Goal: Answer question/provide support: Share knowledge or assist other users

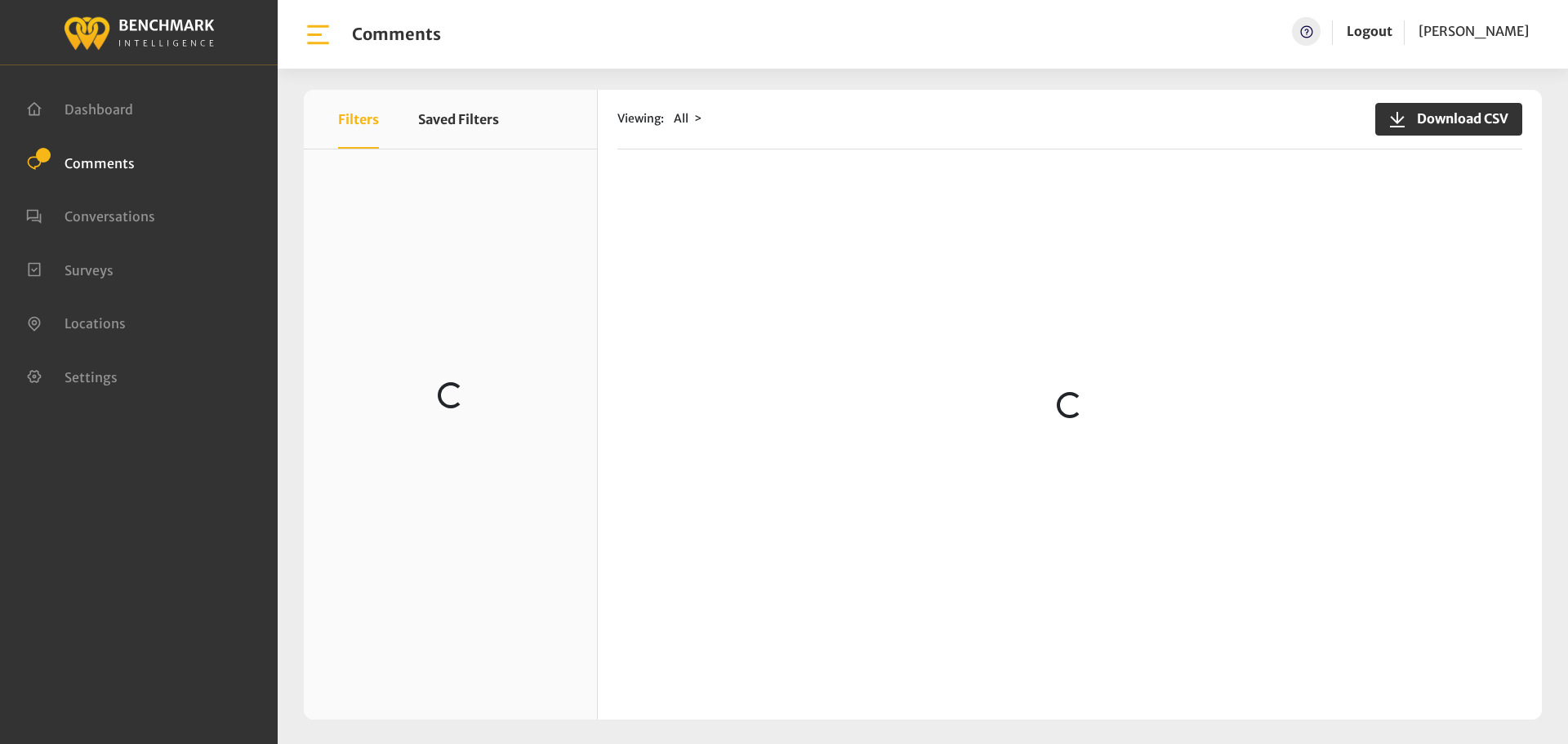
scroll to position [758, 0]
click at [671, 181] on div "Viewing: All Download CSV Loading..." at bounding box center [1069, 404] width 944 height 630
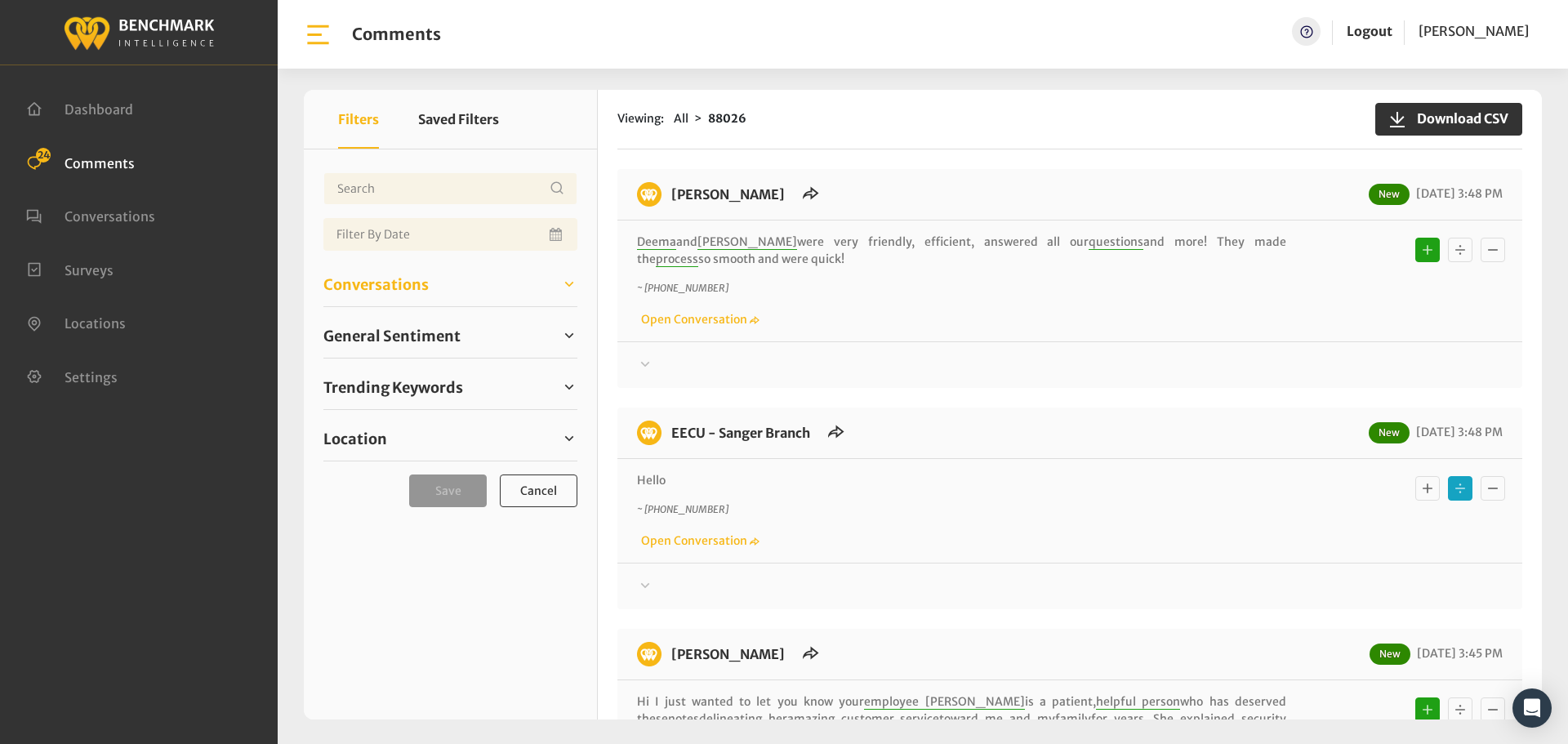
click at [412, 285] on span "Conversations" at bounding box center [376, 284] width 105 height 22
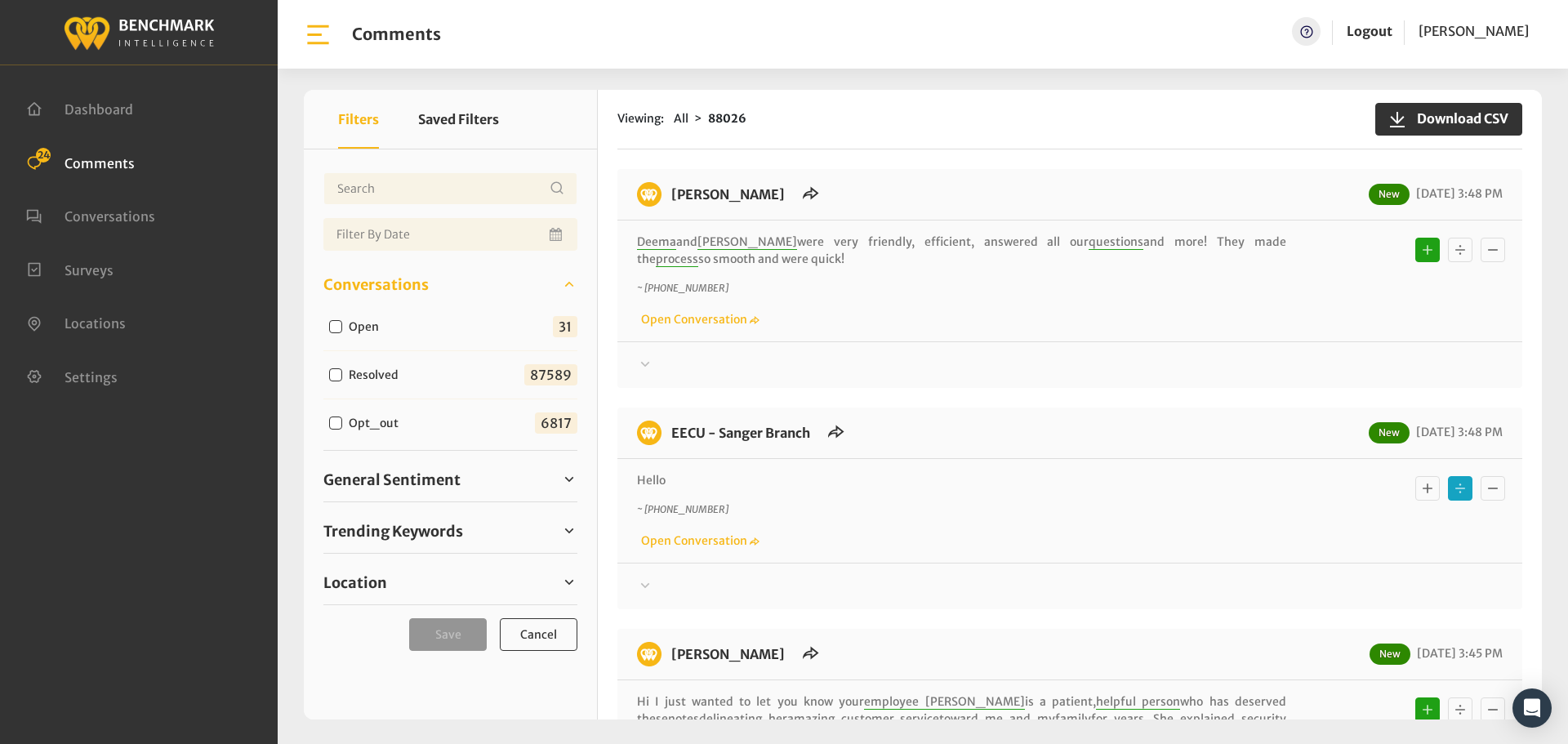
click at [370, 330] on label "Open" at bounding box center [367, 327] width 49 height 17
click at [342, 330] on input "Open" at bounding box center [335, 326] width 13 height 13
checkbox input "true"
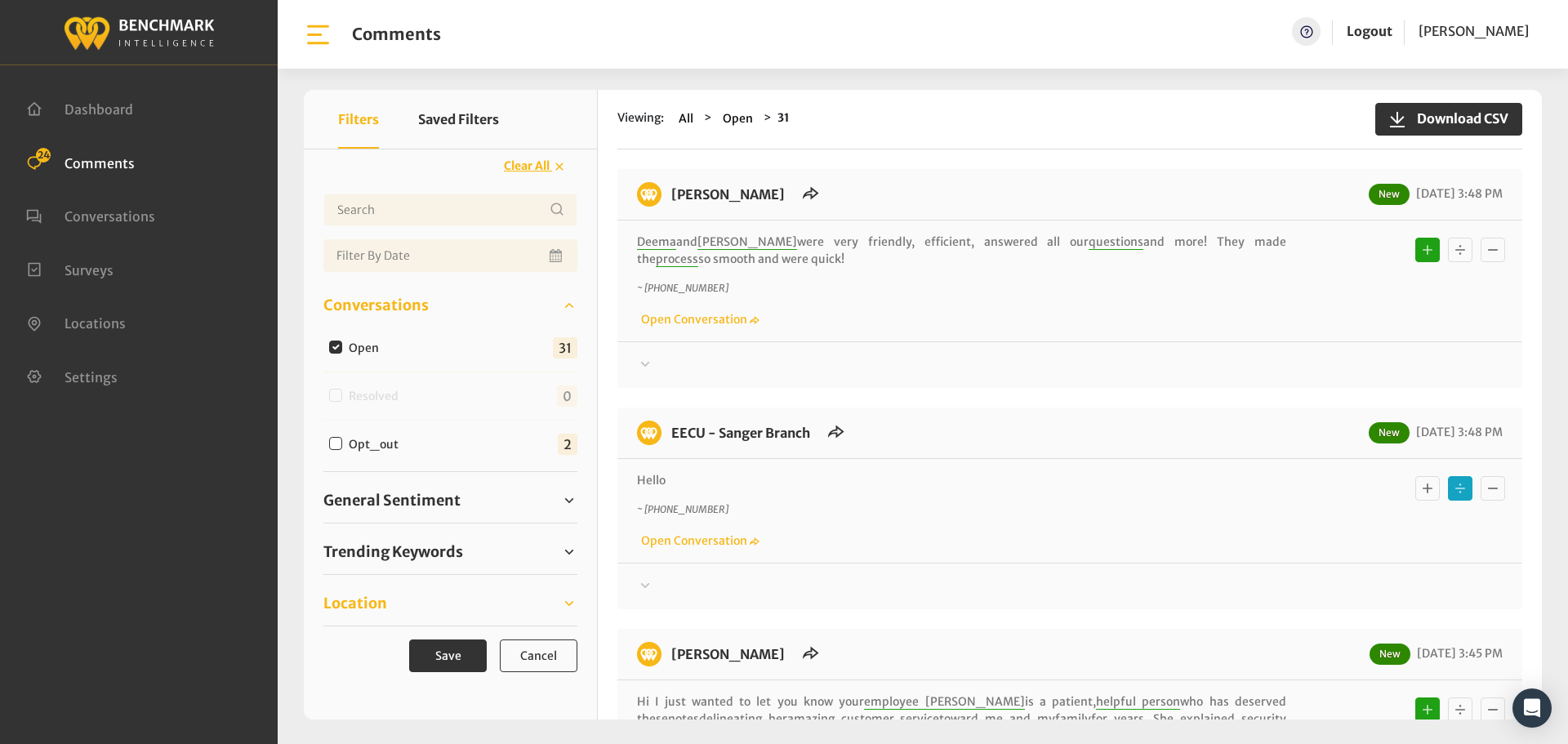
click at [385, 609] on span "Location" at bounding box center [355, 603] width 64 height 22
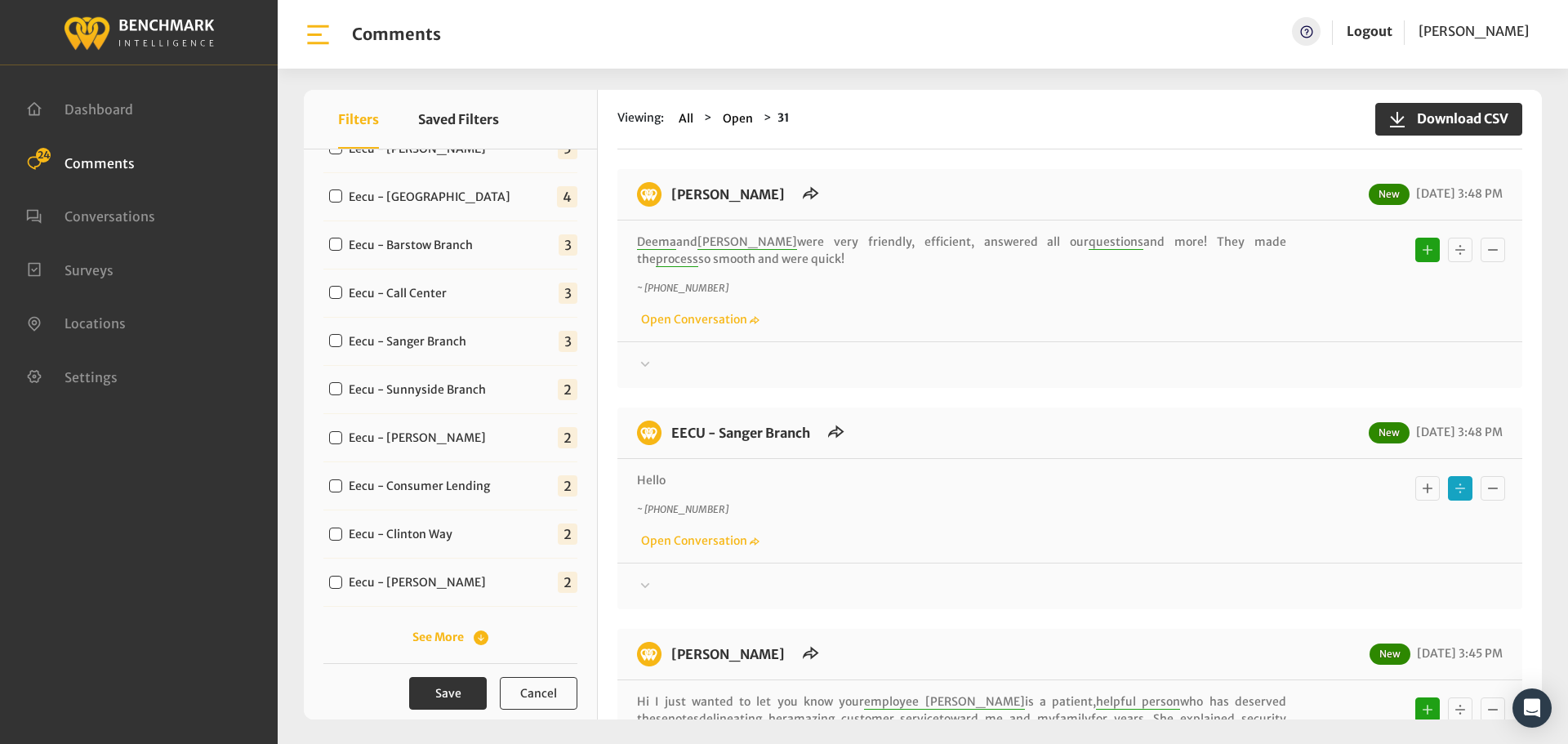
scroll to position [514, 0]
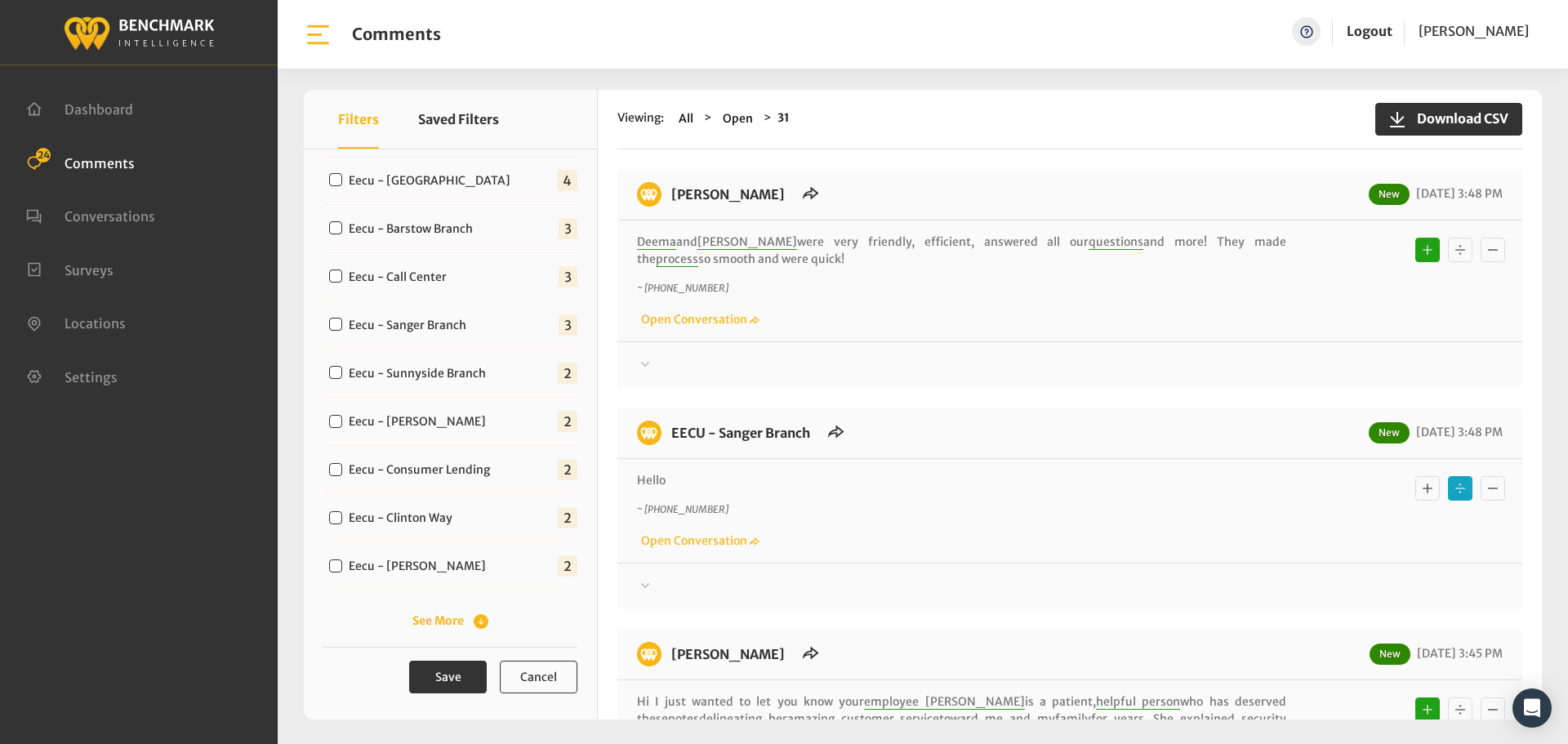
click at [435, 326] on label "Eecu - Sanger Branch" at bounding box center [410, 325] width 136 height 17
click at [342, 326] on input "Eecu - Sanger Branch" at bounding box center [335, 324] width 13 height 13
checkbox input "true"
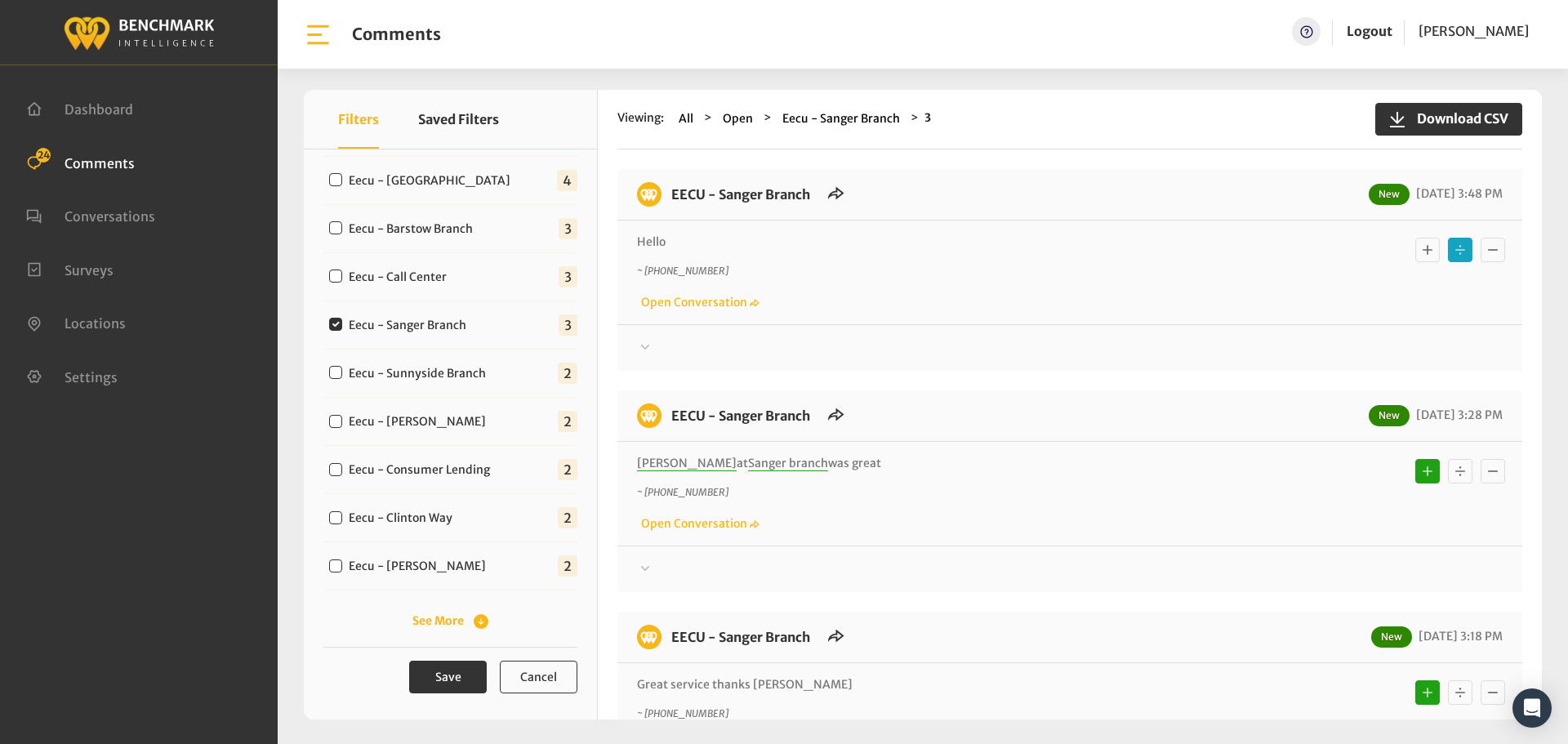
click at [819, 334] on div "Your comment about EECU is greatly appreciated! If at any time you wish to end …" at bounding box center [1070, 341] width 905 height 34
click at [829, 340] on div at bounding box center [1069, 347] width 865 height 19
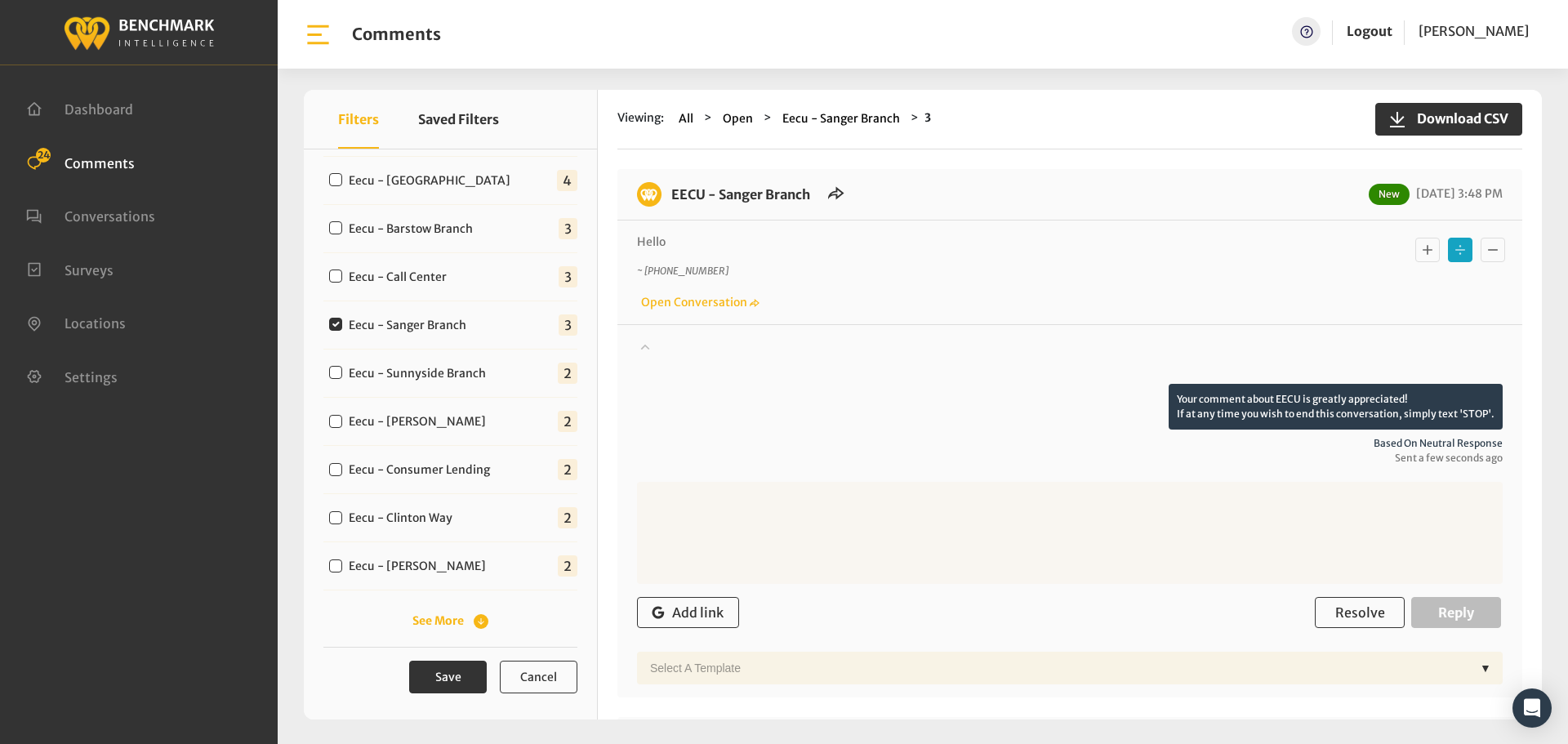
click at [883, 355] on div at bounding box center [1069, 361] width 865 height 46
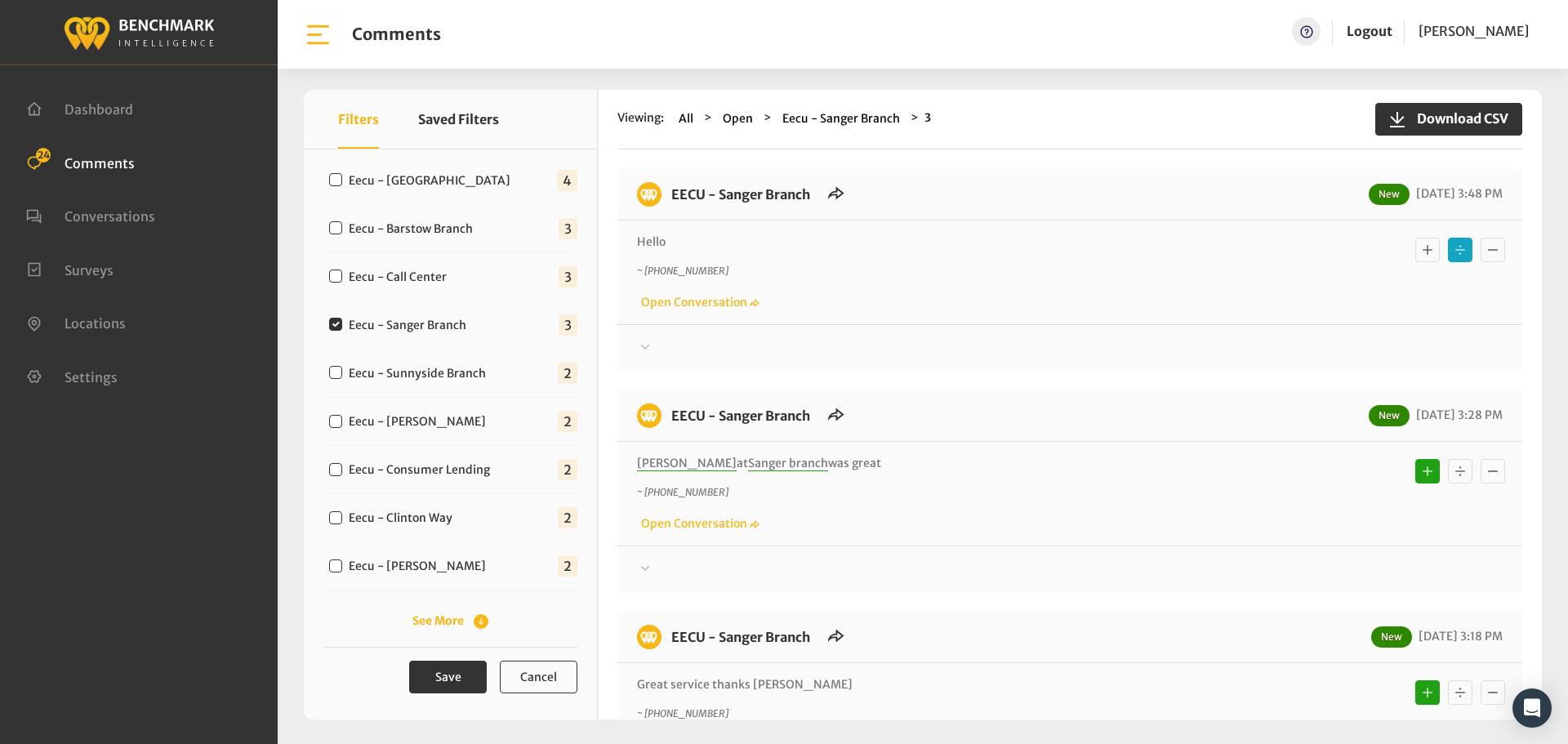
click at [827, 357] on div at bounding box center [1069, 347] width 865 height 19
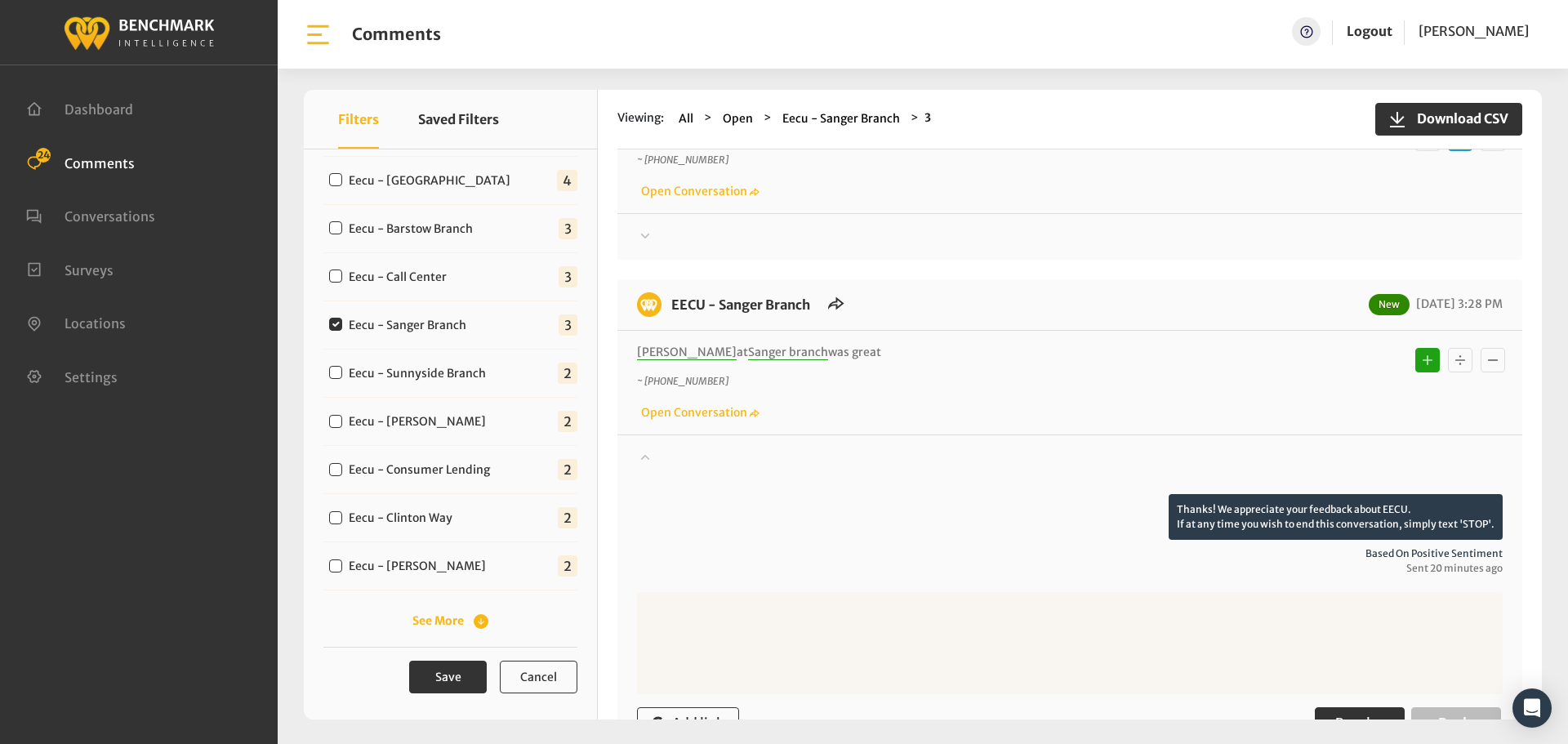
scroll to position [326, 0]
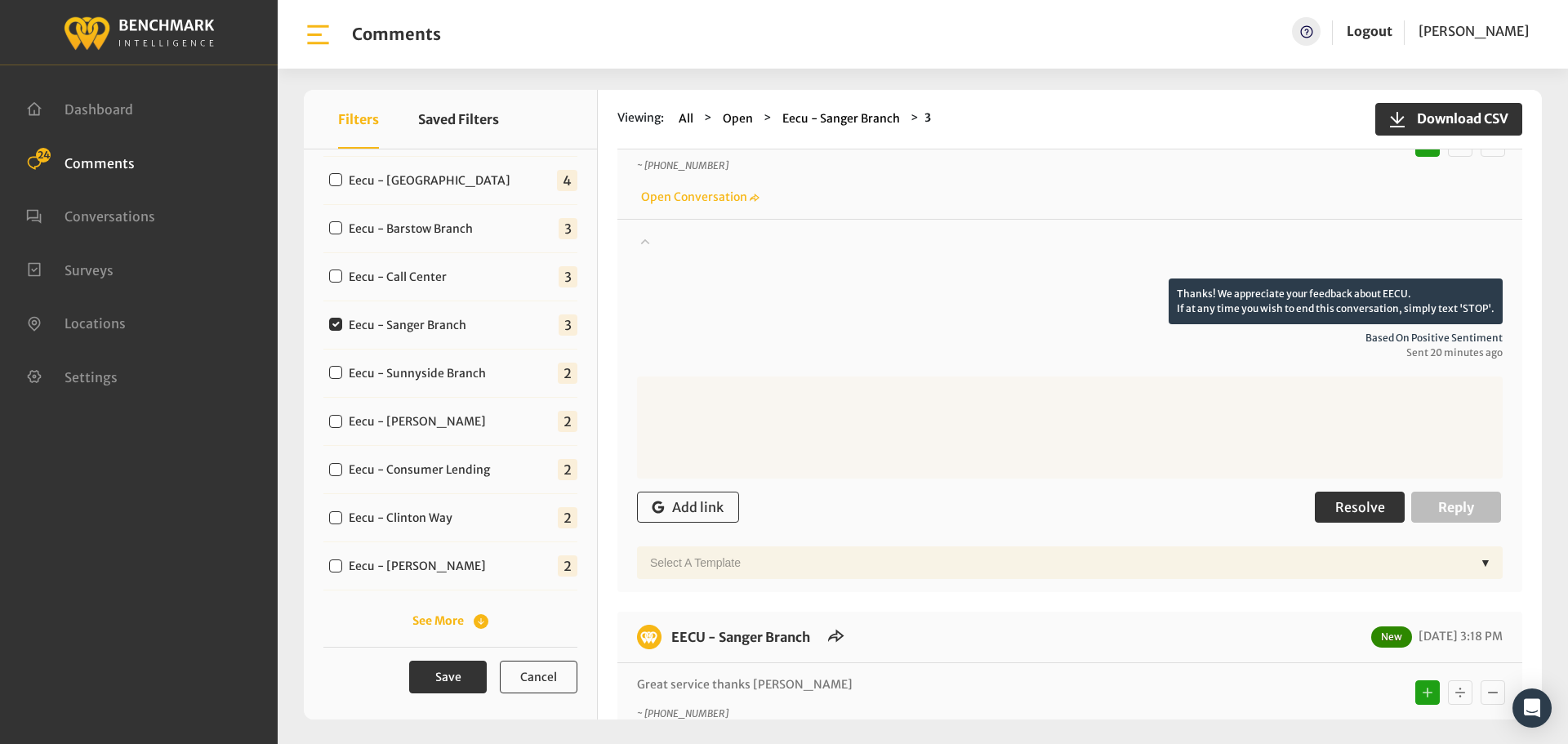
click at [1335, 505] on span "Resolve" at bounding box center [1360, 507] width 50 height 16
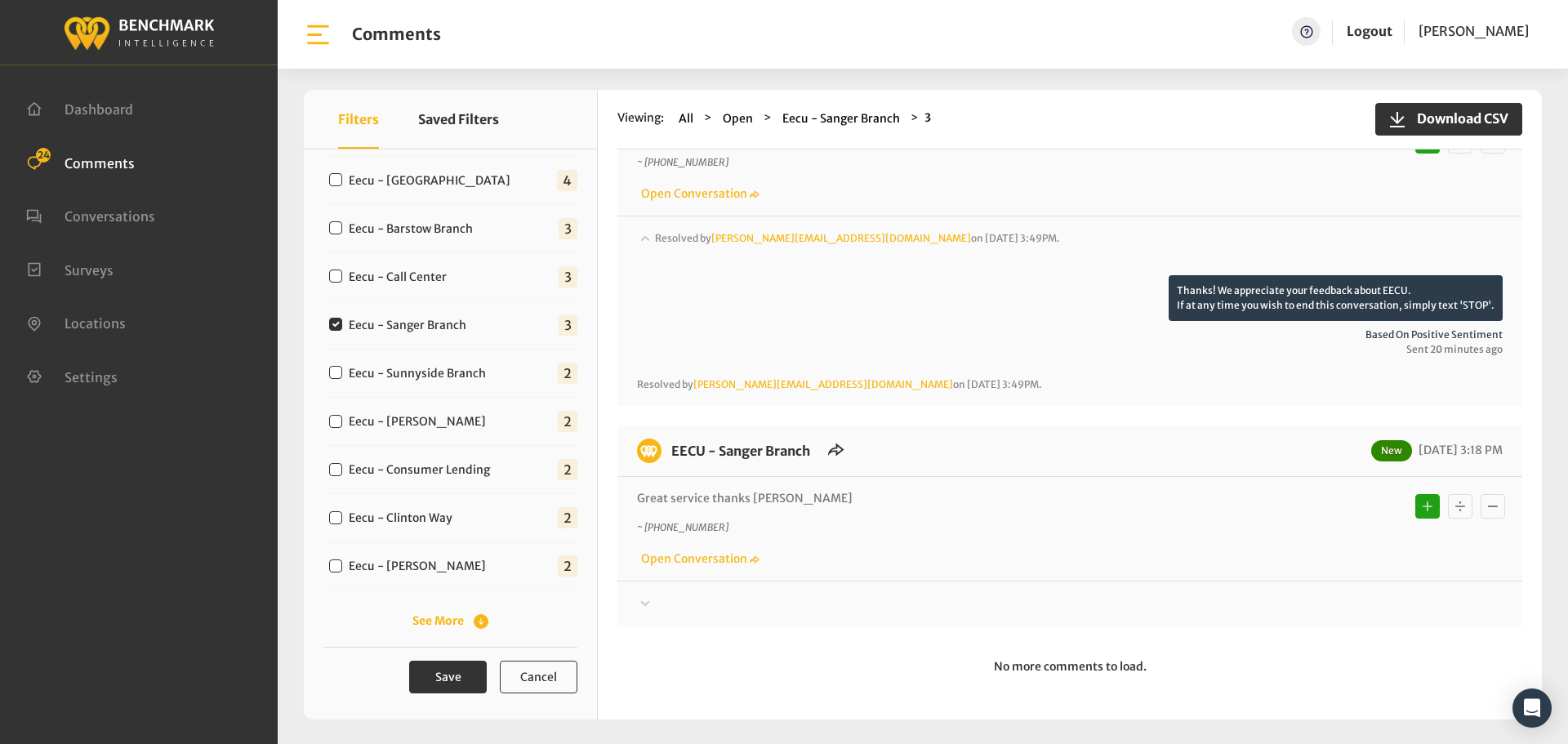
click at [1307, 27] on div at bounding box center [1069, 17] width 865 height 19
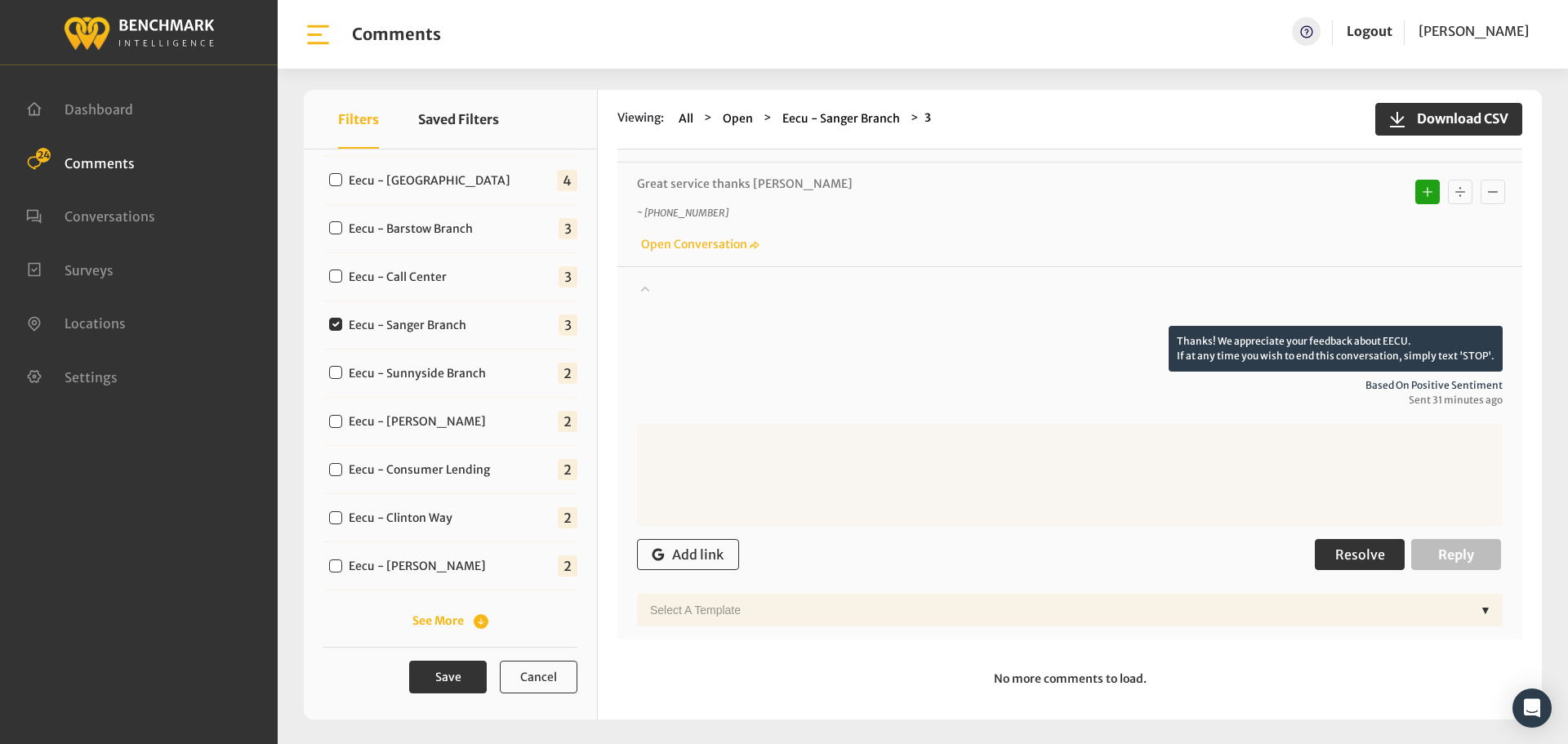
click at [1345, 569] on button "Resolve" at bounding box center [1360, 555] width 90 height 31
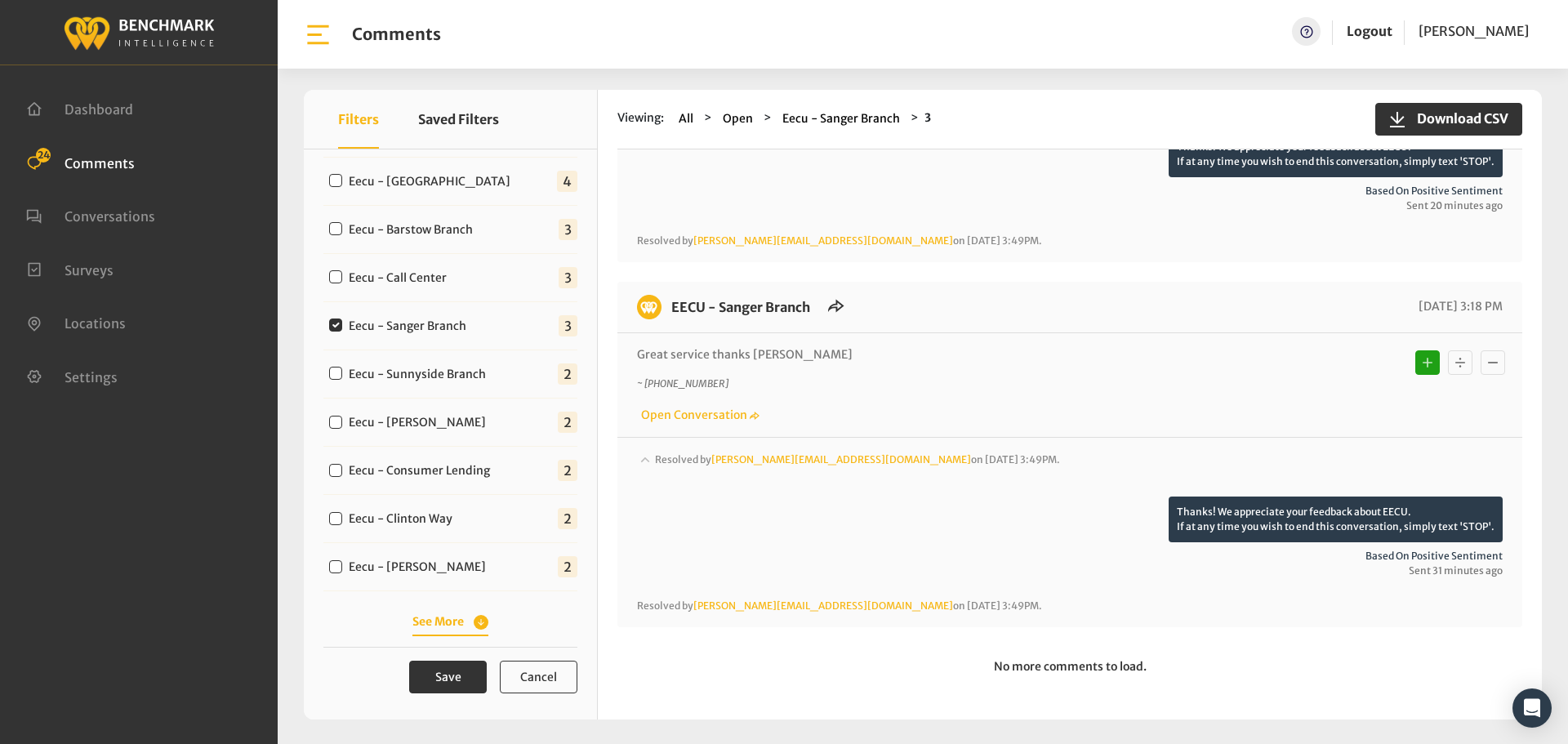
click at [440, 616] on button "See More" at bounding box center [450, 622] width 76 height 17
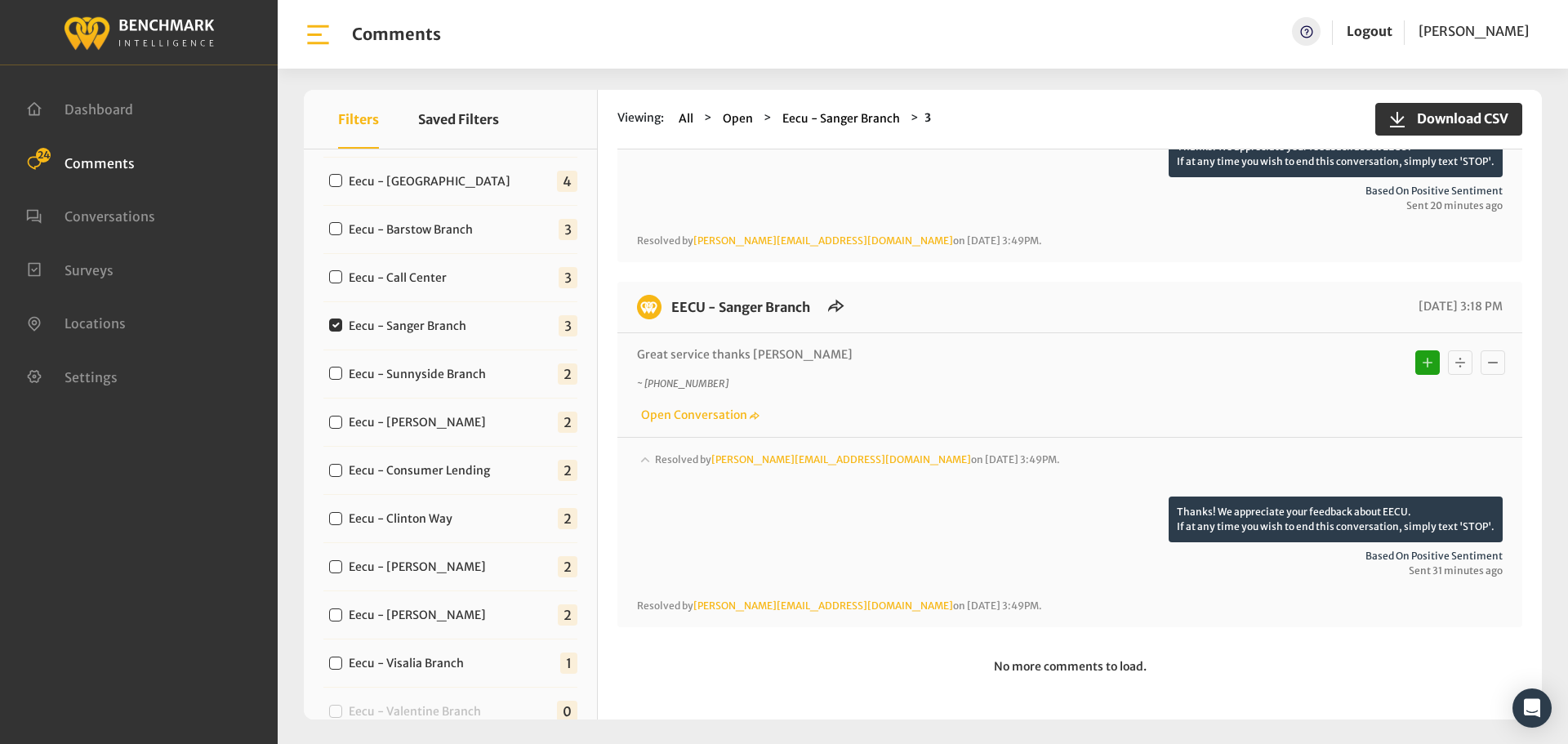
scroll to position [676, 0]
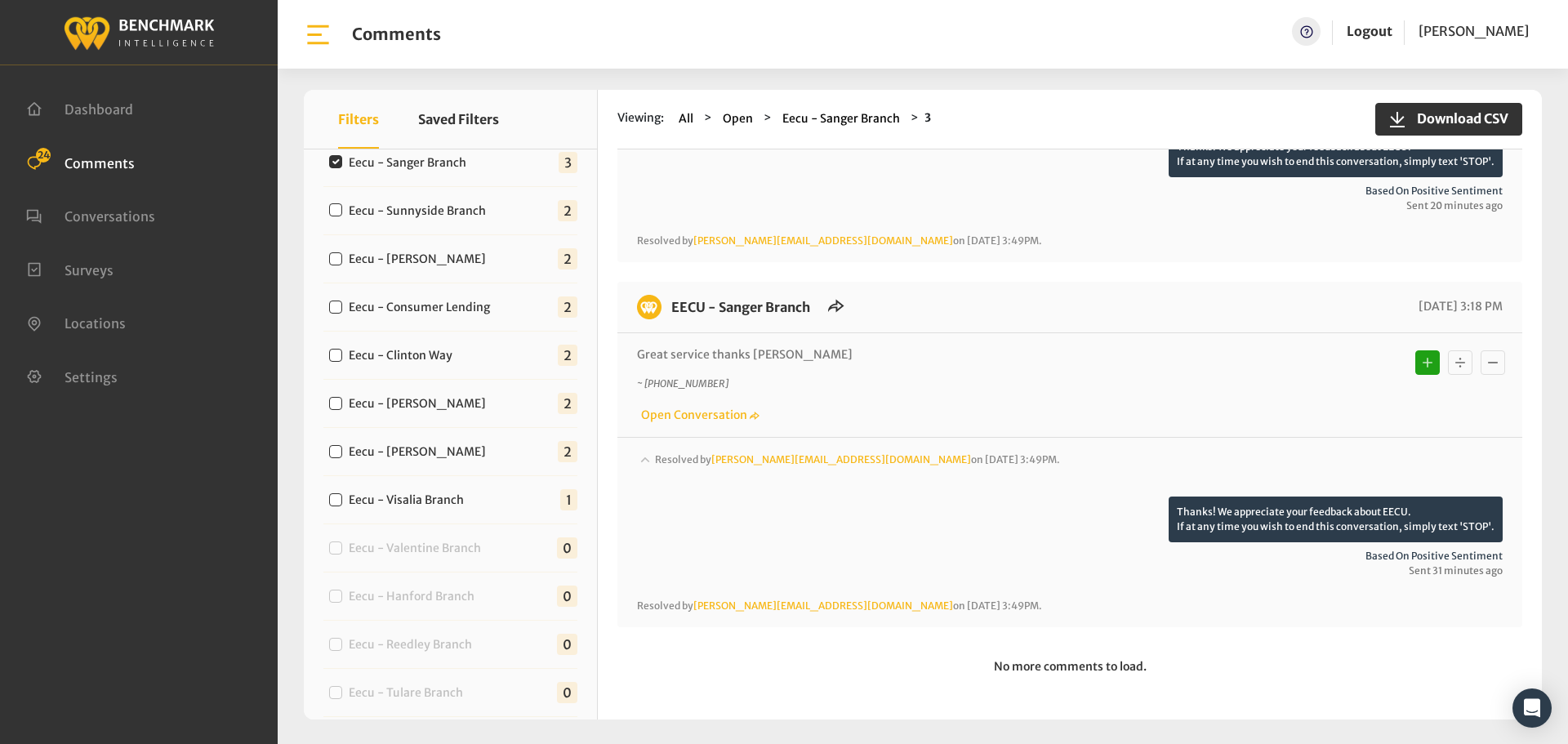
click at [405, 458] on label "Eecu - [PERSON_NAME]" at bounding box center [420, 452] width 156 height 17
click at [342, 458] on input "Eecu - [PERSON_NAME]" at bounding box center [335, 452] width 13 height 13
checkbox input "true"
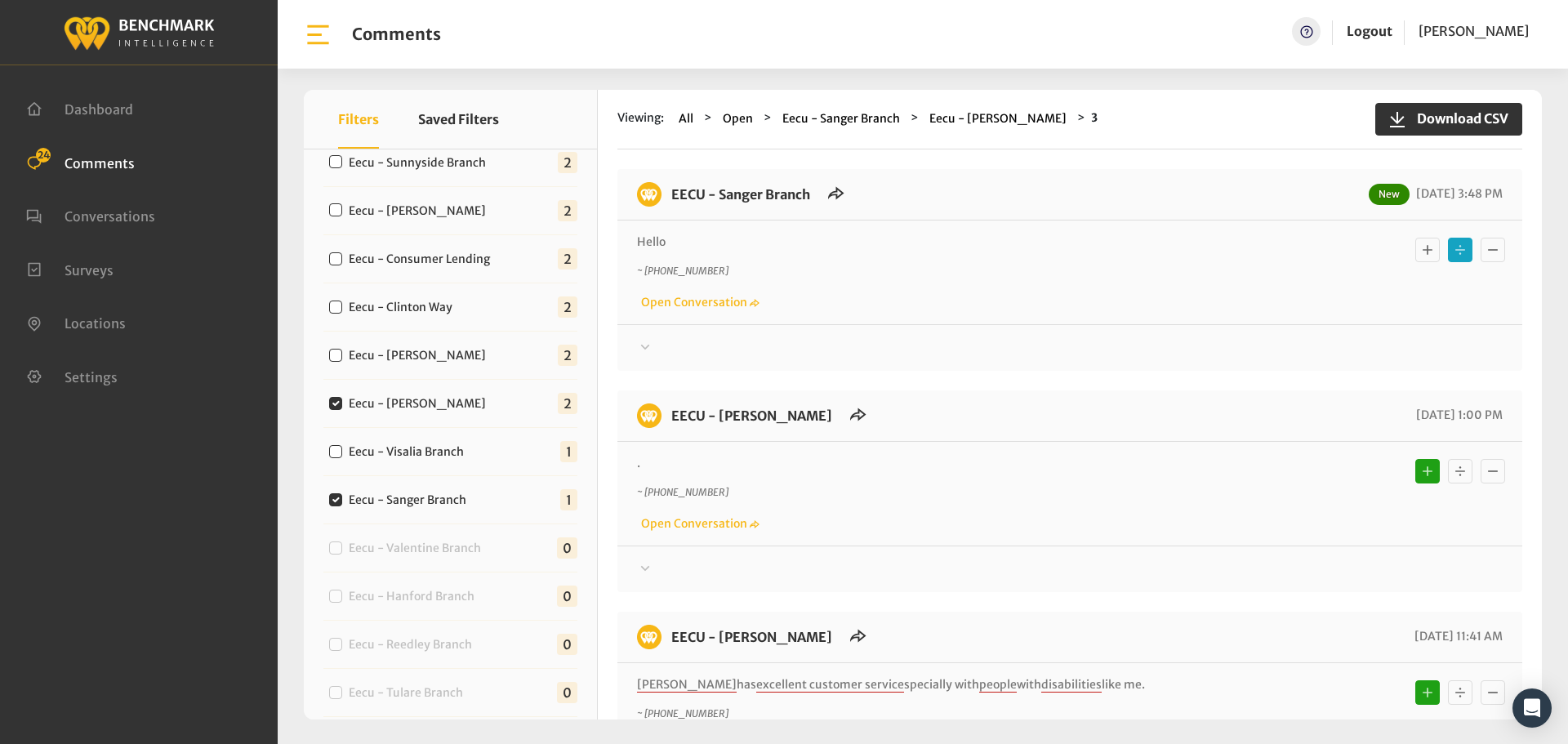
click at [403, 503] on label "Eecu - Sanger Branch" at bounding box center [410, 500] width 136 height 17
click at [342, 503] on input "Eecu - Sanger Branch" at bounding box center [335, 500] width 13 height 13
checkbox input "false"
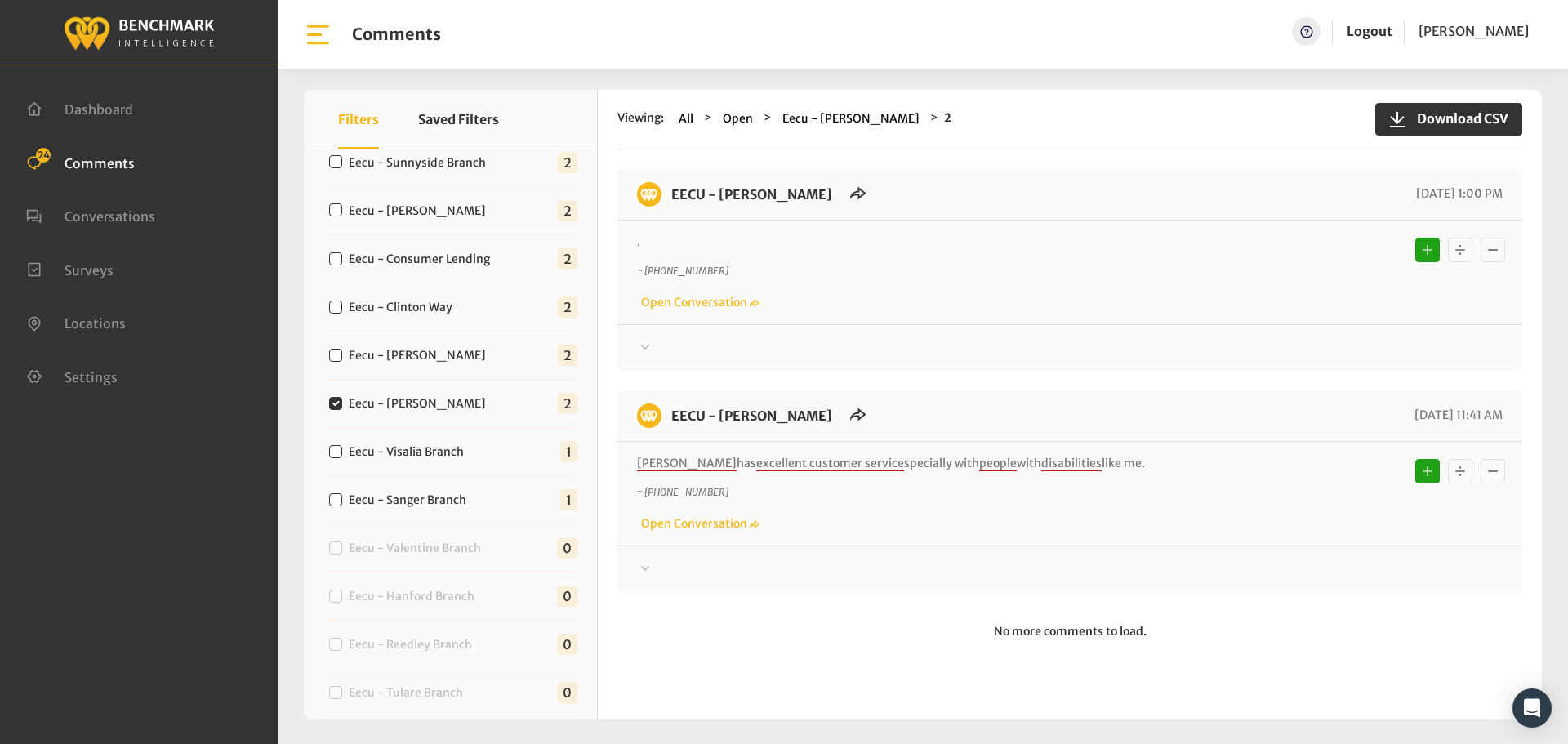
click at [759, 335] on div "Your comment about EECU is greatly appreciated! If at any time you wish to end …" at bounding box center [1070, 341] width 905 height 34
click at [768, 346] on div at bounding box center [1069, 347] width 865 height 19
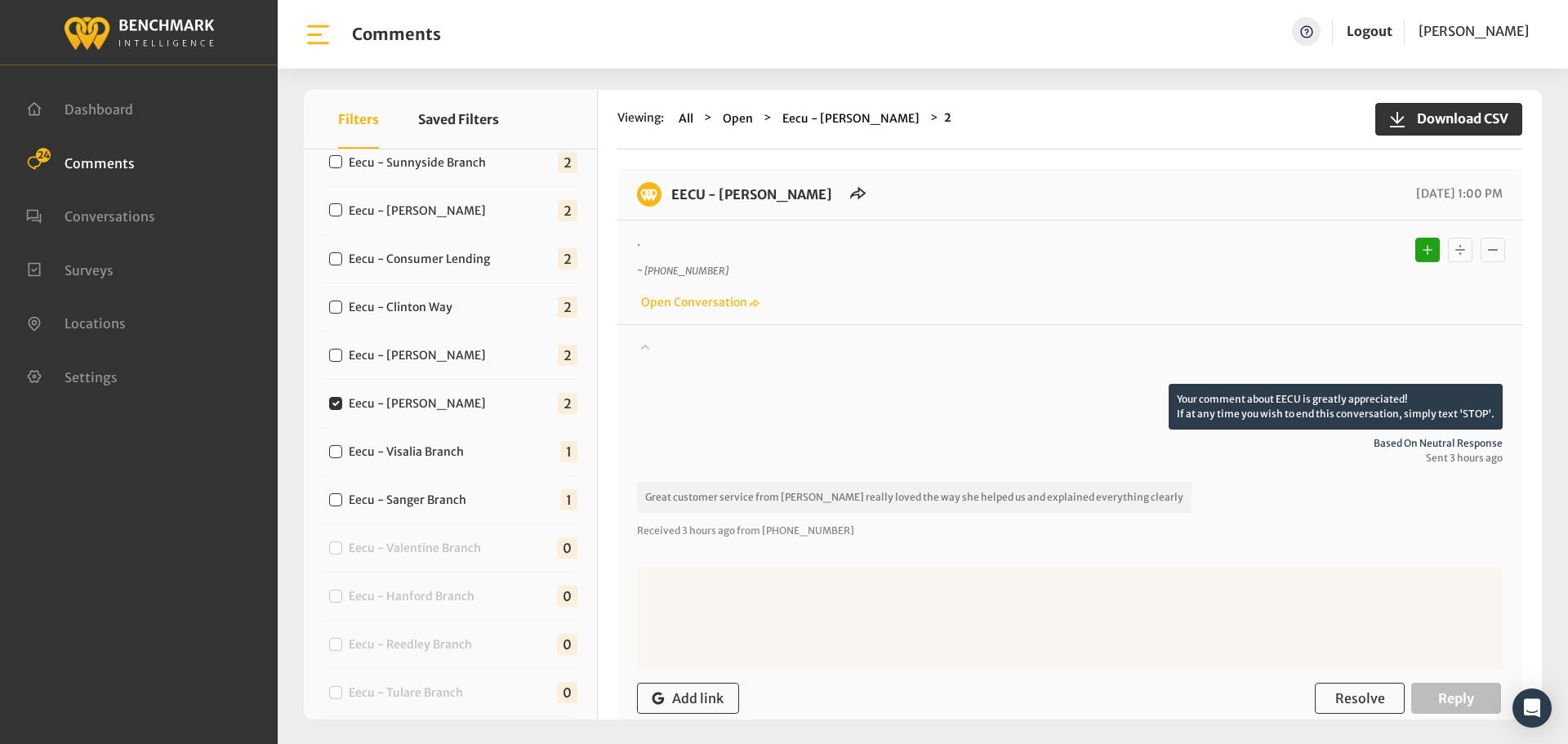
drag, startPoint x: 1090, startPoint y: 552, endPoint x: 656, endPoint y: 193, distance: 563.2
click at [656, 193] on div "EECU - [PERSON_NAME] [DATE] 1:00 PM . ~ [PHONE_NUMBER] Open Conversation" at bounding box center [1070, 587] width 905 height 835
copy div "EECU - [PERSON_NAME] [DATE] 1:00 PM . ~ [PHONE_NUMBER] Open Conversation Your c…"
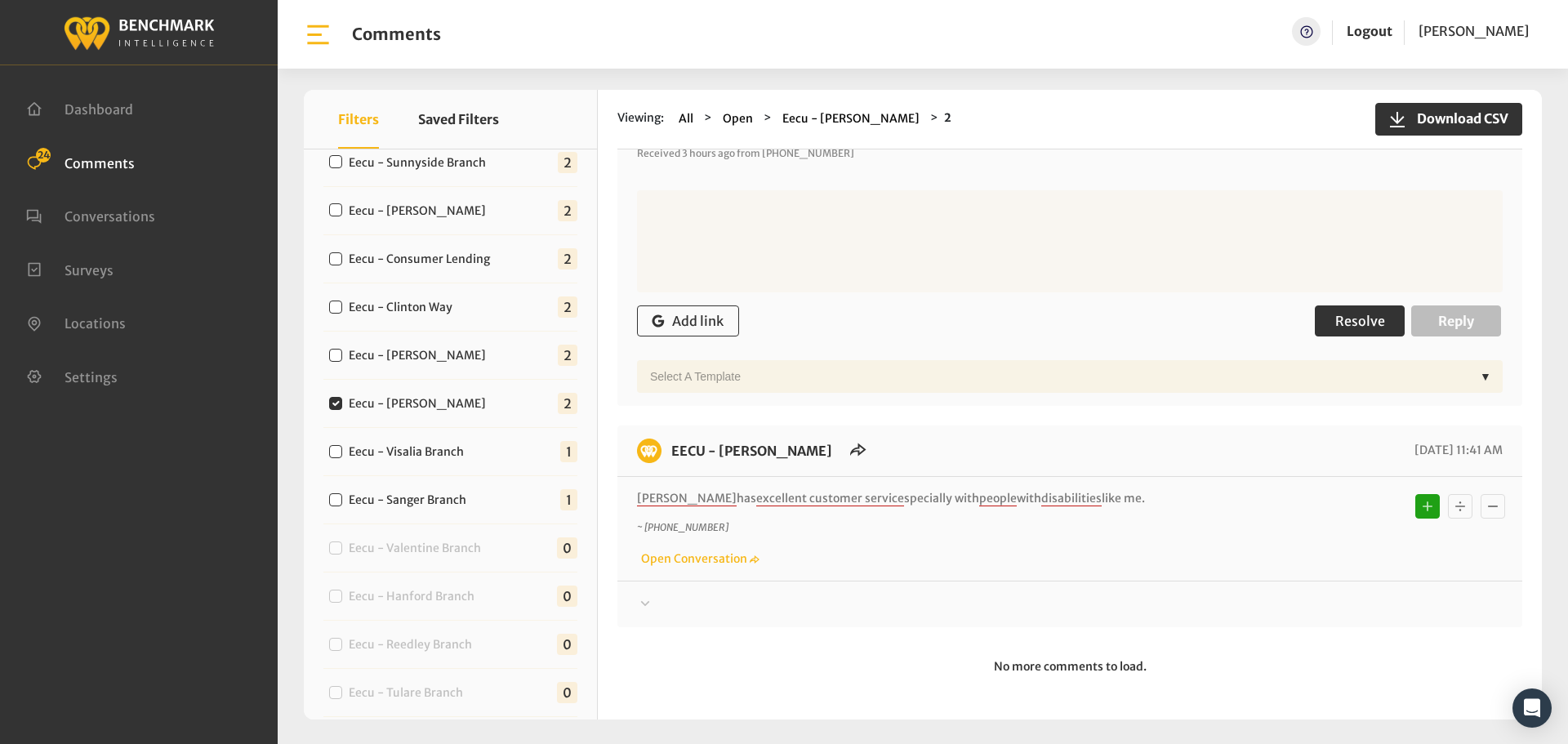
click at [1335, 326] on span "Resolve" at bounding box center [1360, 321] width 50 height 16
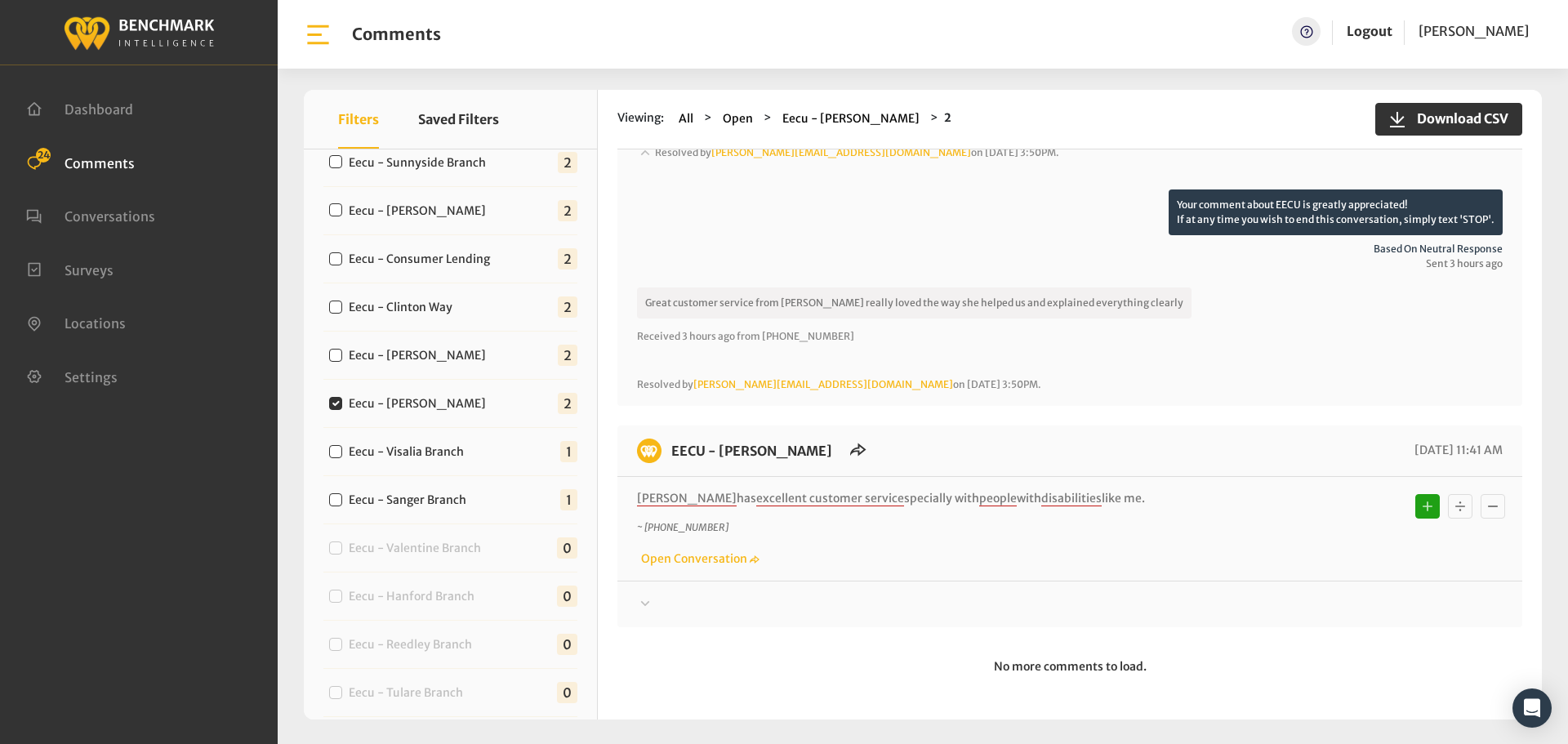
drag, startPoint x: 1317, startPoint y: 611, endPoint x: 1340, endPoint y: 601, distance: 25.1
click at [1319, 189] on div at bounding box center [1069, 166] width 865 height 46
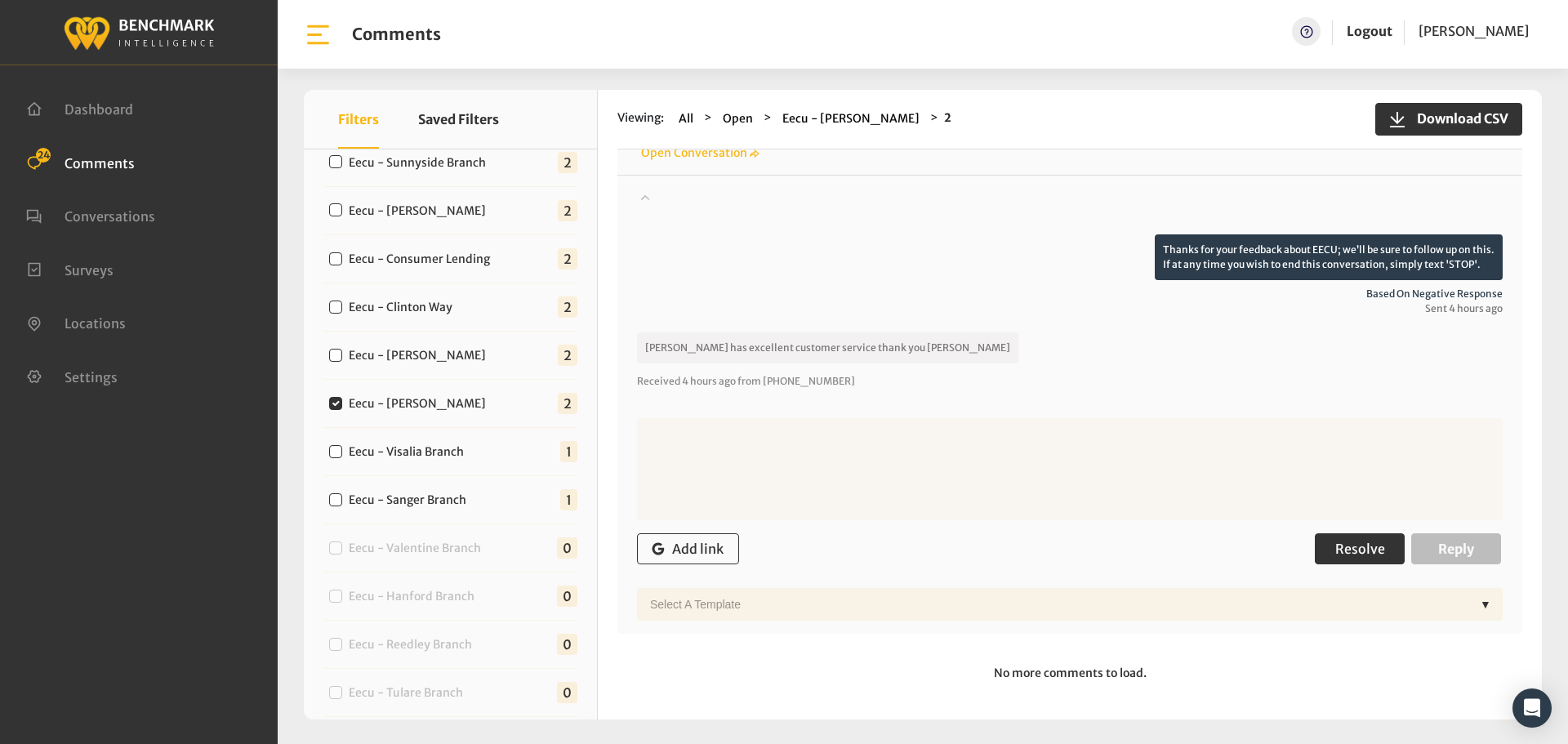
click at [1368, 560] on button "Resolve" at bounding box center [1360, 549] width 90 height 31
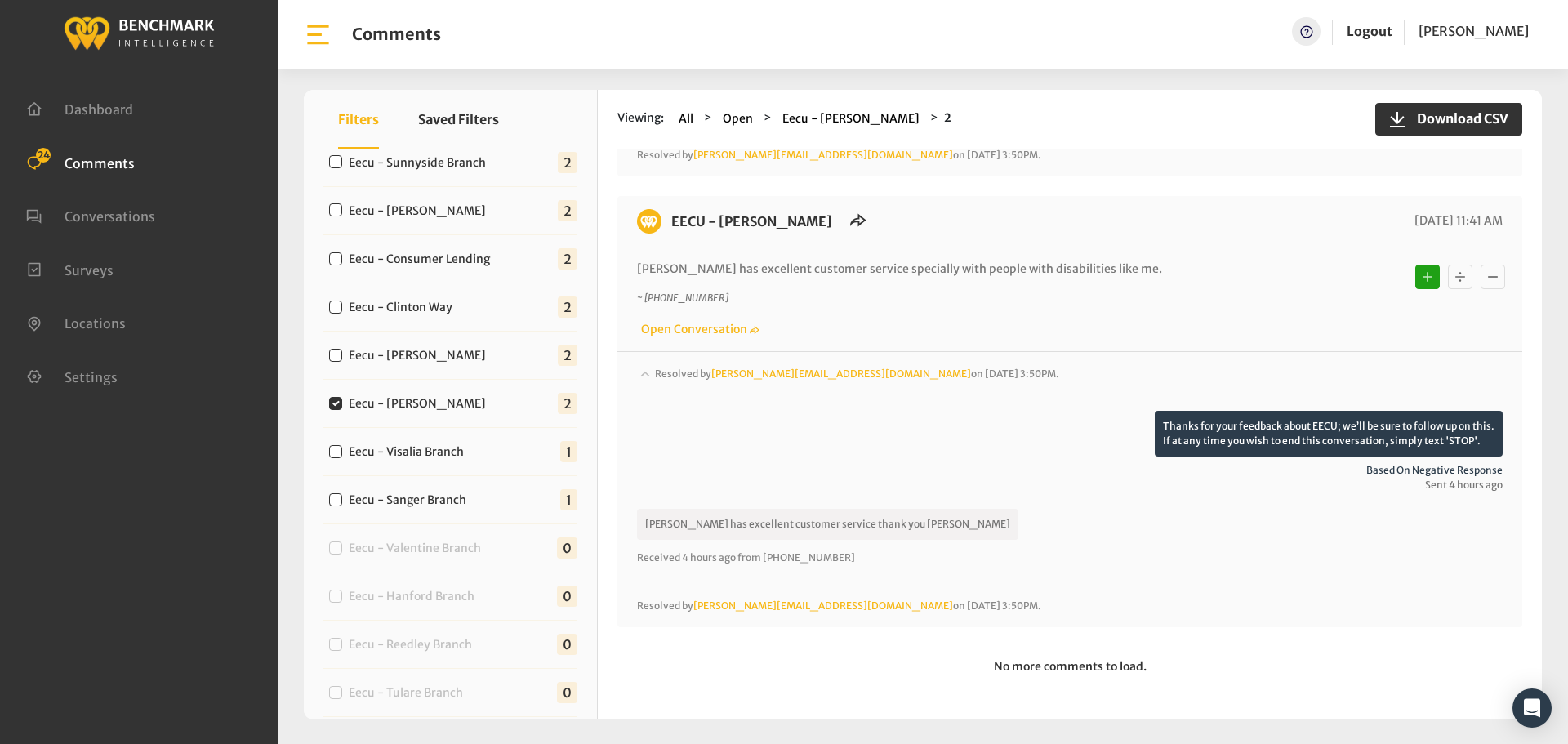
click at [422, 366] on div "Eecu - [PERSON_NAME] 2" at bounding box center [450, 356] width 254 height 48
click at [422, 357] on label "Eecu - [PERSON_NAME]" at bounding box center [420, 356] width 156 height 17
click at [342, 357] on input "Eecu - [PERSON_NAME]" at bounding box center [335, 356] width 13 height 13
checkbox input "true"
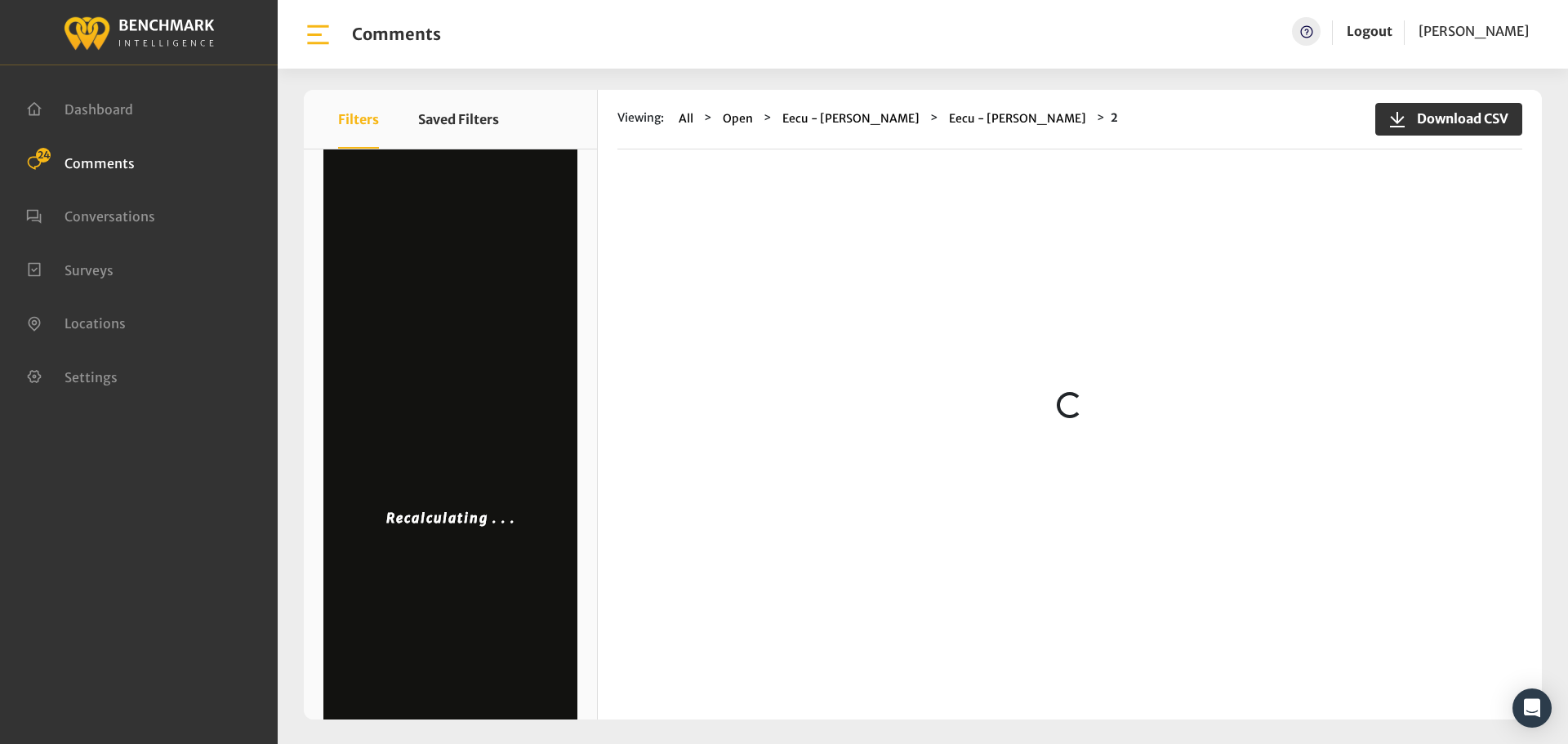
scroll to position [0, 0]
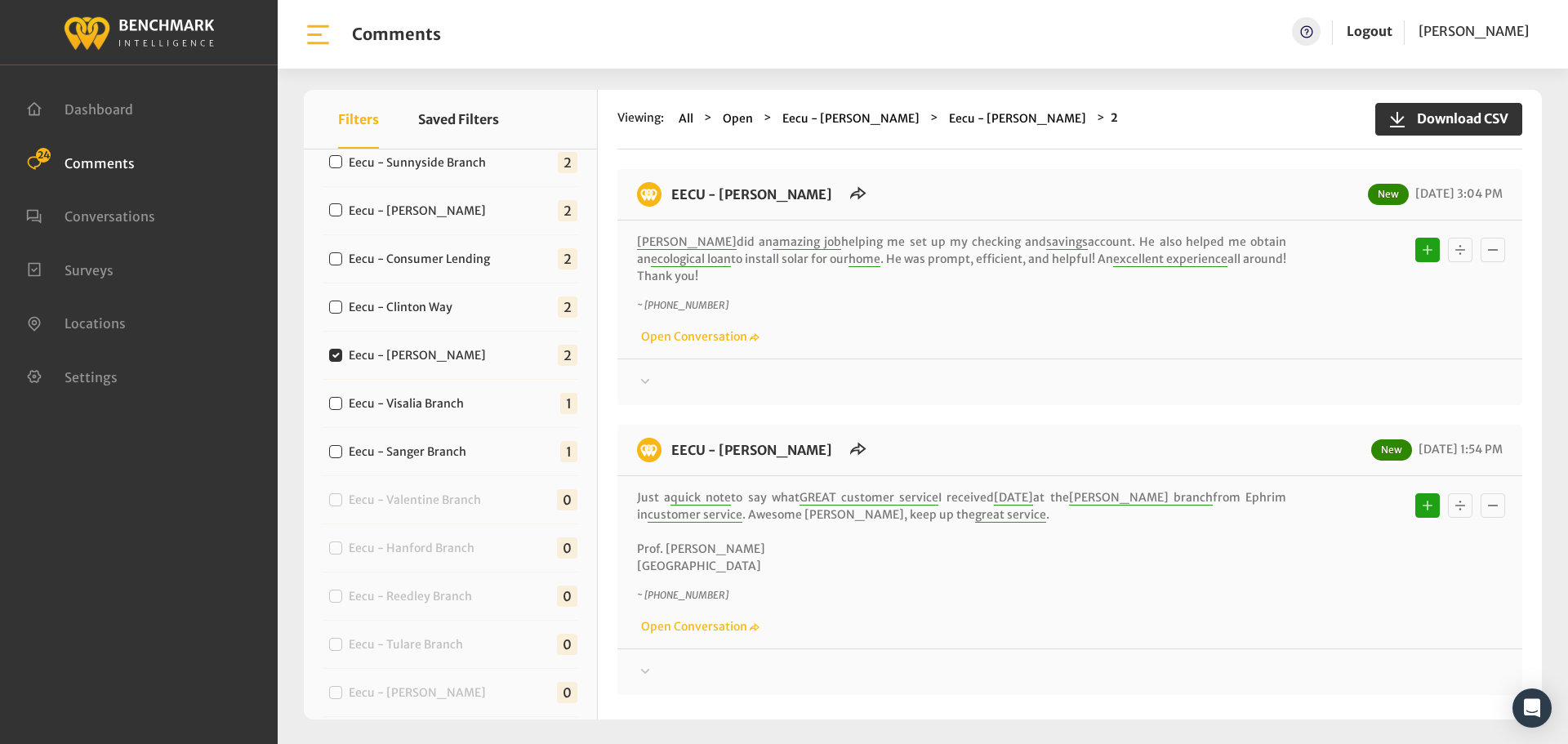
drag, startPoint x: 779, startPoint y: 549, endPoint x: 660, endPoint y: 204, distance: 364.9
click at [660, 204] on div "EECU - [PERSON_NAME] New [DATE] 3:04 PM [PERSON_NAME] did an amazing job helpin…" at bounding box center [1070, 432] width 905 height 526
copy div "EECU - [PERSON_NAME] New [DATE] 3:04 PM [PERSON_NAME] did an amazing job helpin…"
click at [895, 373] on div at bounding box center [1069, 382] width 865 height 19
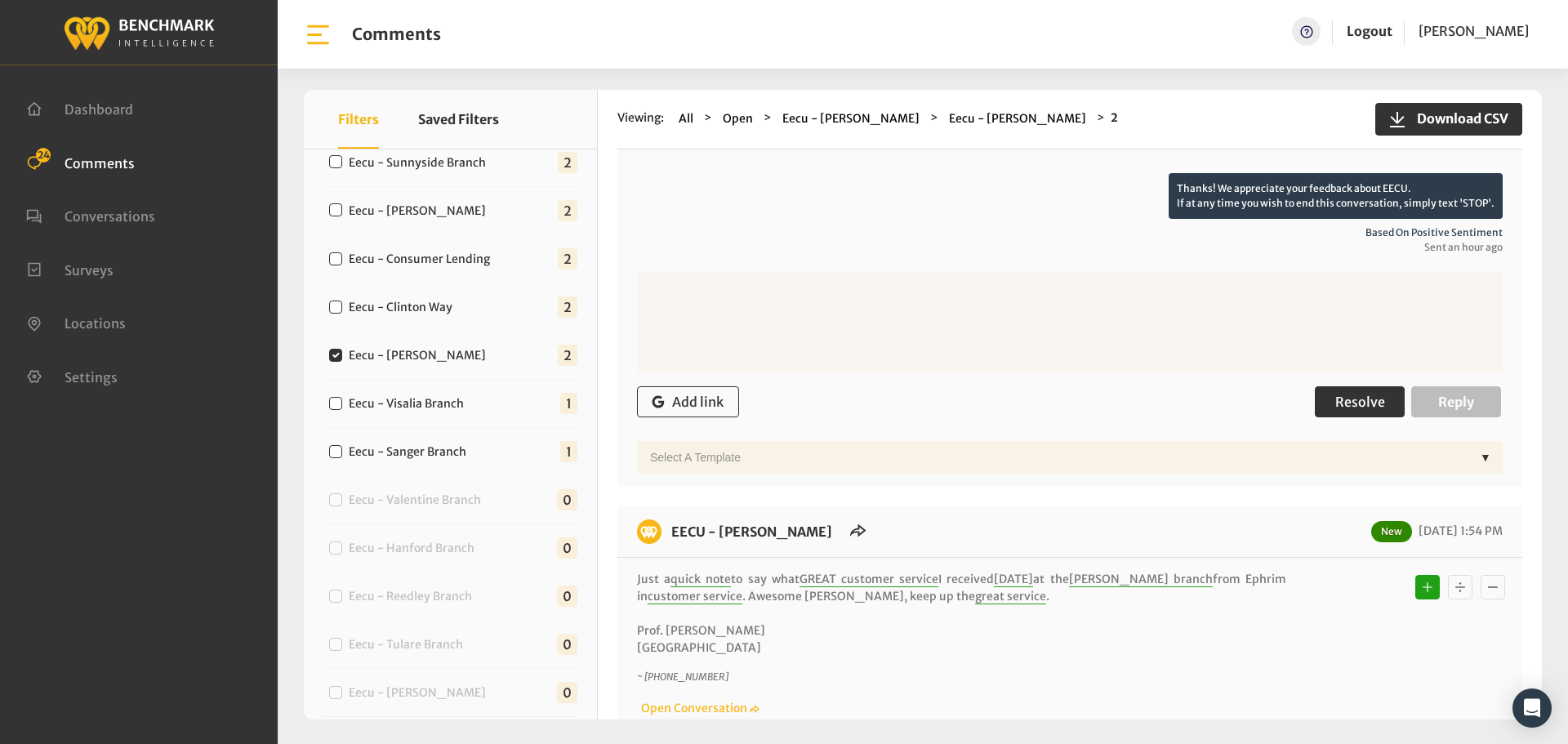
click at [1368, 395] on button "Resolve" at bounding box center [1360, 402] width 90 height 31
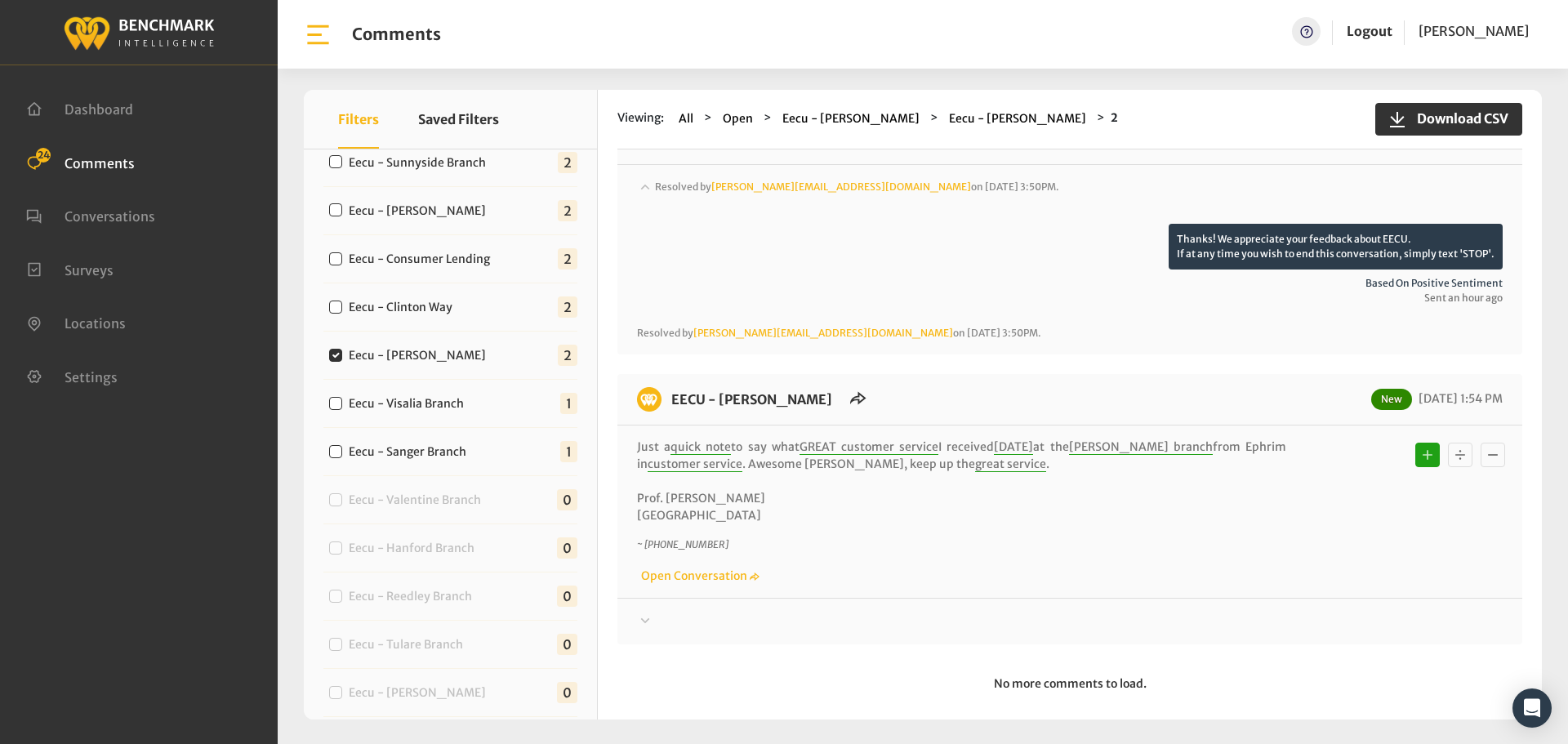
click at [1217, 224] on div at bounding box center [1069, 201] width 865 height 46
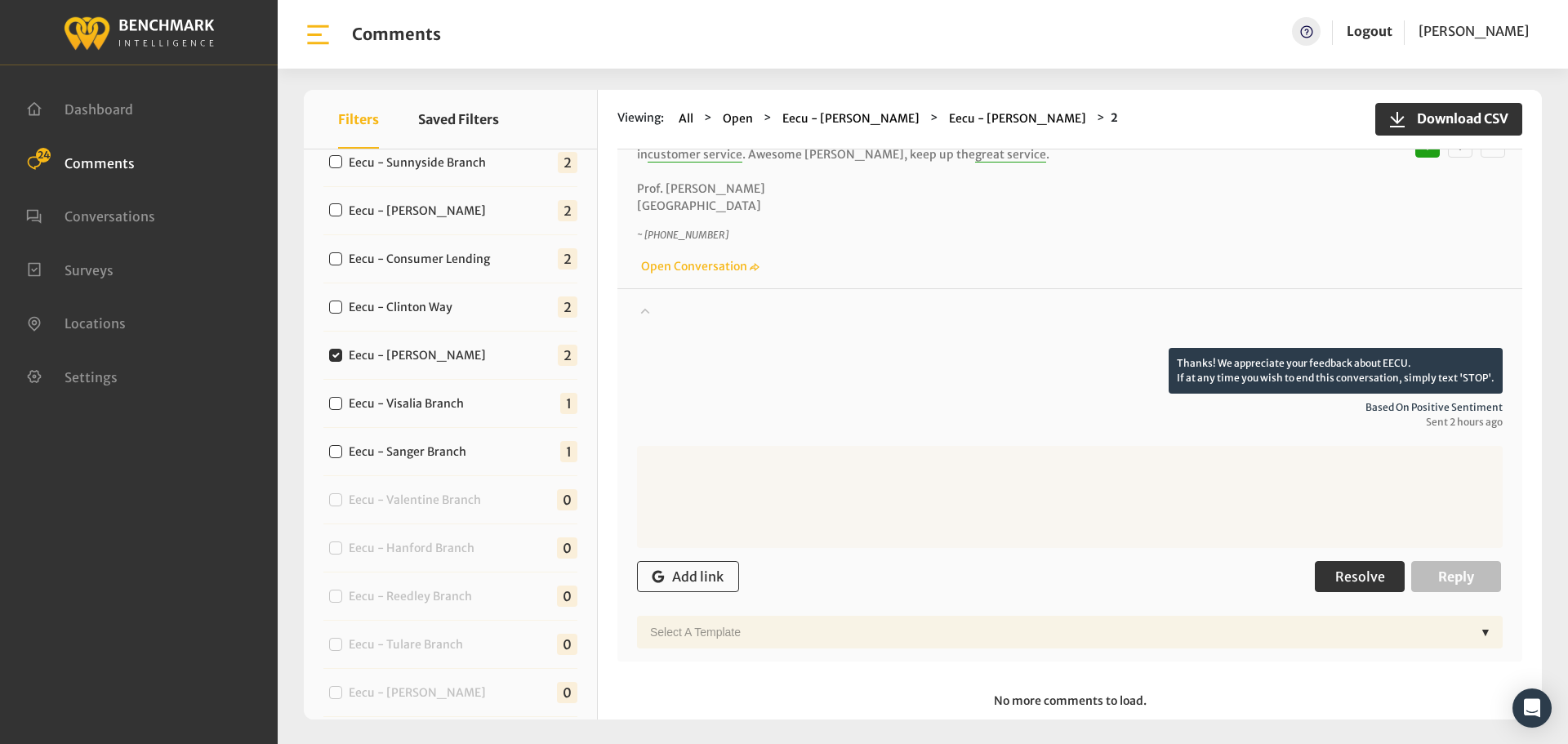
click at [1292, 558] on div "Add link Resolve Reply" at bounding box center [1069, 577] width 865 height 48
click at [1325, 561] on button "Resolve" at bounding box center [1360, 577] width 90 height 31
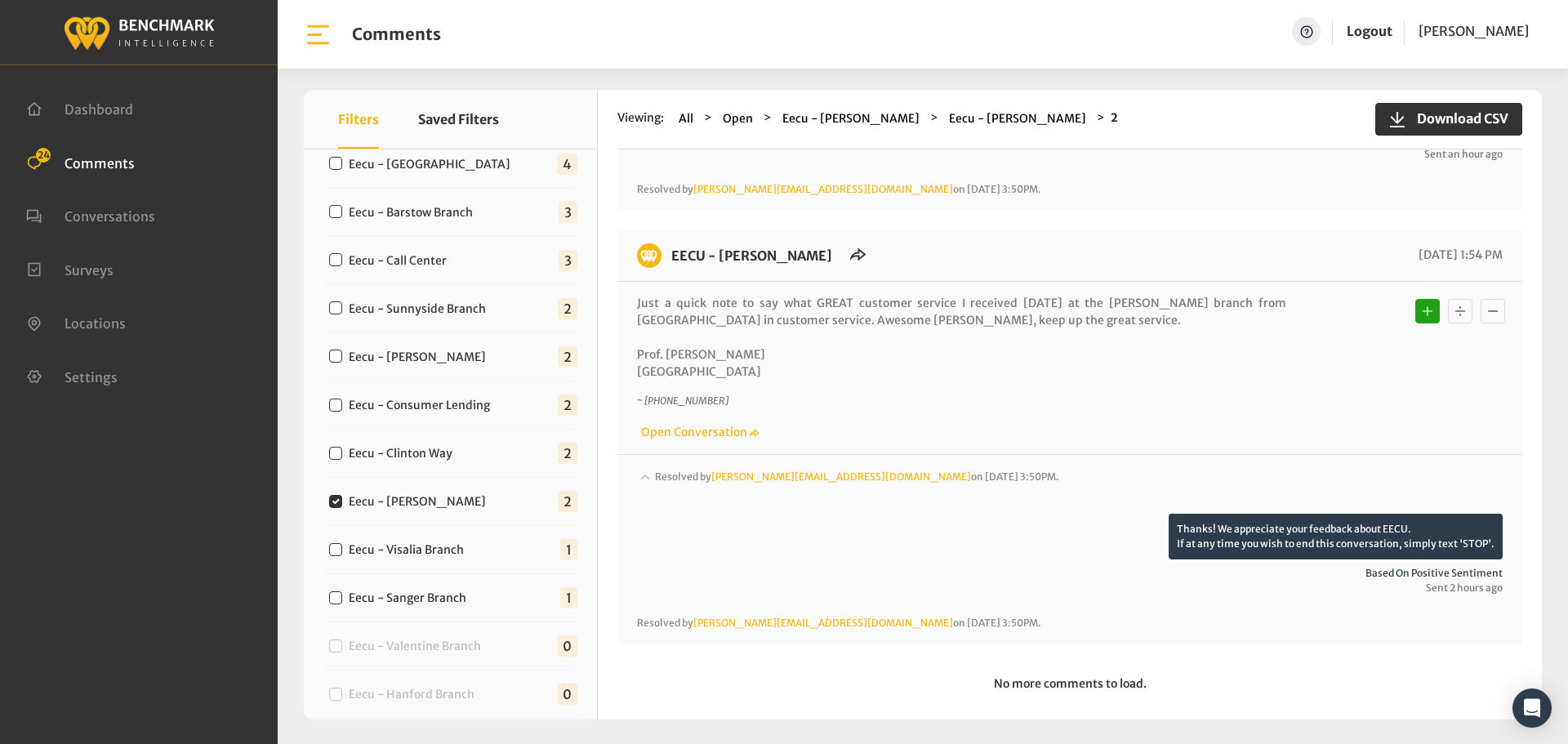
scroll to position [513, 0]
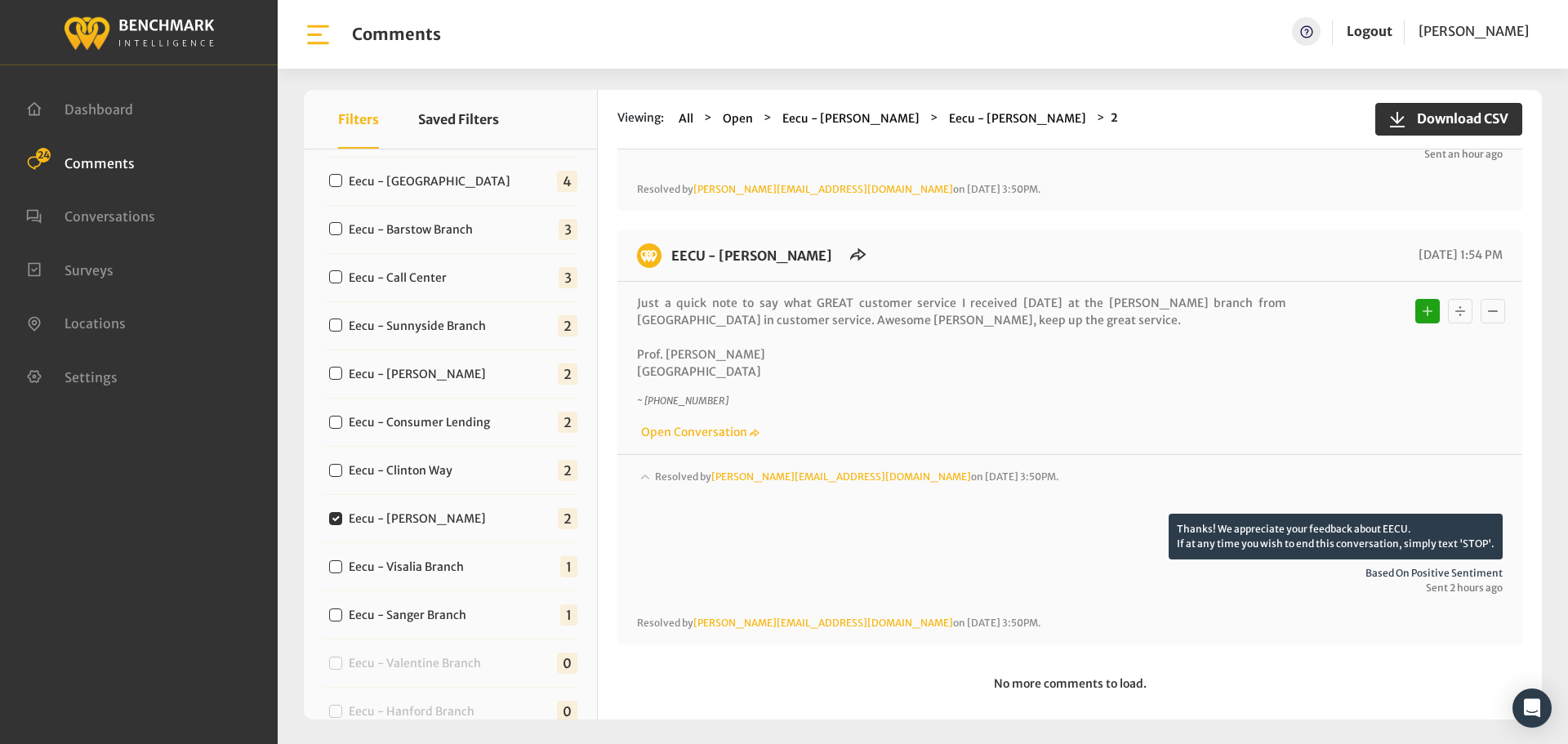
click at [398, 474] on label "Eecu - Clinton Way" at bounding box center [404, 471] width 122 height 17
click at [342, 474] on input "Eecu - Clinton Way" at bounding box center [335, 471] width 13 height 13
checkbox input "true"
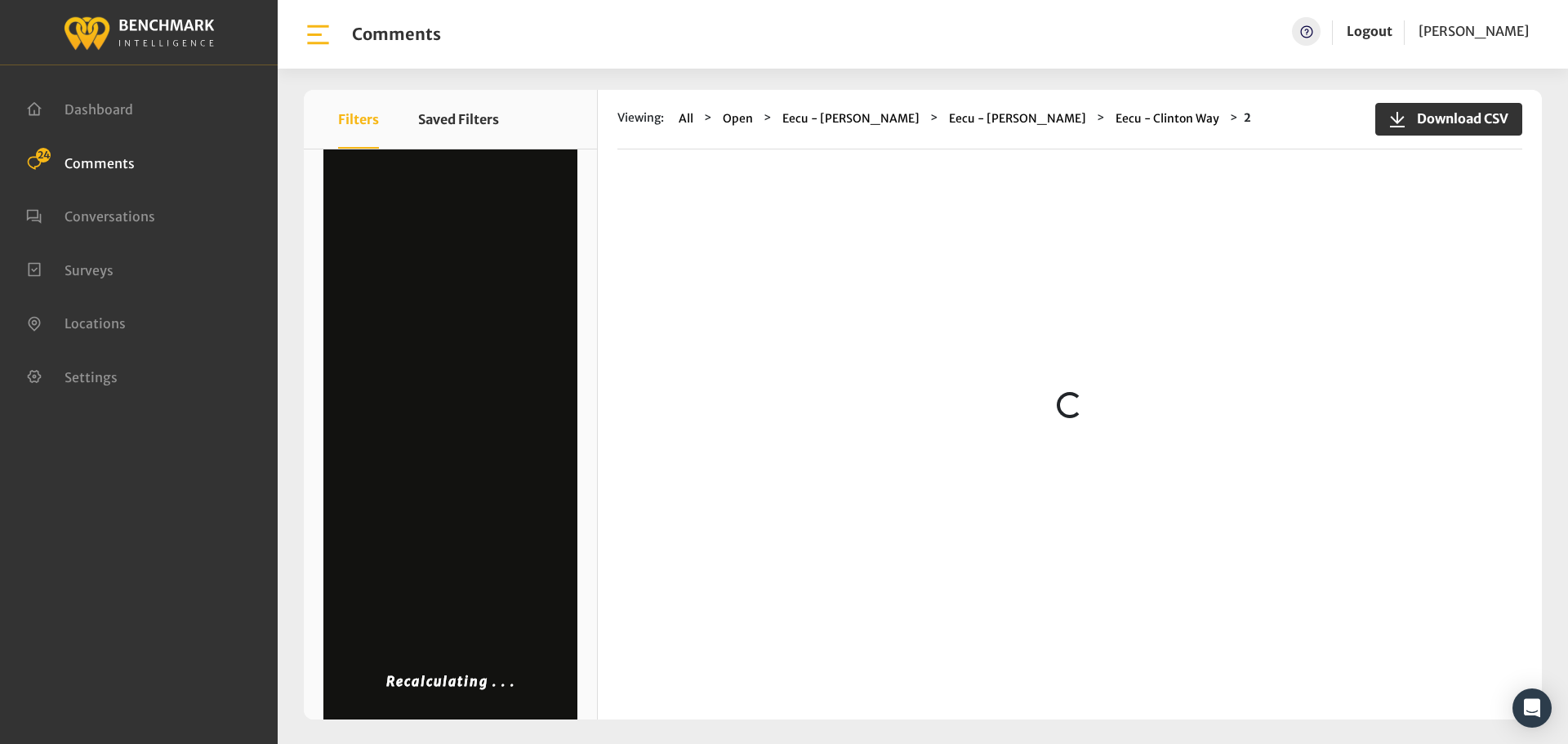
scroll to position [0, 0]
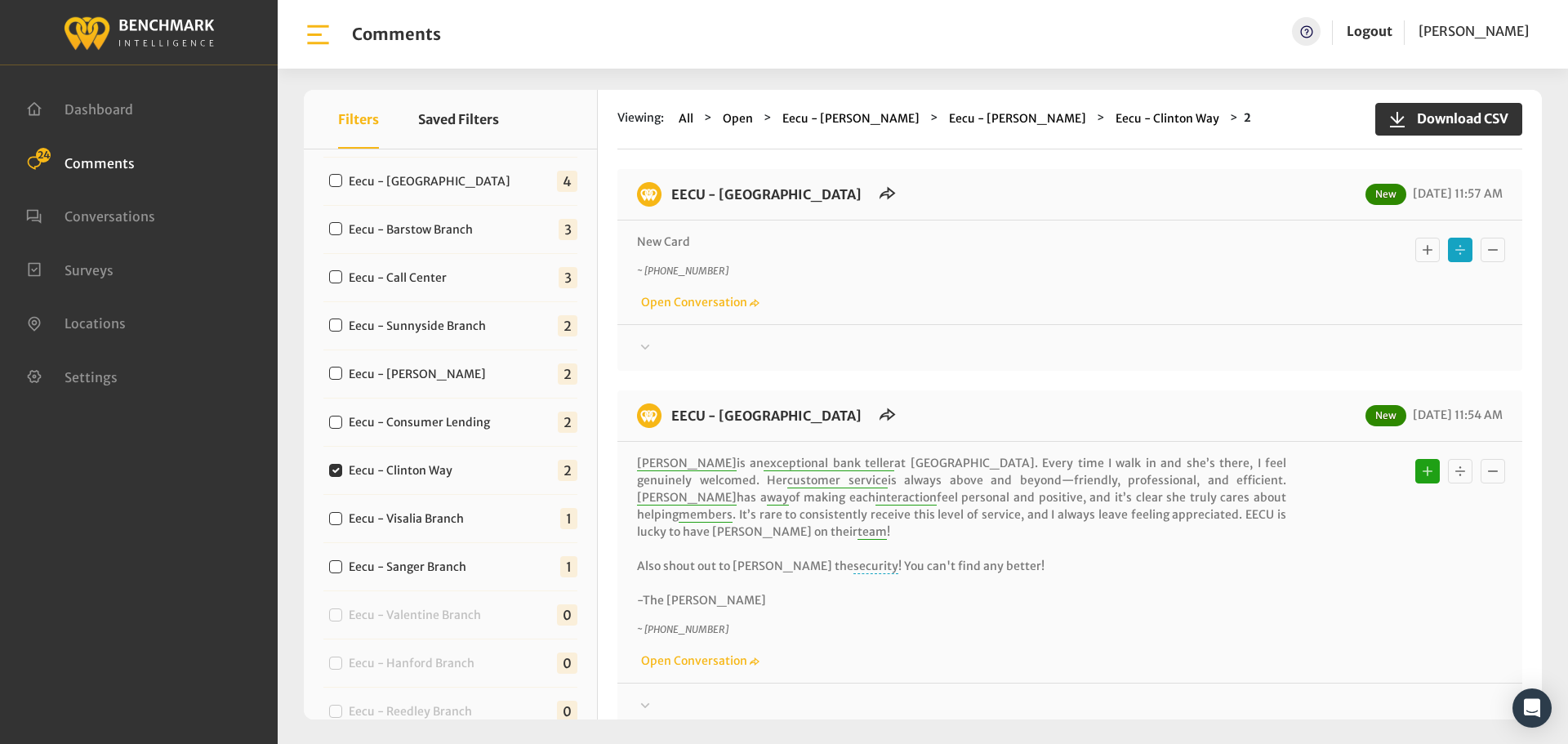
click at [859, 356] on div at bounding box center [1069, 347] width 865 height 19
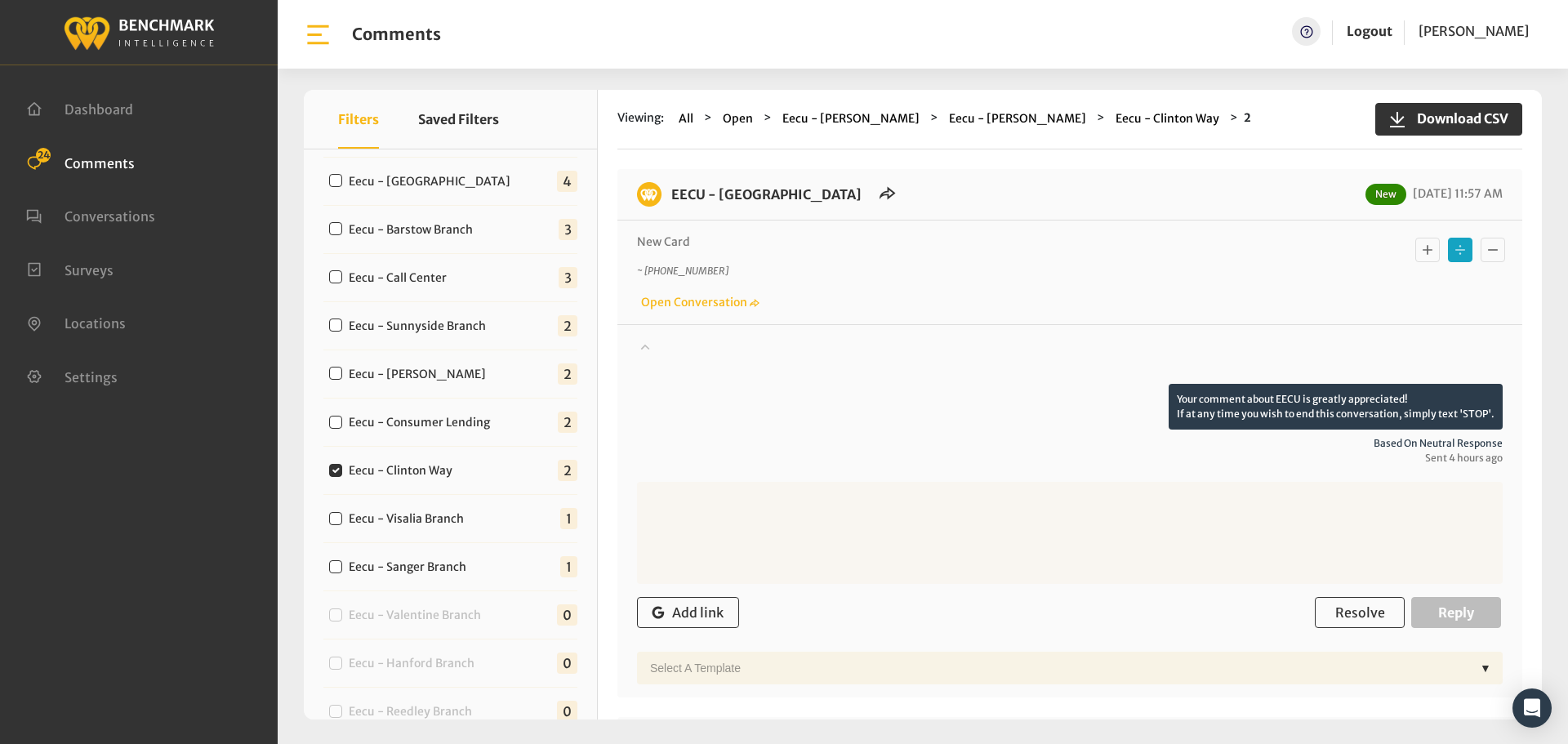
click at [859, 356] on div at bounding box center [1069, 361] width 865 height 46
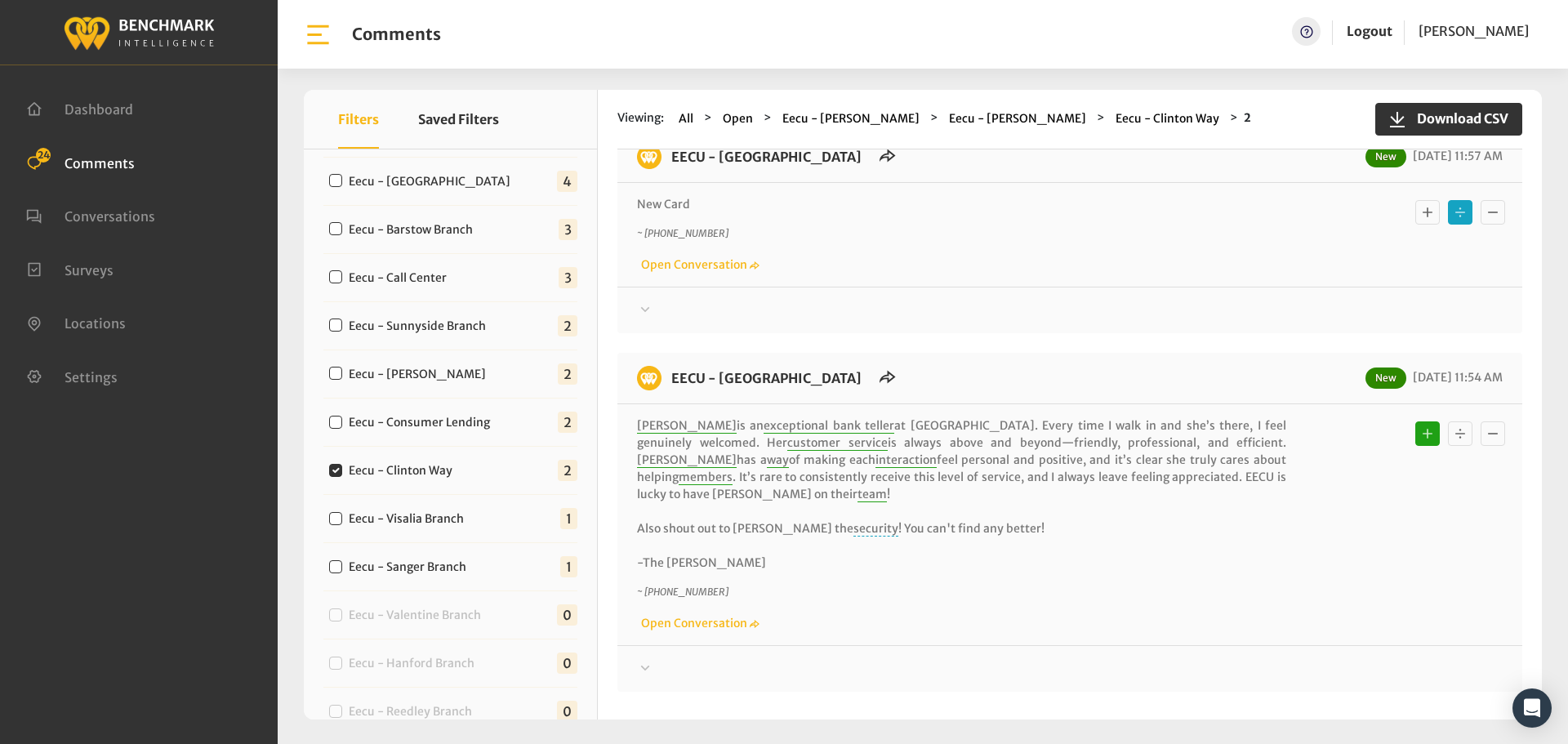
scroll to position [85, 0]
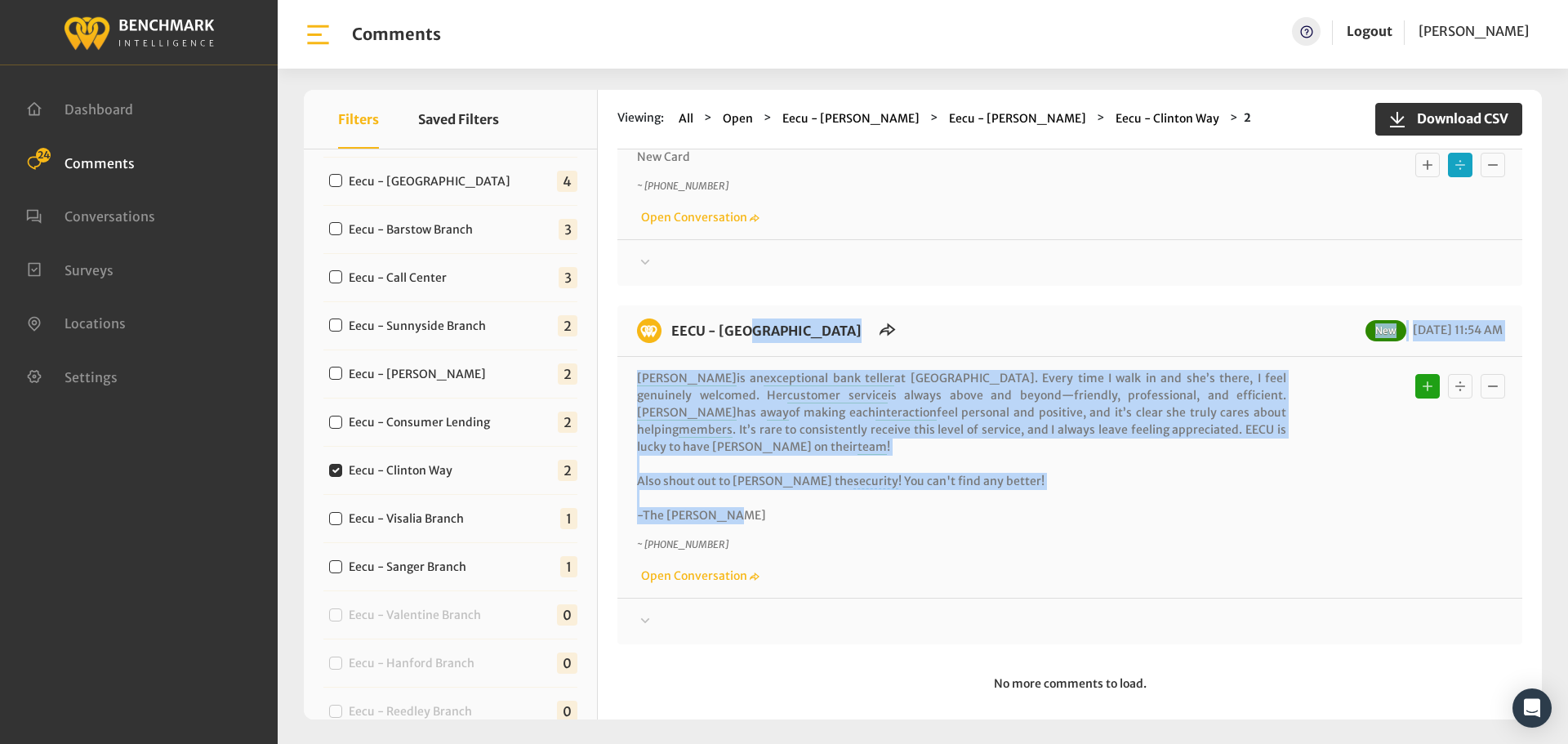
drag, startPoint x: 799, startPoint y: 494, endPoint x: 673, endPoint y: 324, distance: 211.6
click at [673, 324] on div "EECU - [GEOGRAPHIC_DATA] New [DATE] 11:54 AM [PERSON_NAME] is an exceptional ba…" at bounding box center [1070, 474] width 905 height 339
copy div "EECU - [GEOGRAPHIC_DATA] New [DATE] 11:54 AM [PERSON_NAME] is an exceptional ba…"
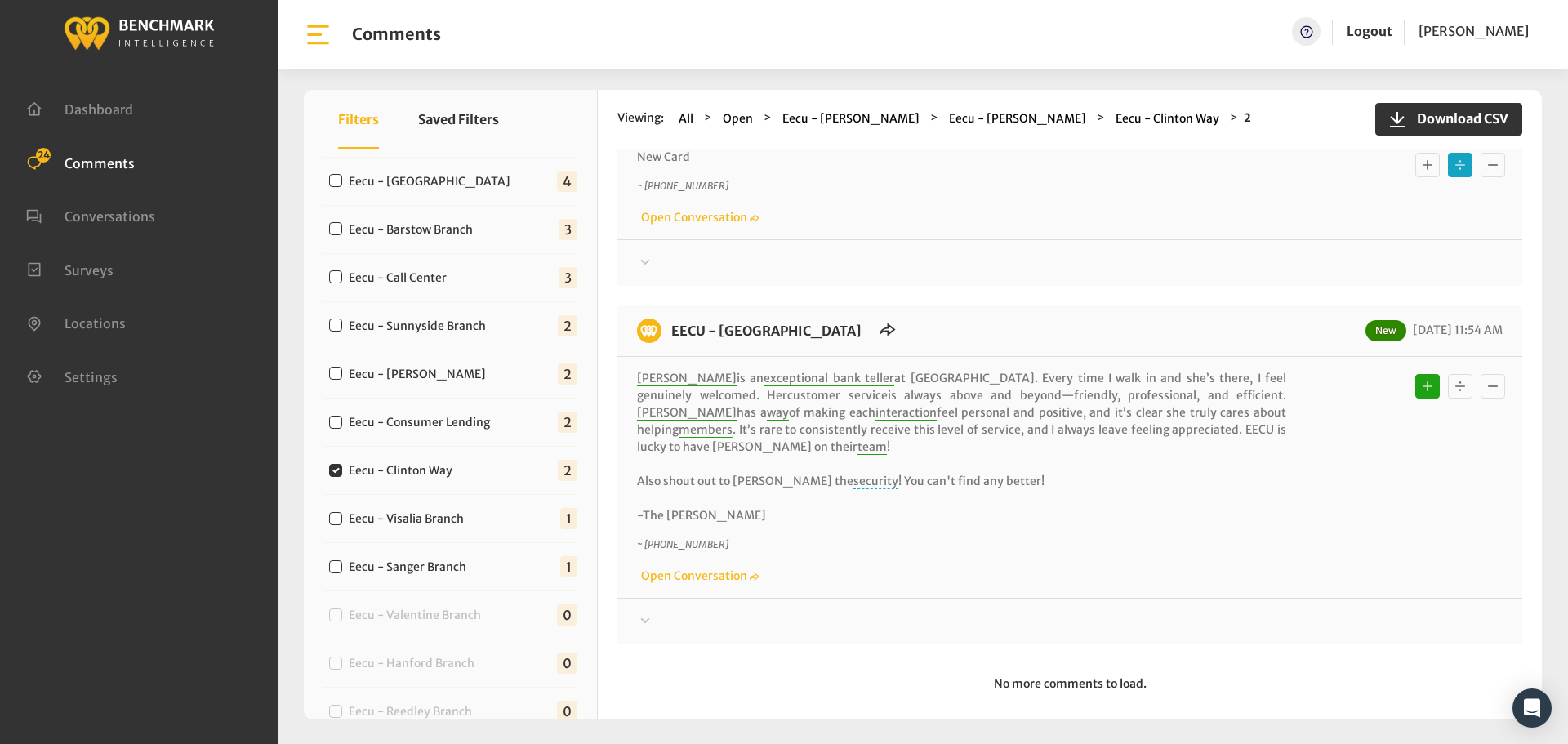
click at [1357, 260] on div at bounding box center [1069, 262] width 865 height 19
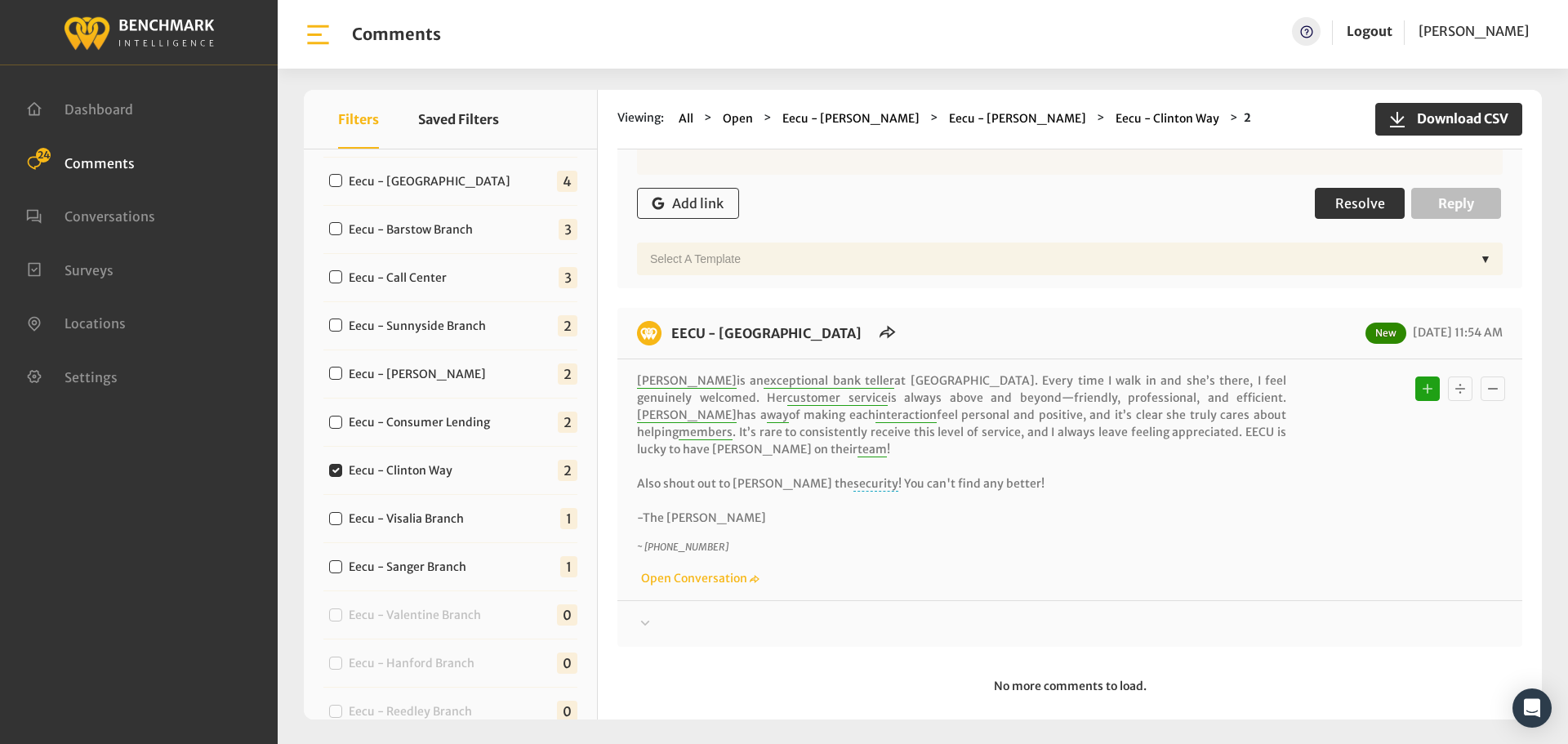
click at [1349, 215] on button "Resolve" at bounding box center [1360, 204] width 90 height 31
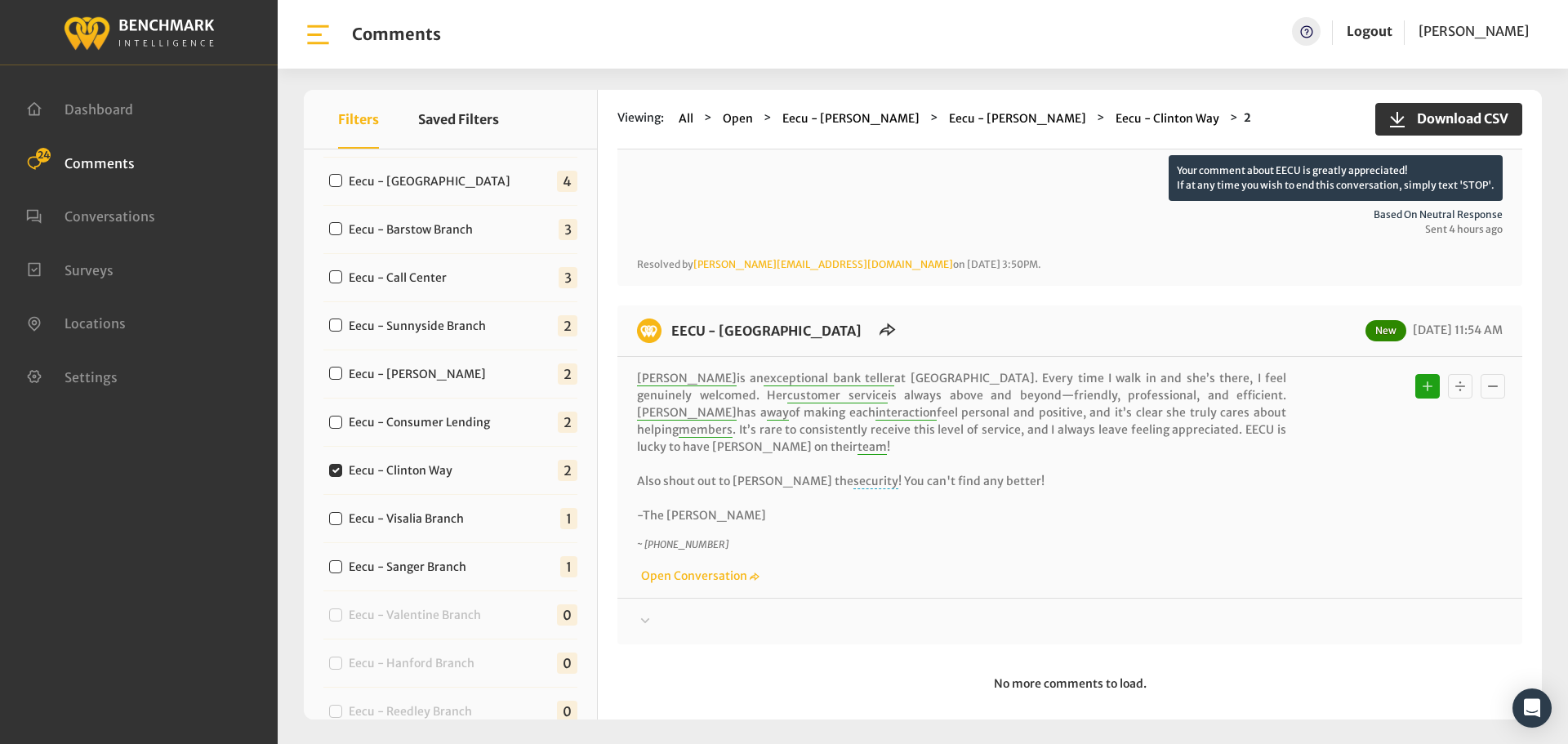
click at [1323, 155] on div at bounding box center [1069, 133] width 865 height 46
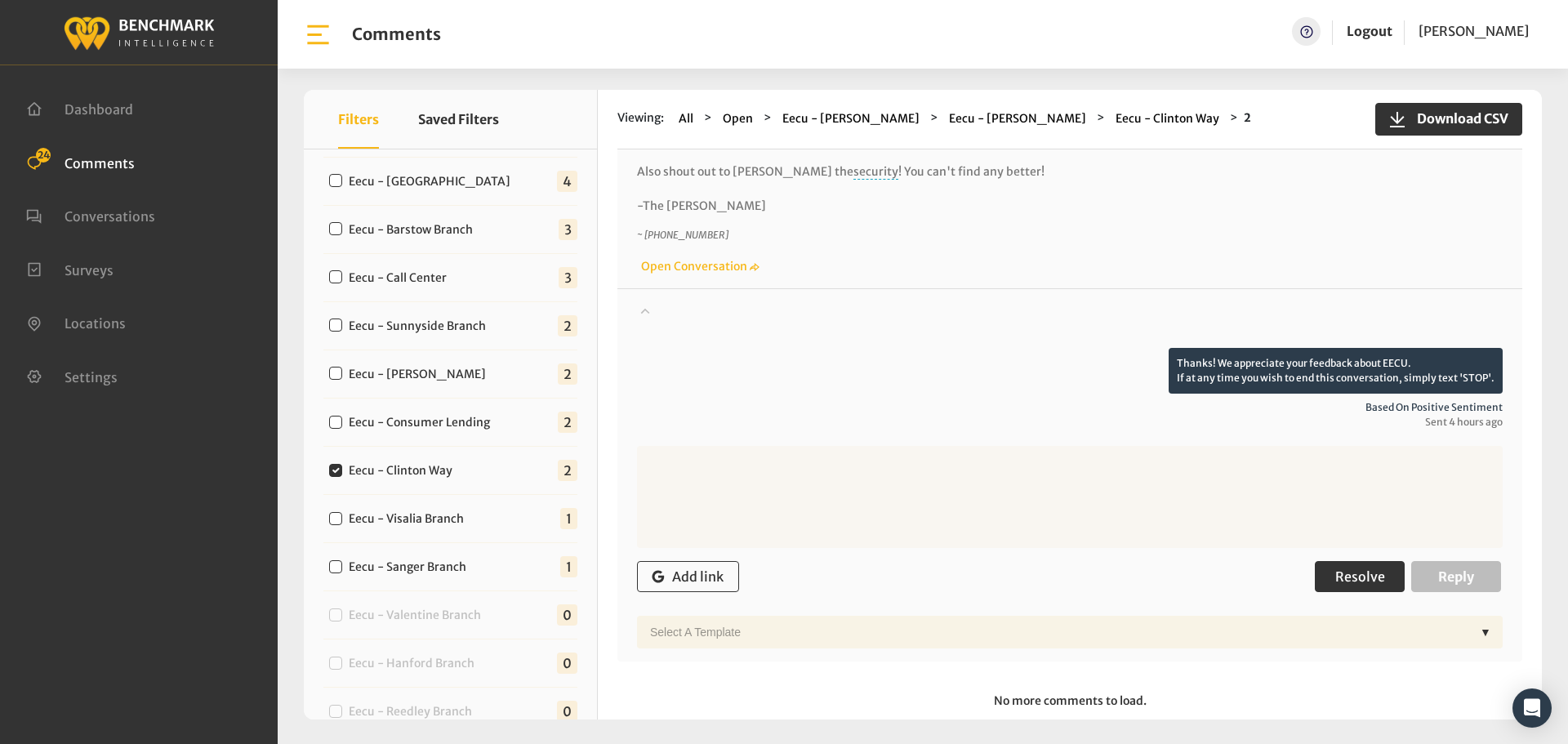
click at [1345, 569] on button "Resolve" at bounding box center [1360, 577] width 90 height 31
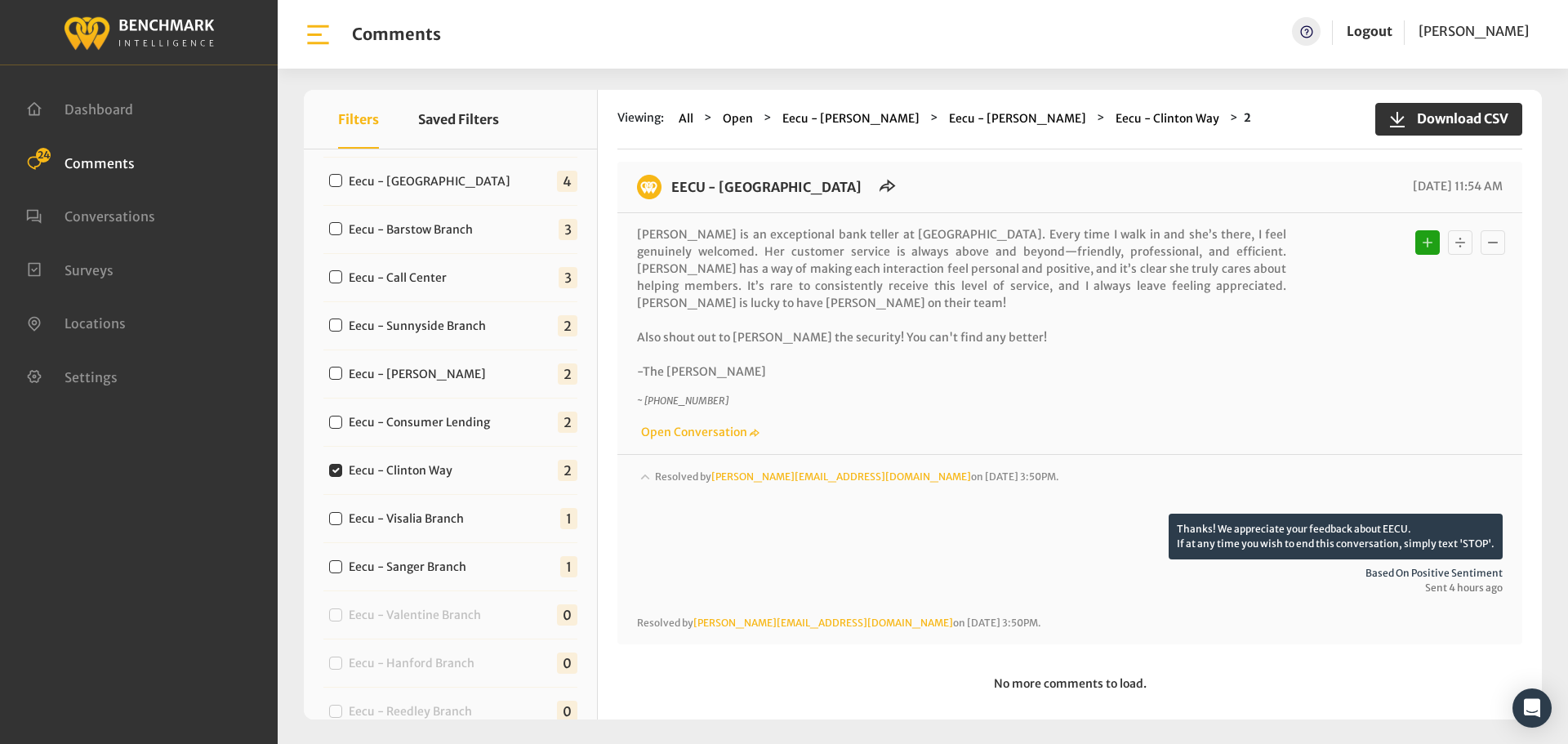
click at [411, 425] on label "Eecu - Consumer Lending" at bounding box center [422, 422] width 160 height 17
click at [342, 425] on input "Eecu - Consumer Lending" at bounding box center [335, 422] width 13 height 13
checkbox input "true"
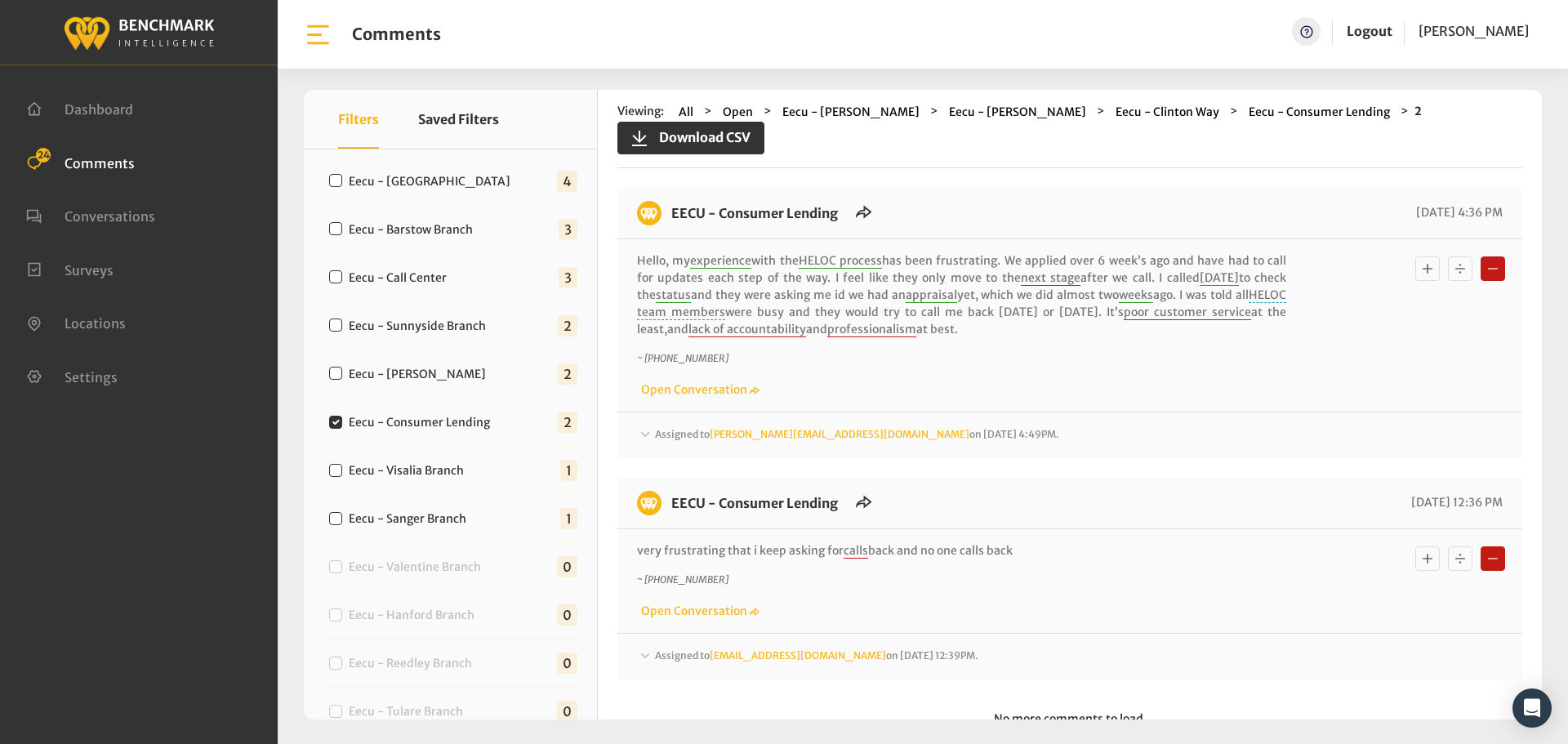
click at [407, 377] on label "Eecu - [PERSON_NAME]" at bounding box center [420, 374] width 156 height 17
click at [342, 377] on input "Eecu - [PERSON_NAME]" at bounding box center [335, 373] width 13 height 13
checkbox input "true"
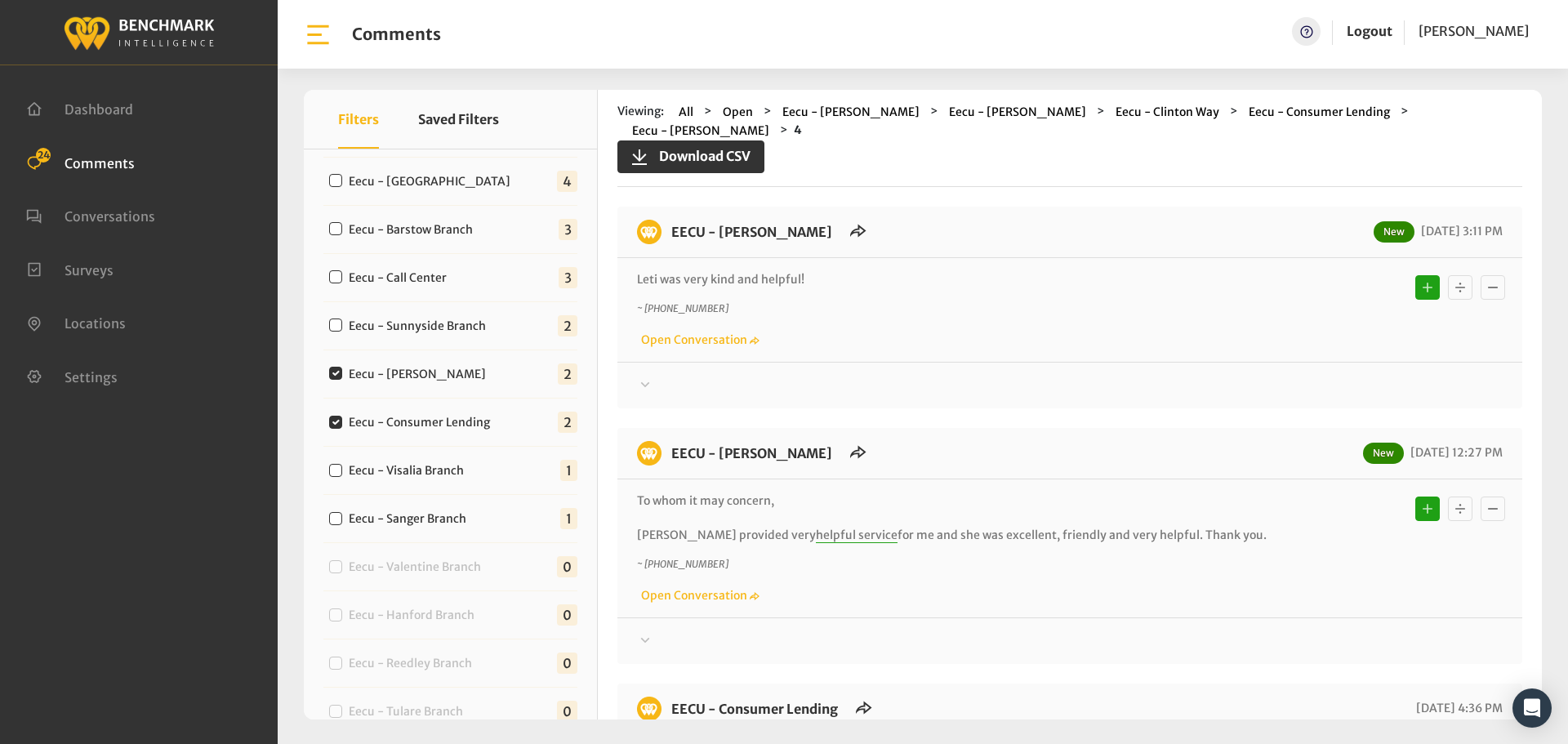
click at [388, 419] on label "Eecu - Consumer Lending" at bounding box center [422, 422] width 160 height 17
click at [342, 419] on input "Eecu - Consumer Lending" at bounding box center [335, 422] width 13 height 13
checkbox input "false"
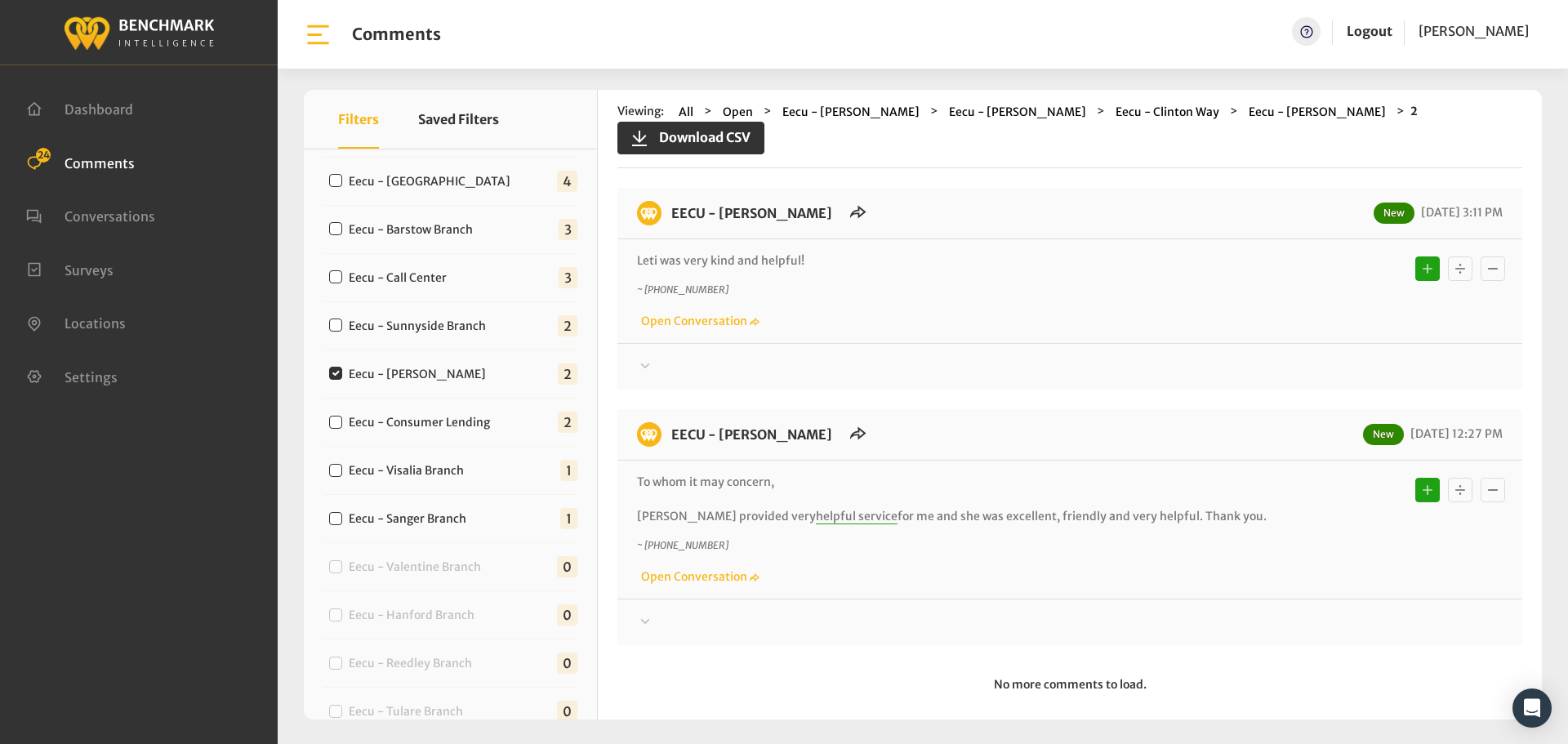
drag, startPoint x: 1183, startPoint y: 499, endPoint x: 663, endPoint y: 205, distance: 597.4
click at [663, 205] on div "EECU - [PERSON_NAME] New [DATE] 3:11 PM Leti was very kind and helpful! ~ [PHON…" at bounding box center [1070, 417] width 905 height 457
copy div "EECU - [PERSON_NAME] New [DATE] 3:11 PM [PERSON_NAME] was very kind and helpful…"
click at [1192, 357] on div at bounding box center [1069, 367] width 865 height 19
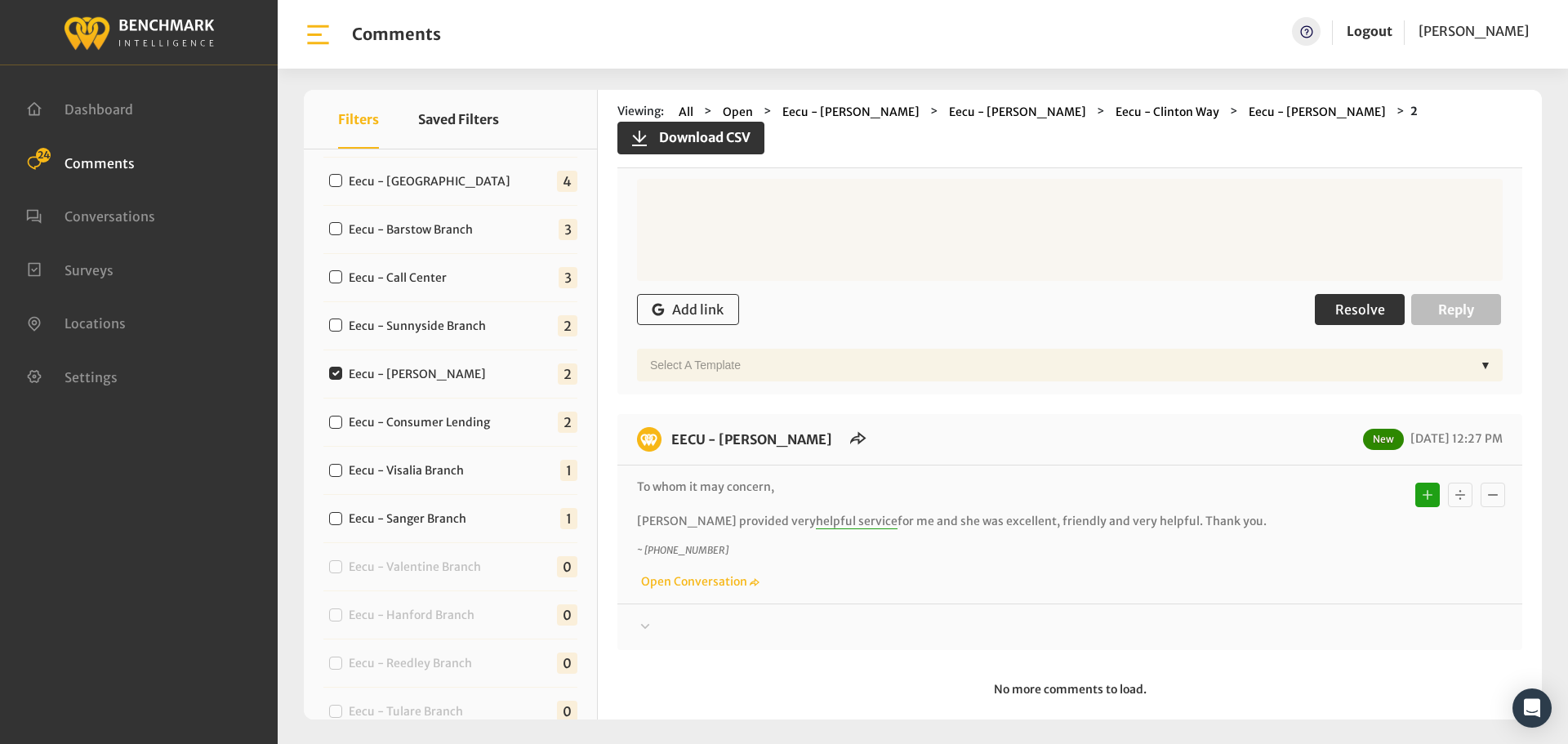
click at [1364, 302] on span "Resolve" at bounding box center [1360, 310] width 50 height 16
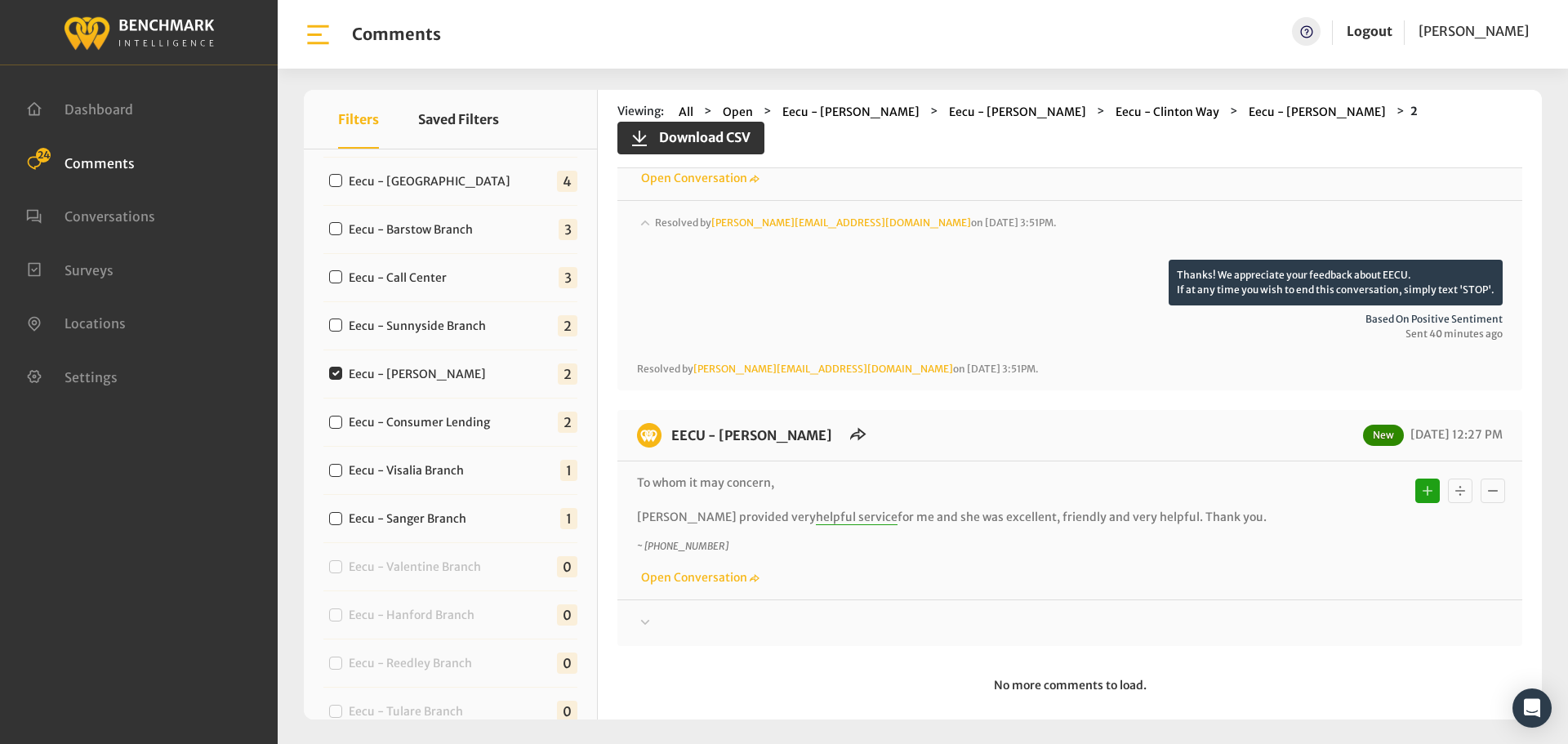
click at [1319, 260] on div at bounding box center [1069, 237] width 865 height 46
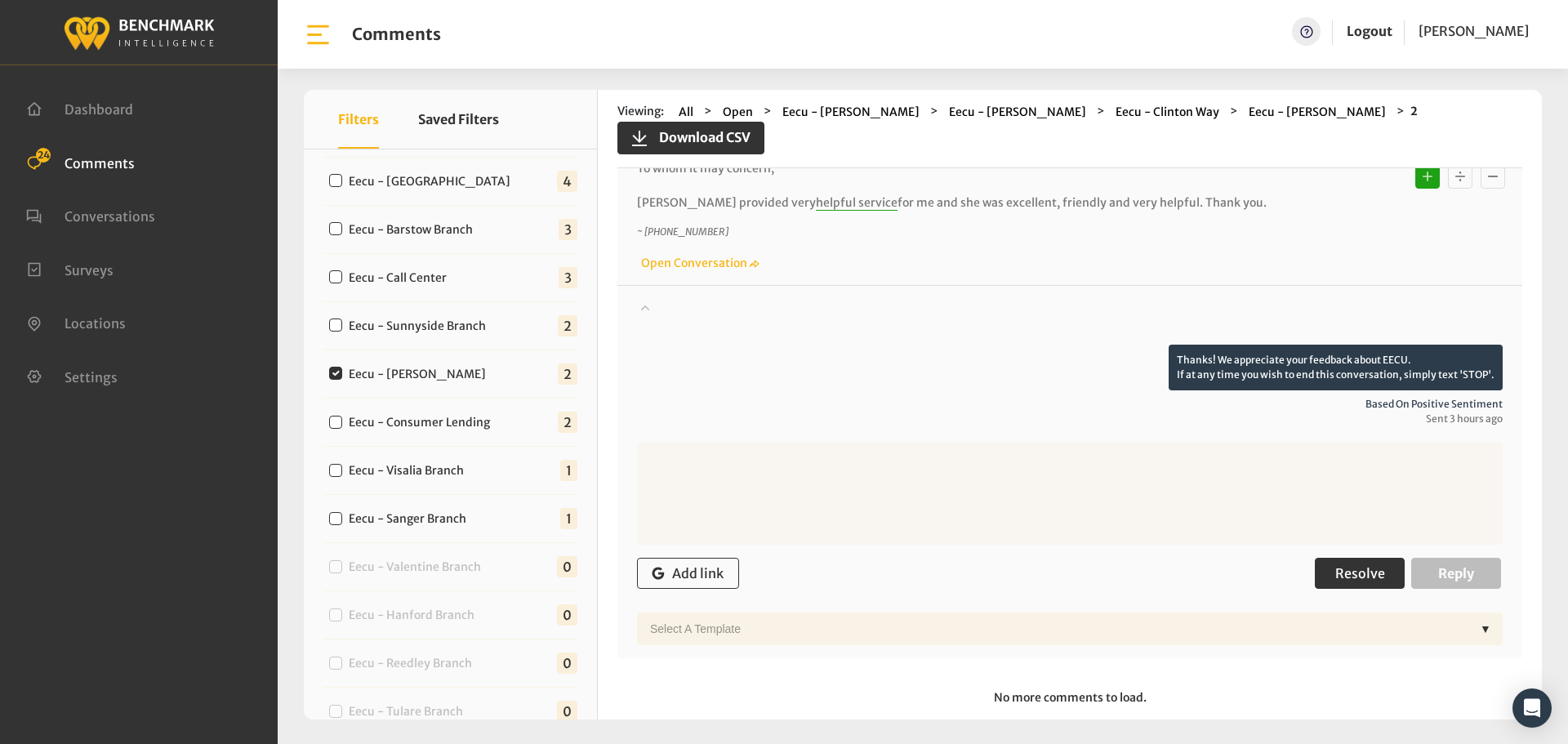
click at [1351, 565] on span "Resolve" at bounding box center [1360, 573] width 50 height 16
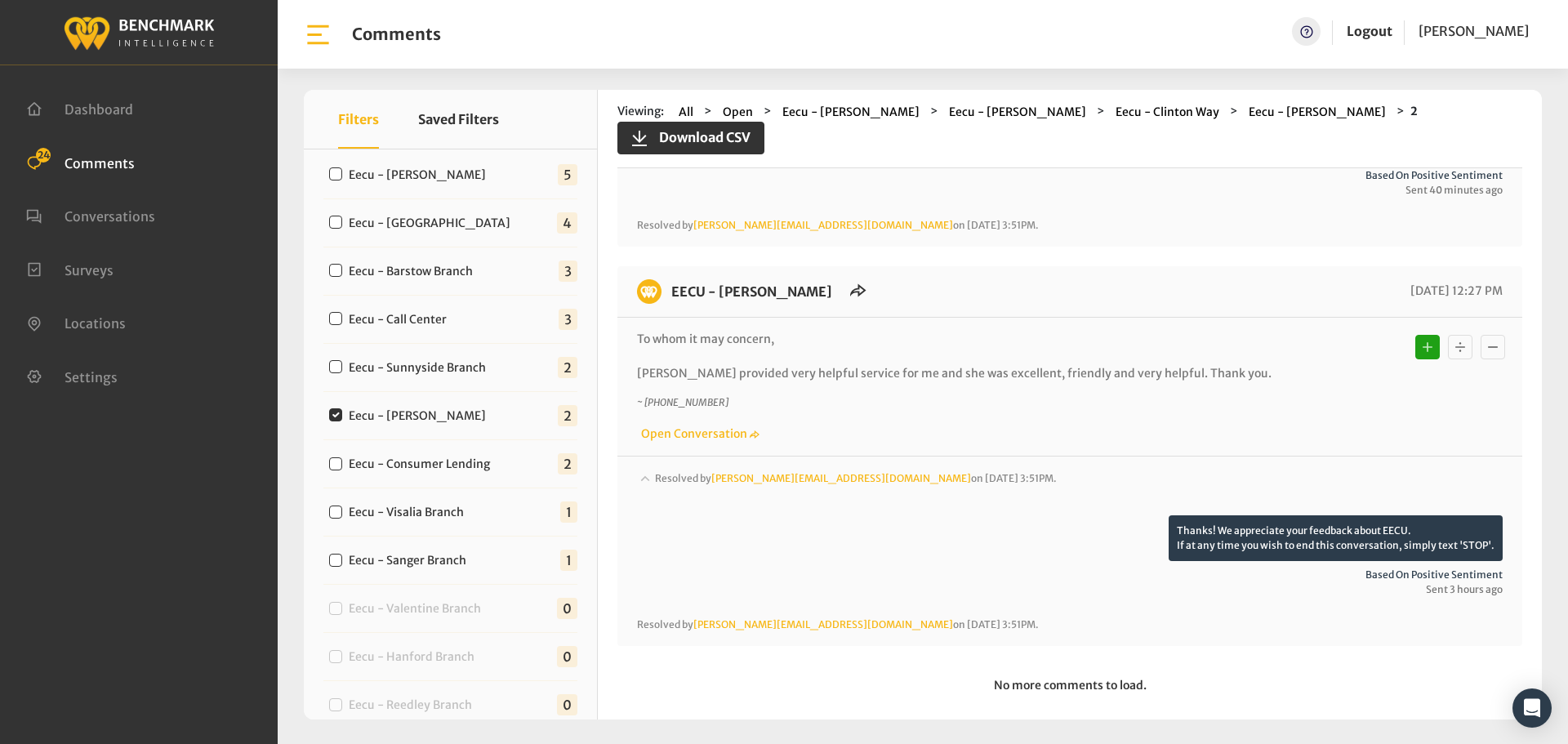
scroll to position [431, 0]
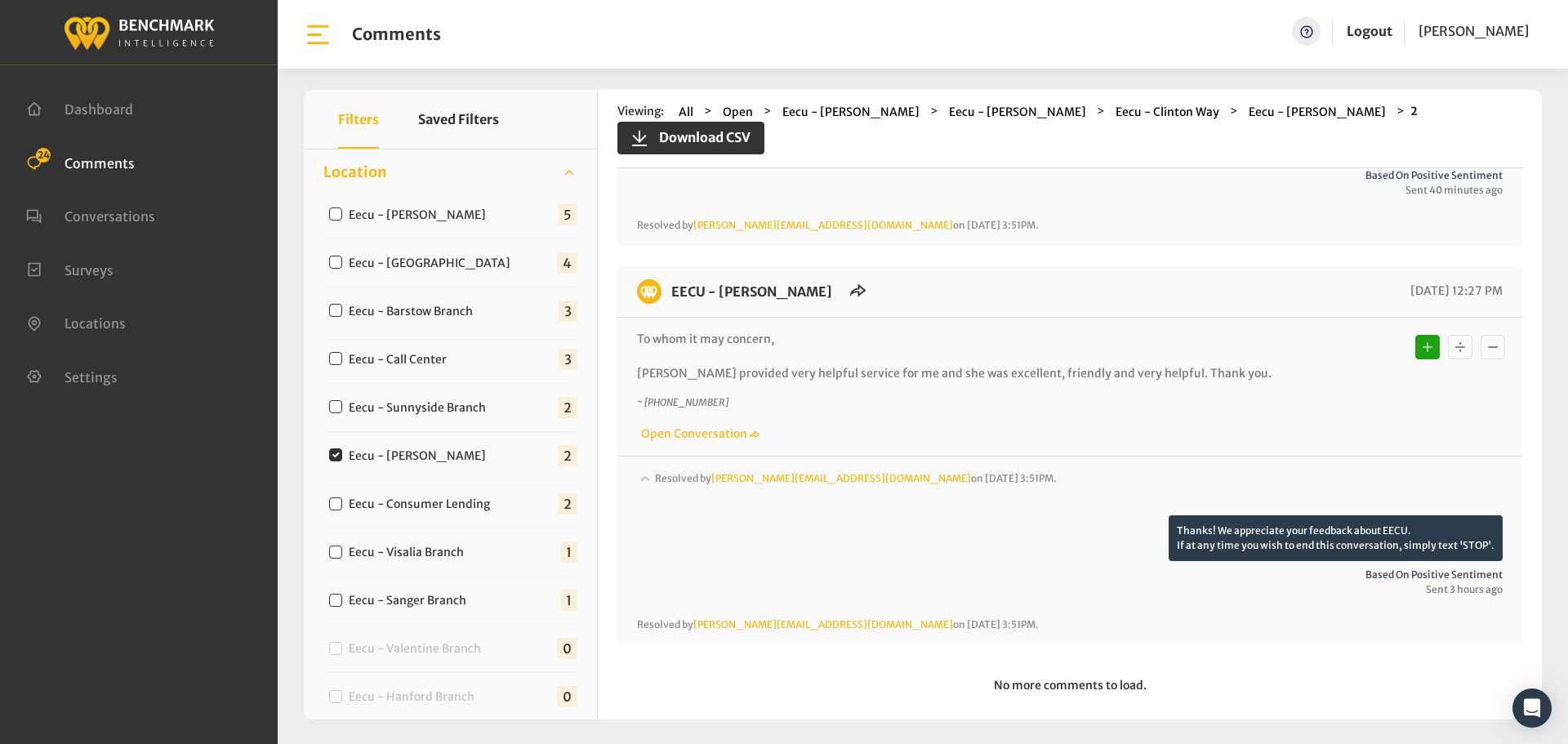
click at [447, 409] on label "Eecu - Sunnyside Branch" at bounding box center [420, 408] width 156 height 17
click at [342, 409] on input "Eecu - Sunnyside Branch" at bounding box center [335, 407] width 13 height 13
checkbox input "true"
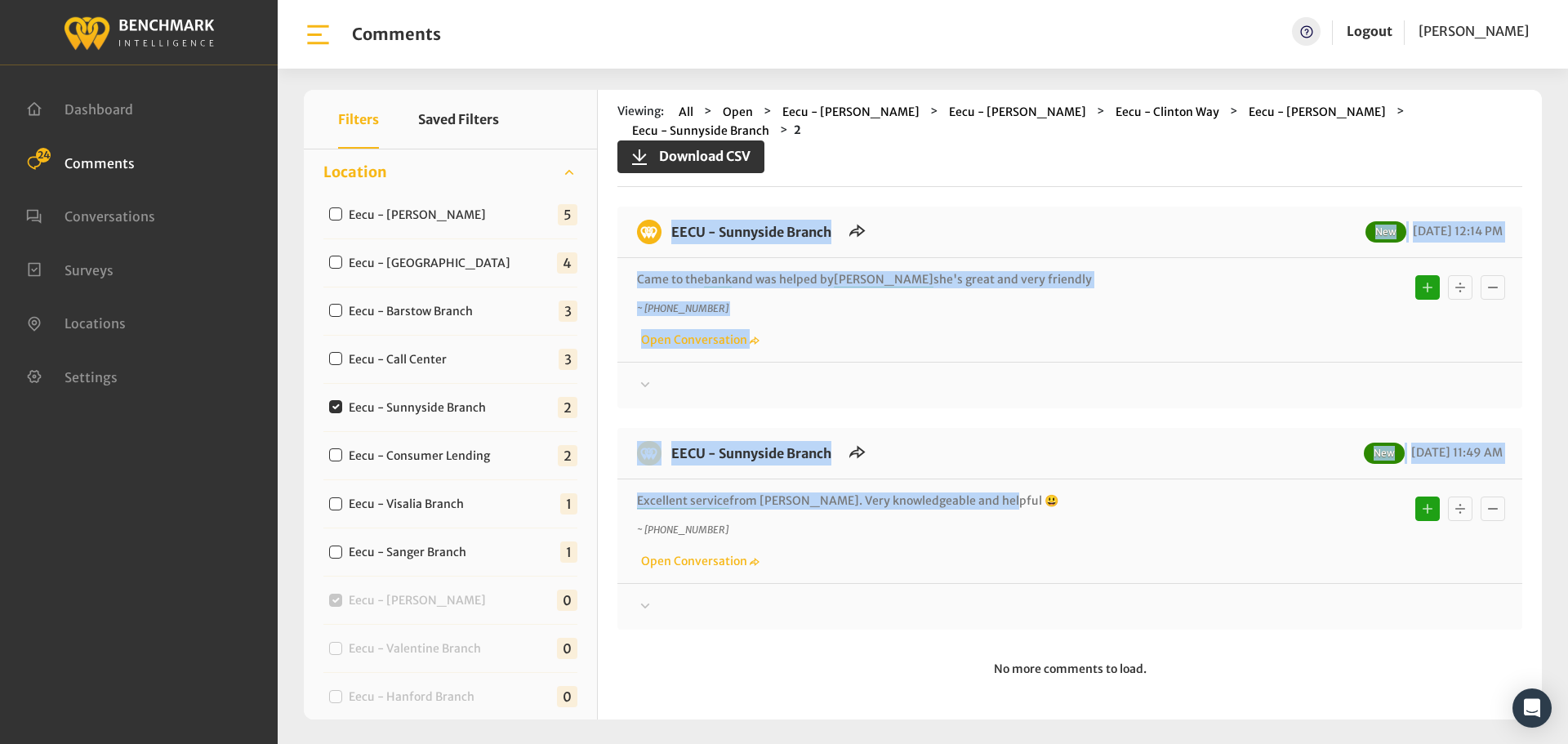
drag, startPoint x: 995, startPoint y: 481, endPoint x: 654, endPoint y: 226, distance: 425.8
click at [654, 226] on div "EECU - Sunnyside Branch New [DATE] 12:14 PM Came to the bank and was helped by …" at bounding box center [1070, 418] width 905 height 423
copy div "EECU - Sunnyside Branch New [DATE] 12:14 PM Came to the bank and was helped by …"
click at [1350, 376] on div at bounding box center [1069, 385] width 865 height 19
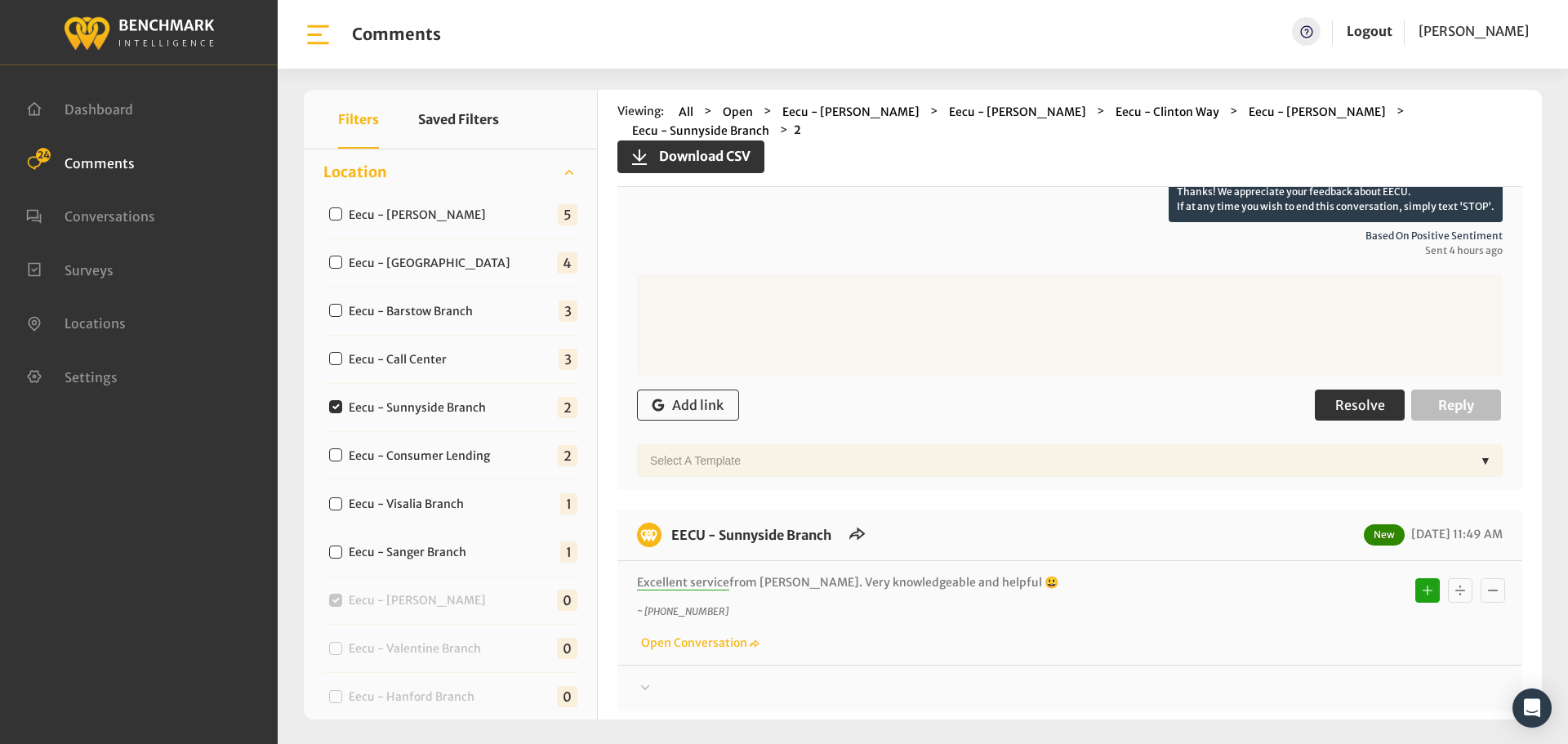
click at [1336, 389] on button "Resolve" at bounding box center [1360, 405] width 90 height 31
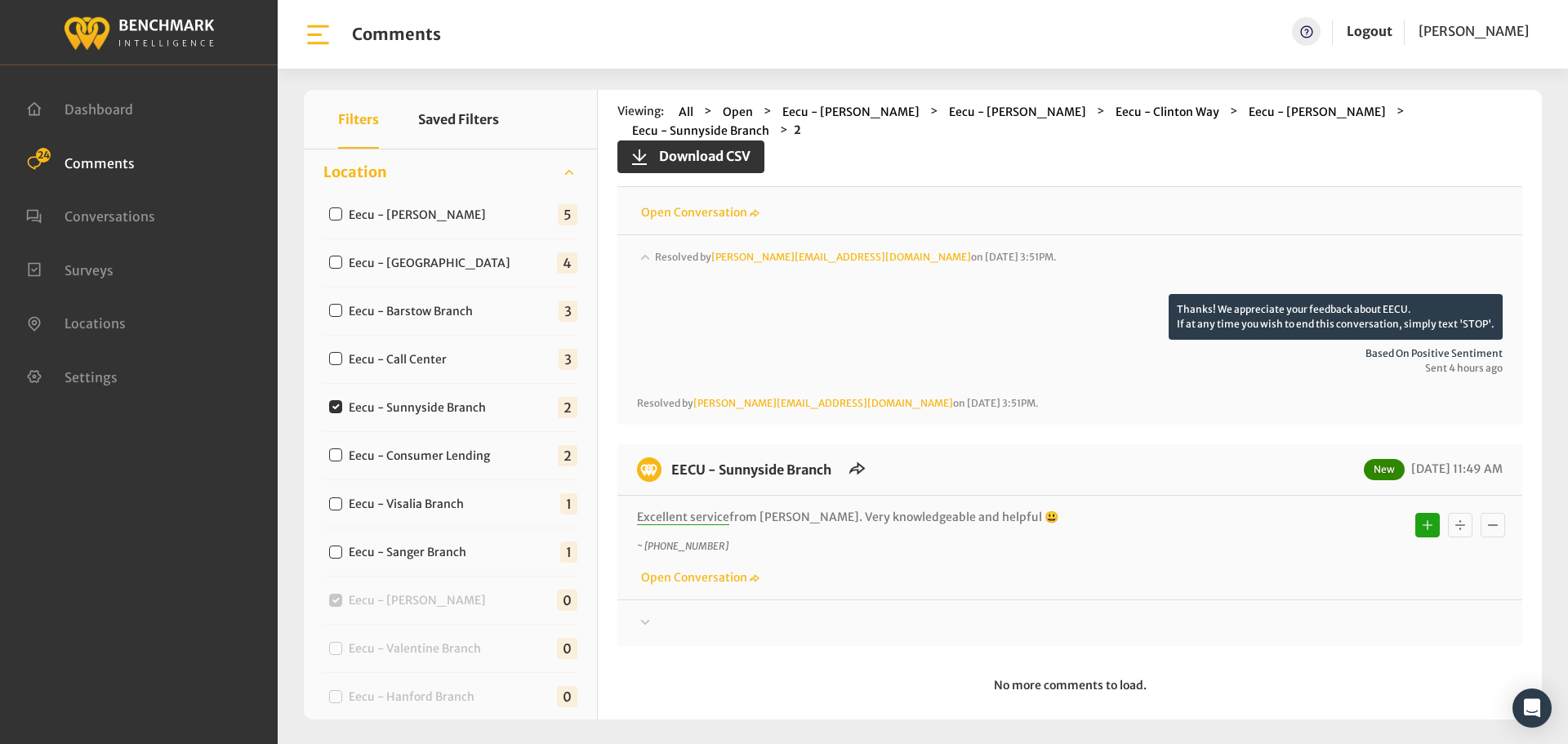
click at [1359, 294] on div at bounding box center [1069, 271] width 865 height 46
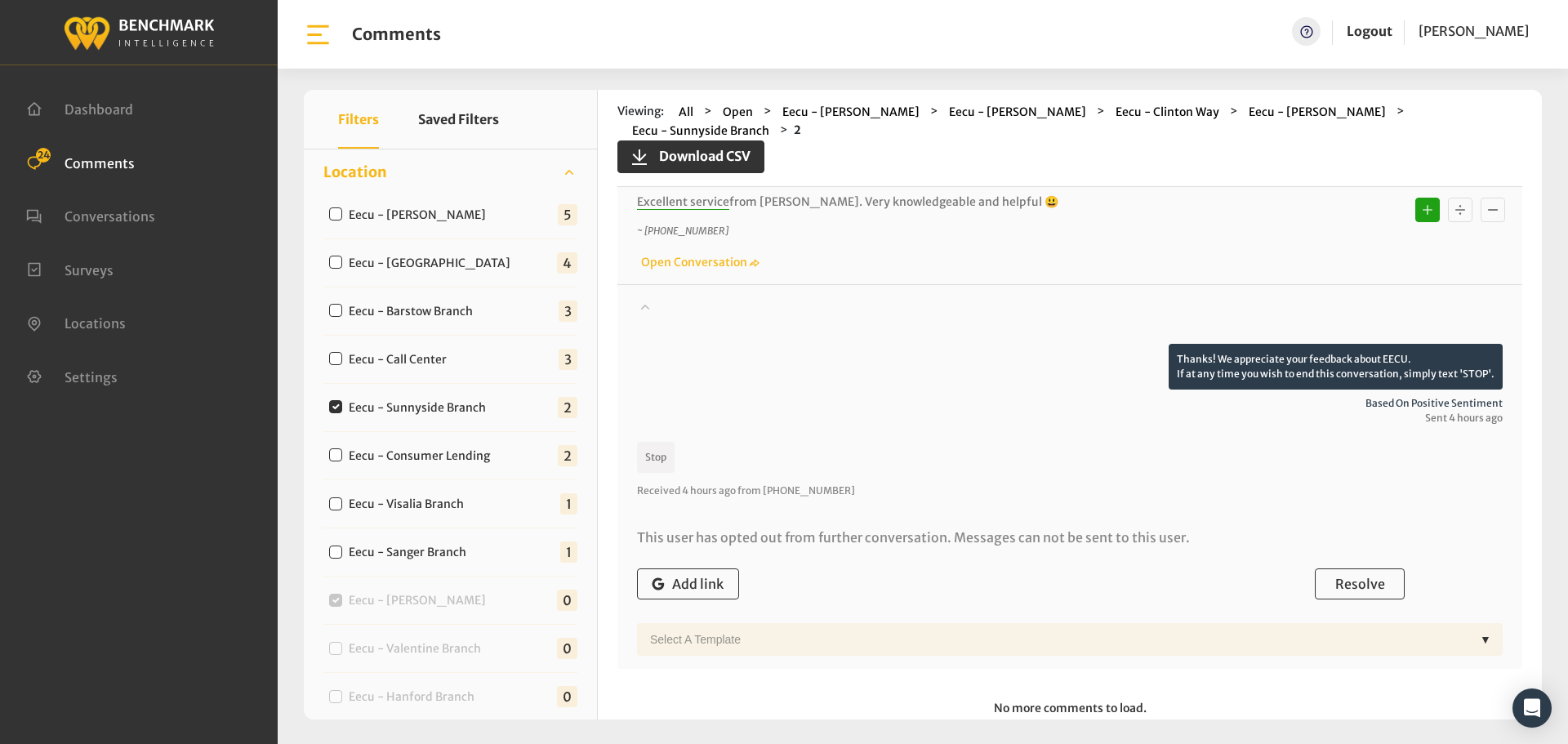
click at [1392, 560] on div "Add link Resolve Reply" at bounding box center [1069, 584] width 865 height 48
click at [1381, 569] on button "Resolve" at bounding box center [1360, 584] width 90 height 31
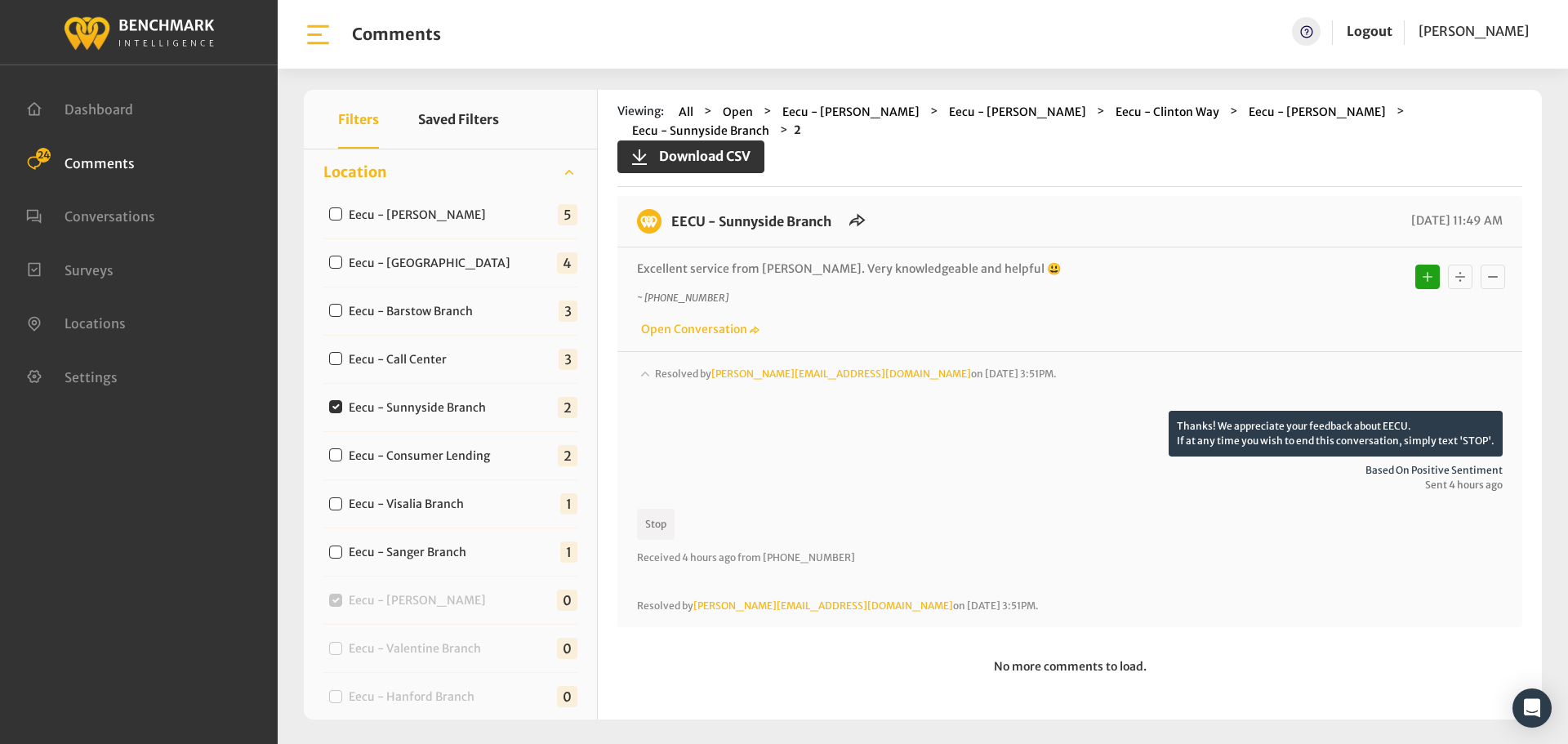
scroll to position [357, 0]
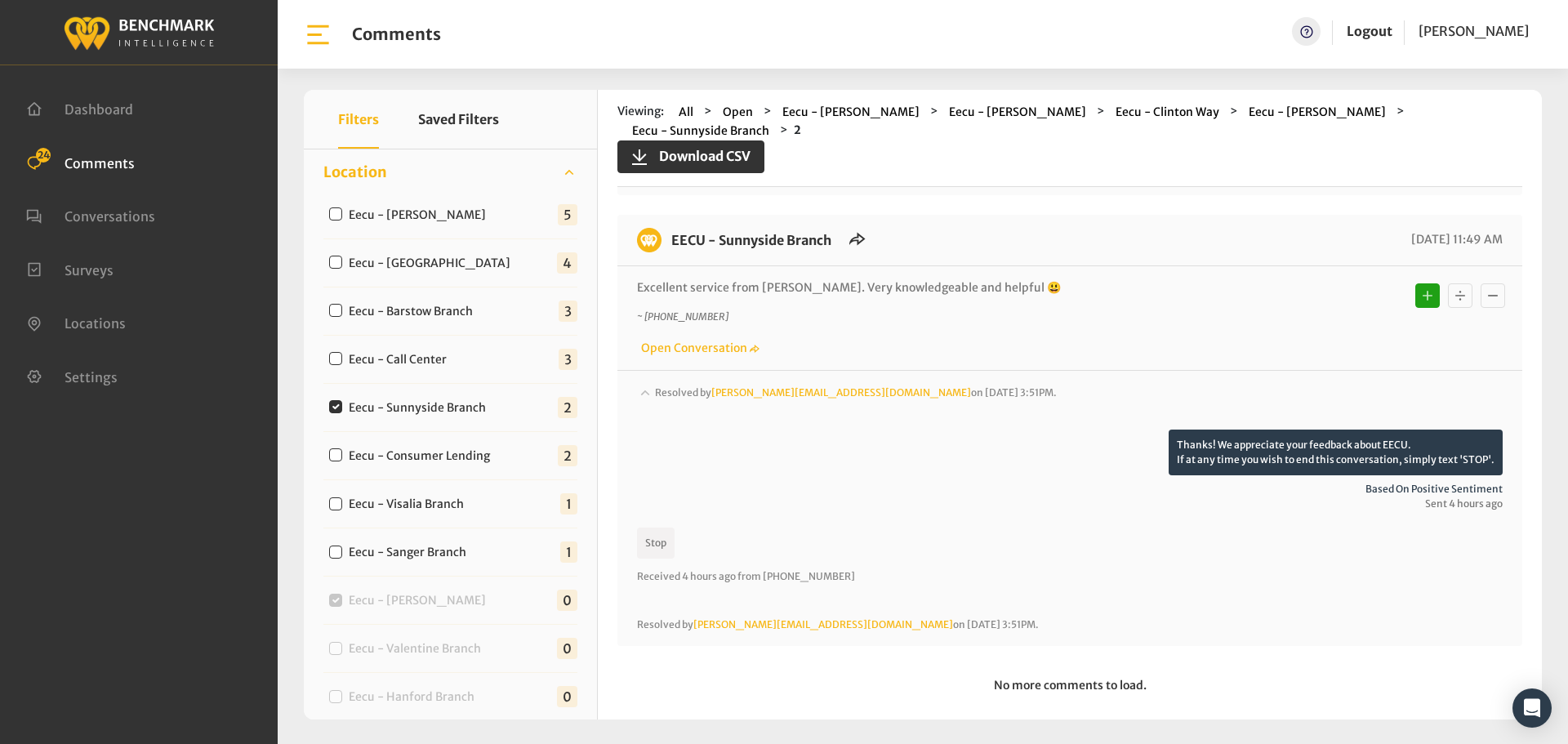
click at [409, 360] on label "Eecu - Call Center" at bounding box center [401, 359] width 117 height 17
click at [342, 360] on input "Eecu - Call Center" at bounding box center [335, 358] width 13 height 13
checkbox input "true"
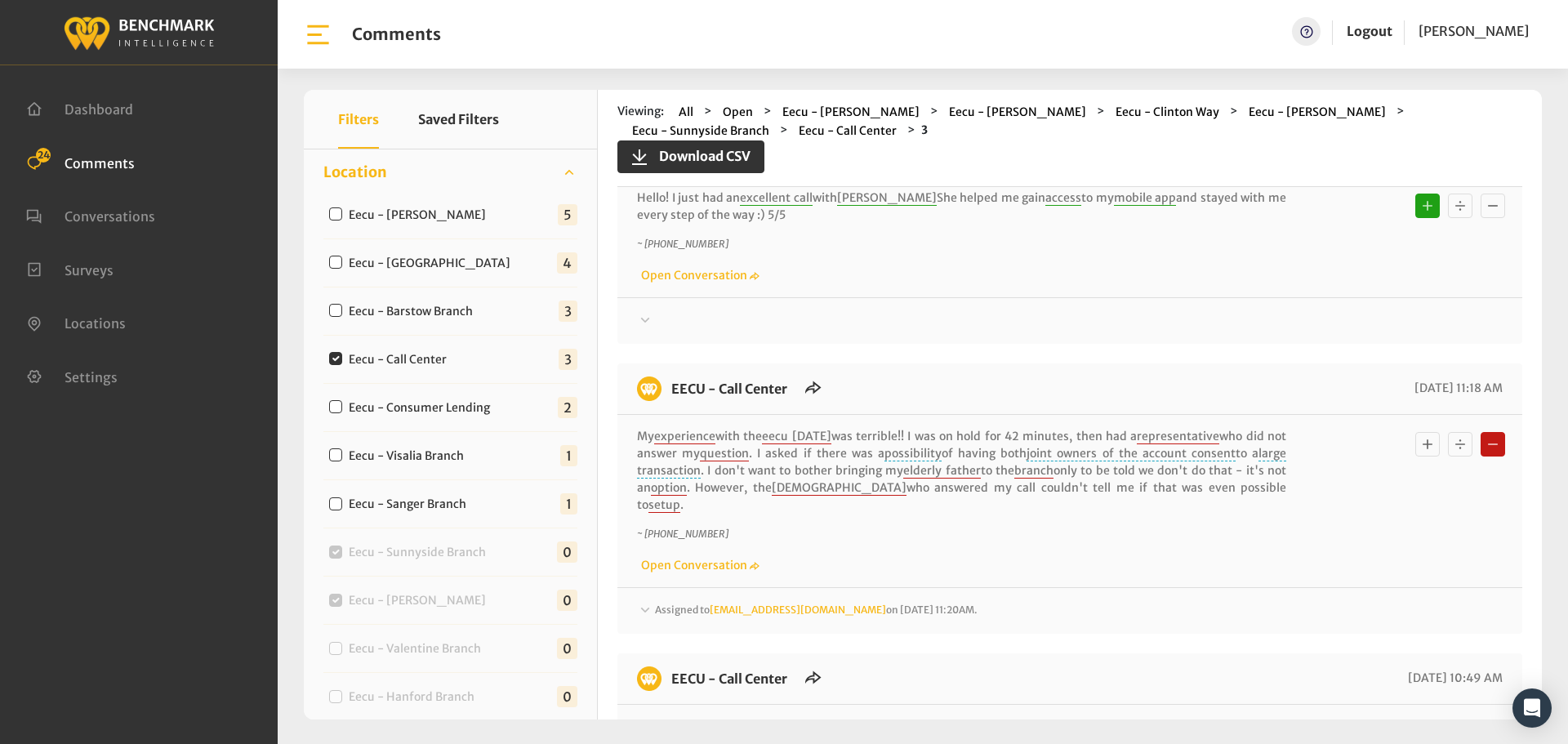
scroll to position [164, 0]
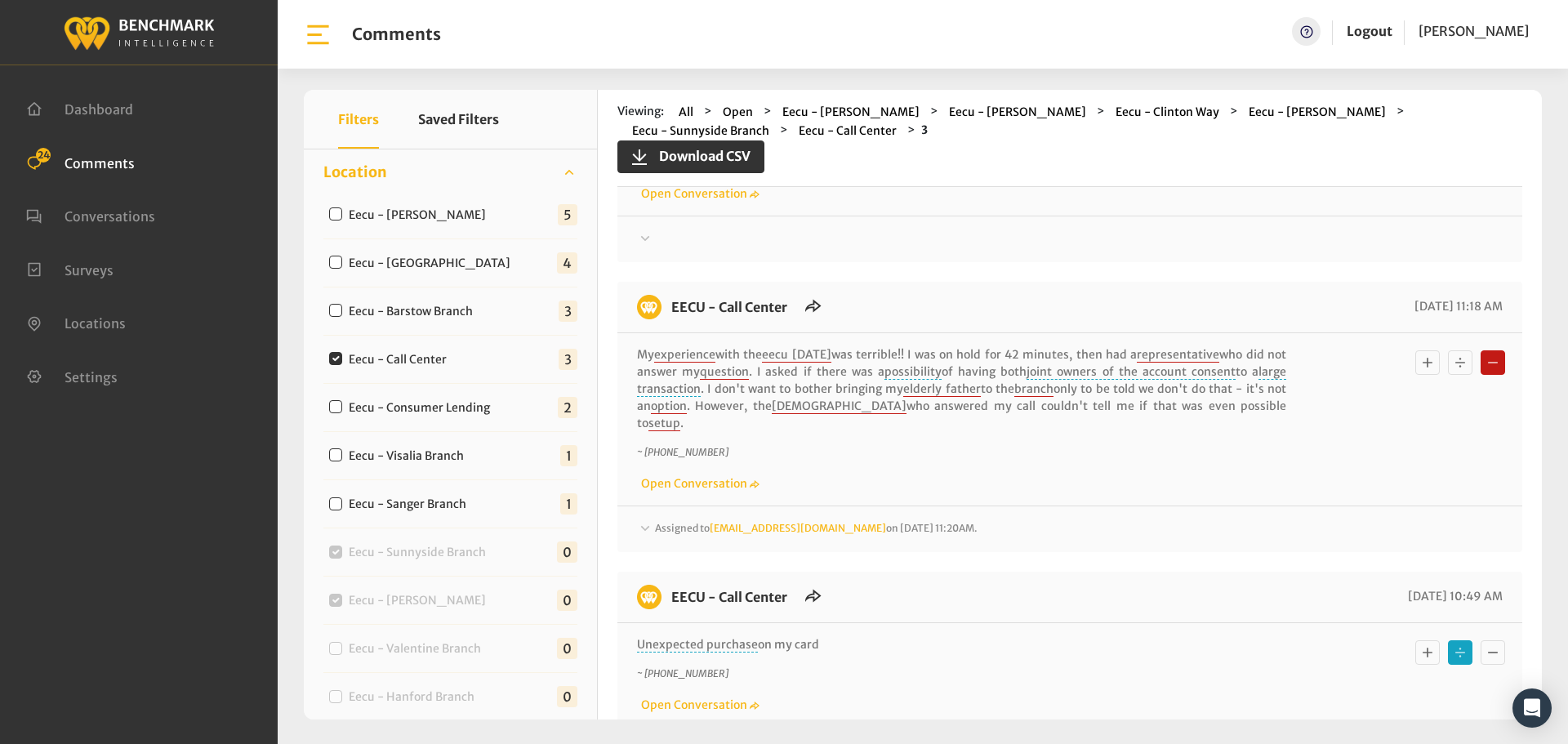
click at [1079, 250] on div "Assigned to [EMAIL_ADDRESS][DOMAIN_NAME] on [DATE] 11:20AM." at bounding box center [1069, 239] width 865 height 19
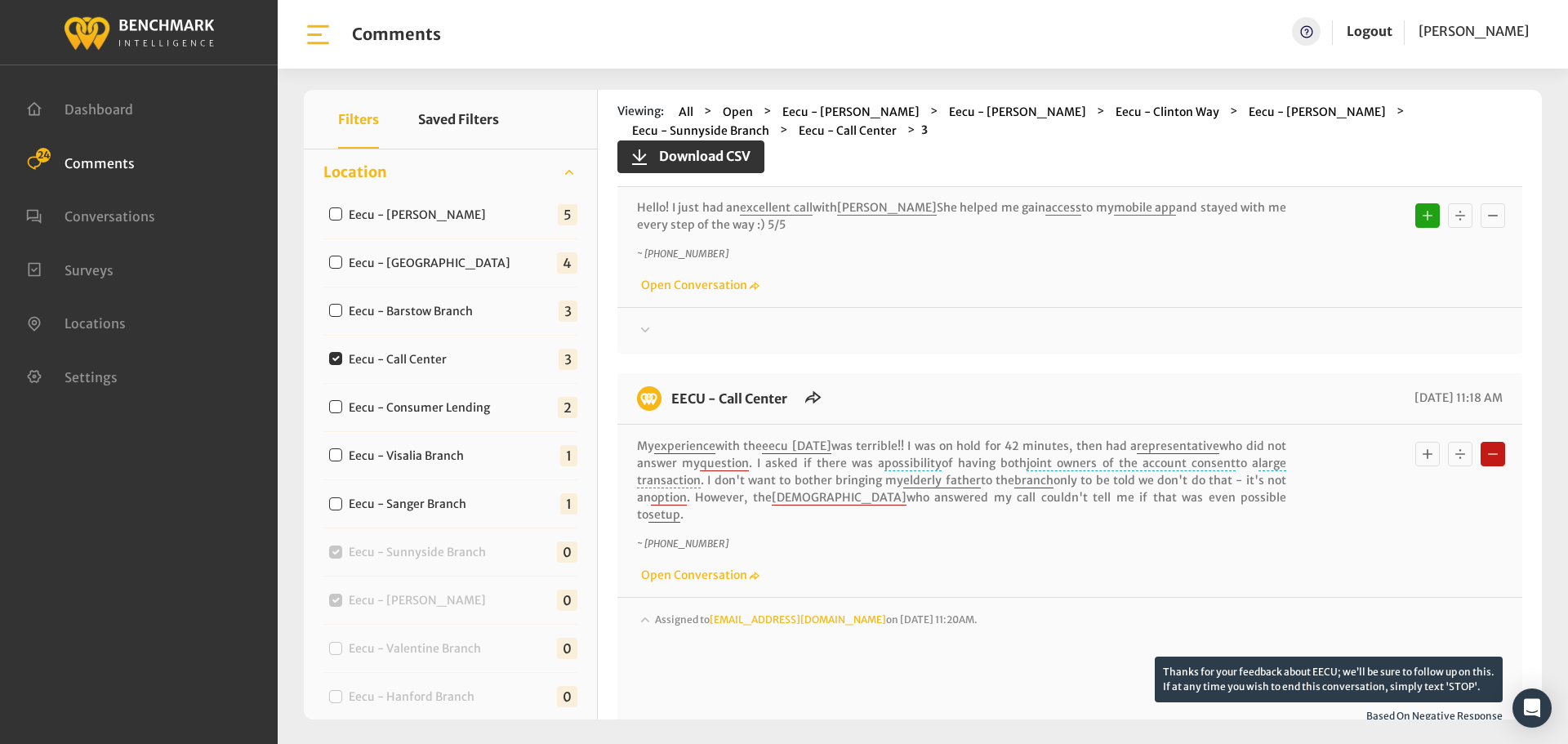
scroll to position [0, 0]
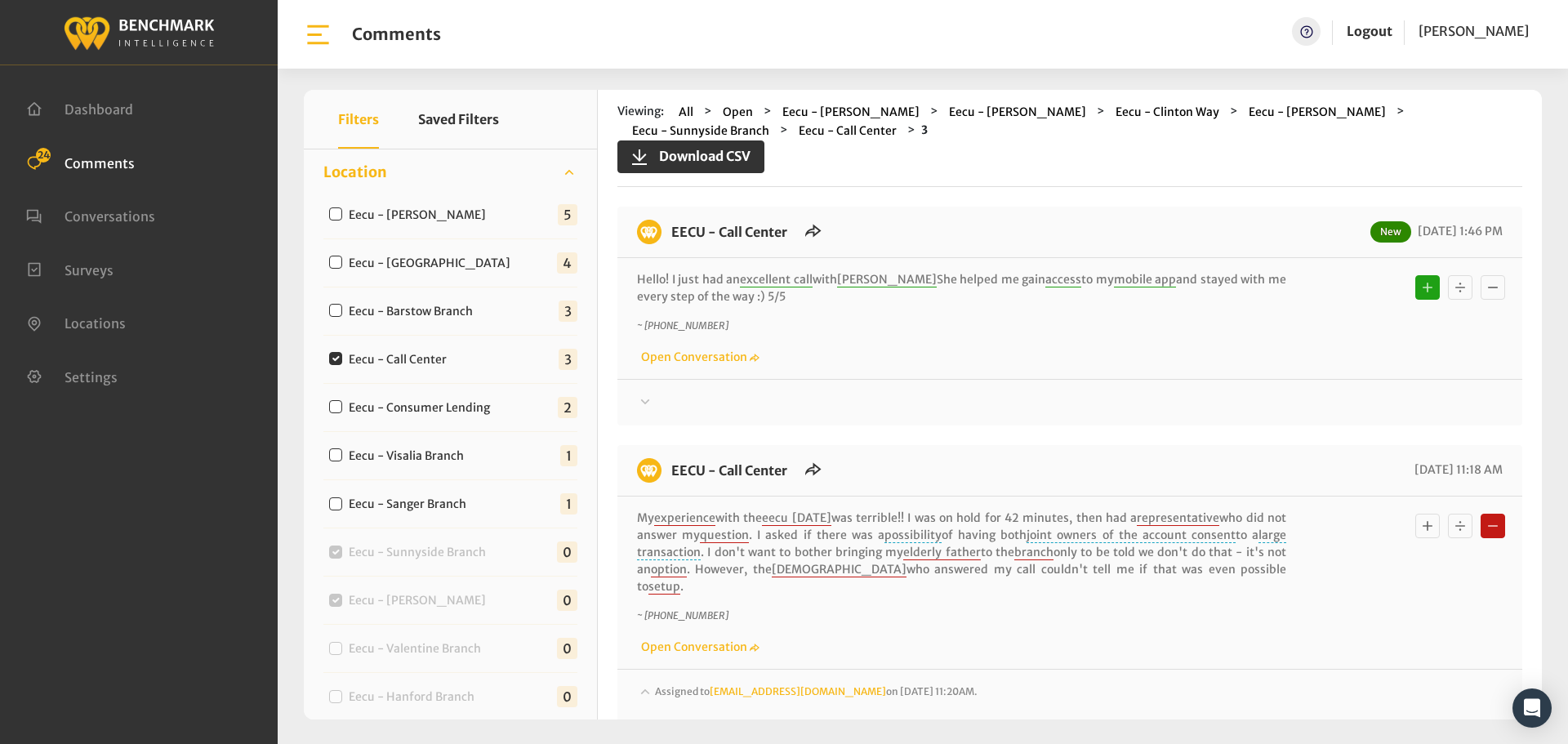
drag, startPoint x: 742, startPoint y: 297, endPoint x: 664, endPoint y: 241, distance: 96.0
click at [664, 241] on div "EECU - Call Center New [DATE] 1:46 PM Hello! I just had an excellent call with …" at bounding box center [1070, 316] width 905 height 219
copy div "EECU - Call Center New [DATE] 1:46 PM Hello! I just had an excellent call with …"
click at [1259, 388] on div "Thanks! We appreciate your feedback about EECU. If at any time you wish to end …" at bounding box center [1070, 396] width 905 height 34
click at [1252, 399] on div at bounding box center [1069, 402] width 865 height 19
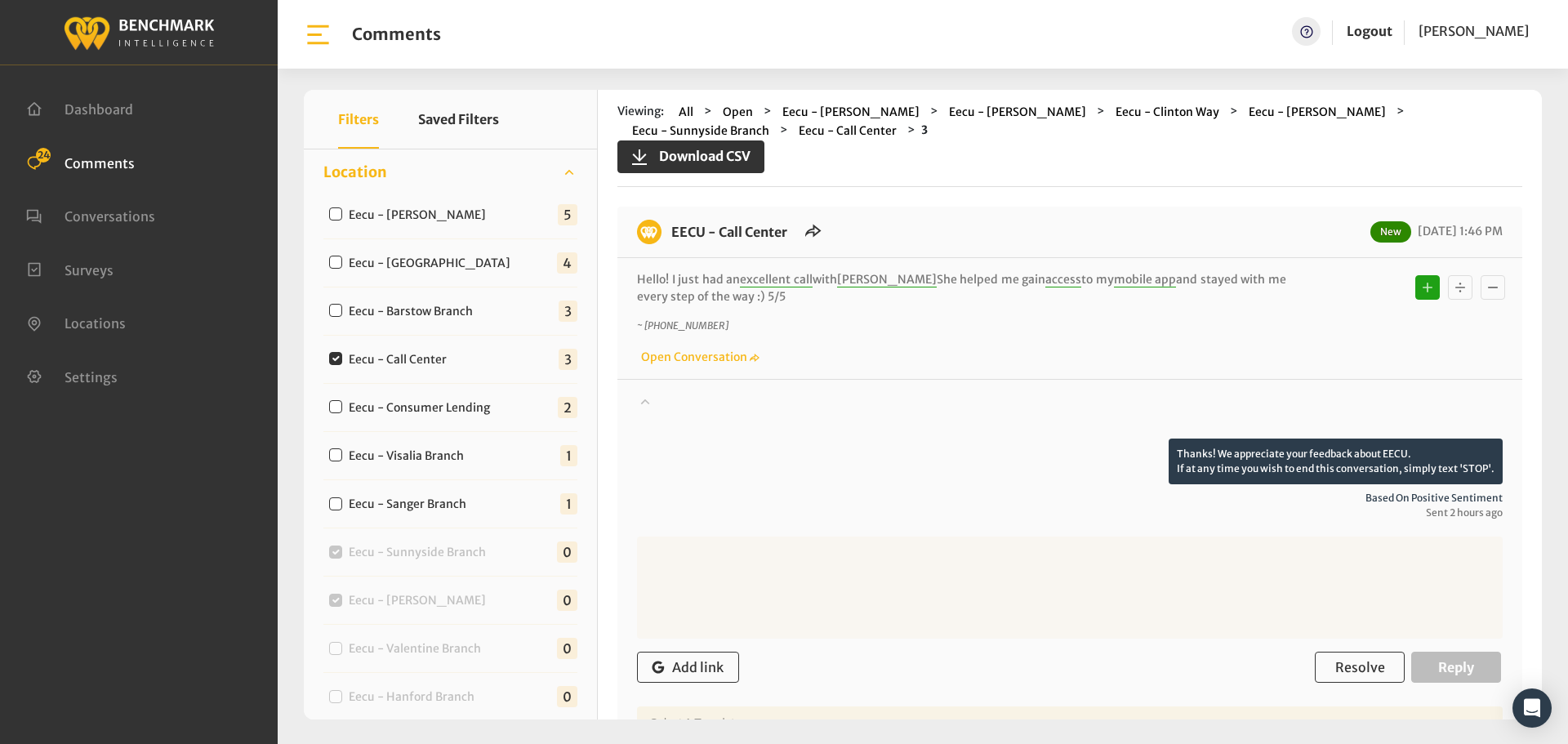
scroll to position [326, 0]
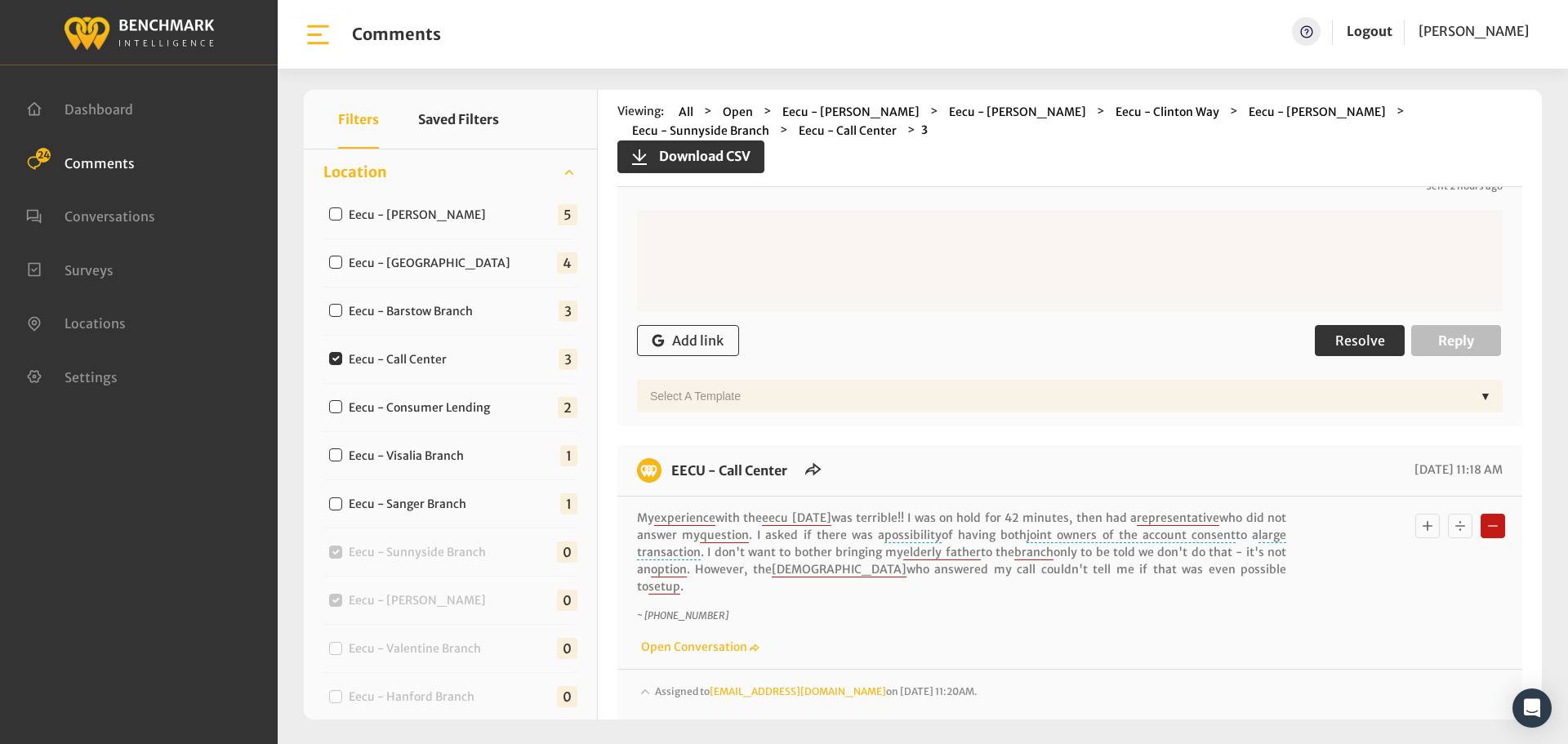
click at [1357, 342] on span "Resolve" at bounding box center [1360, 341] width 50 height 16
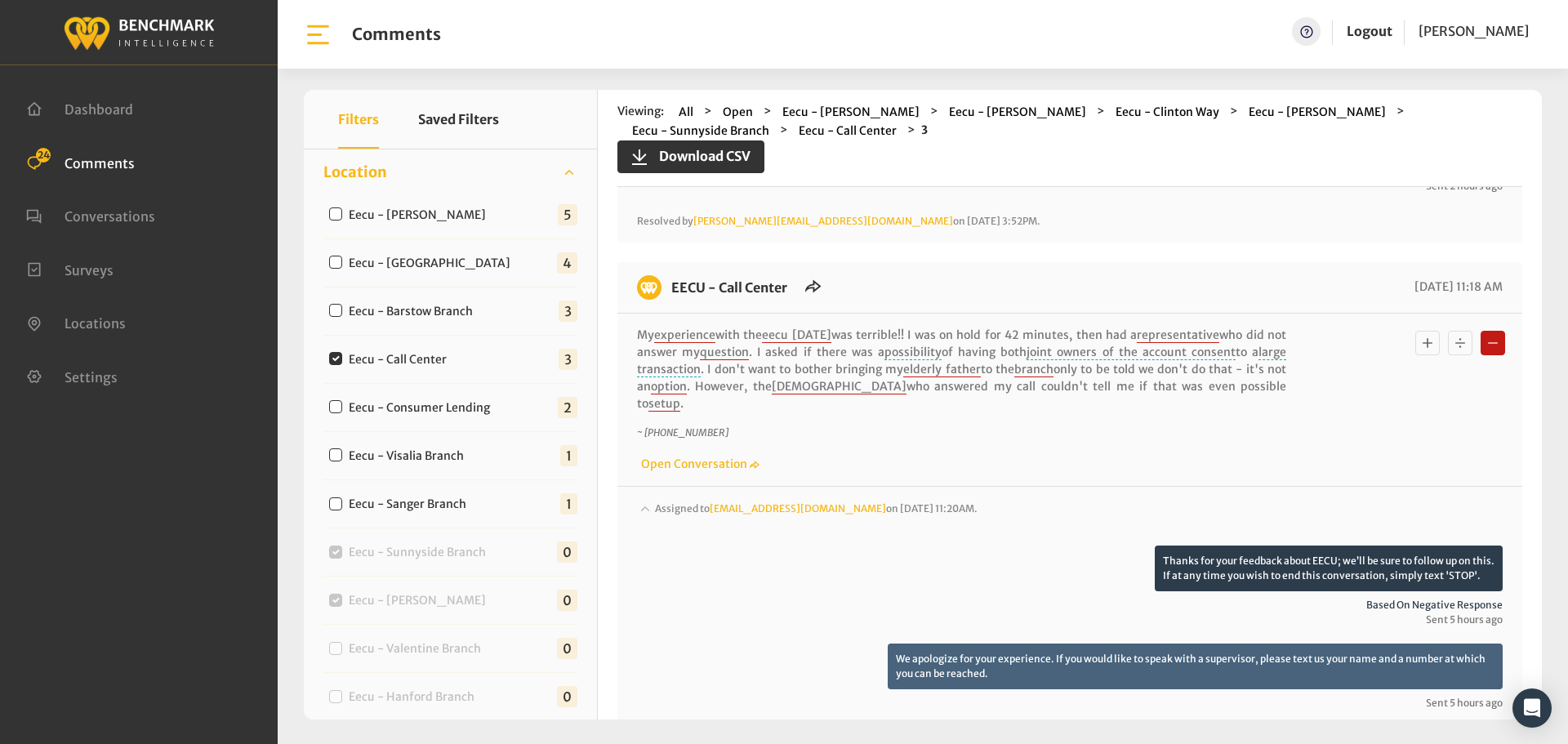
click at [430, 311] on label "Eecu - Barstow Branch" at bounding box center [414, 312] width 143 height 17
click at [342, 311] on input "Eecu - Barstow Branch" at bounding box center [335, 310] width 13 height 13
checkbox input "true"
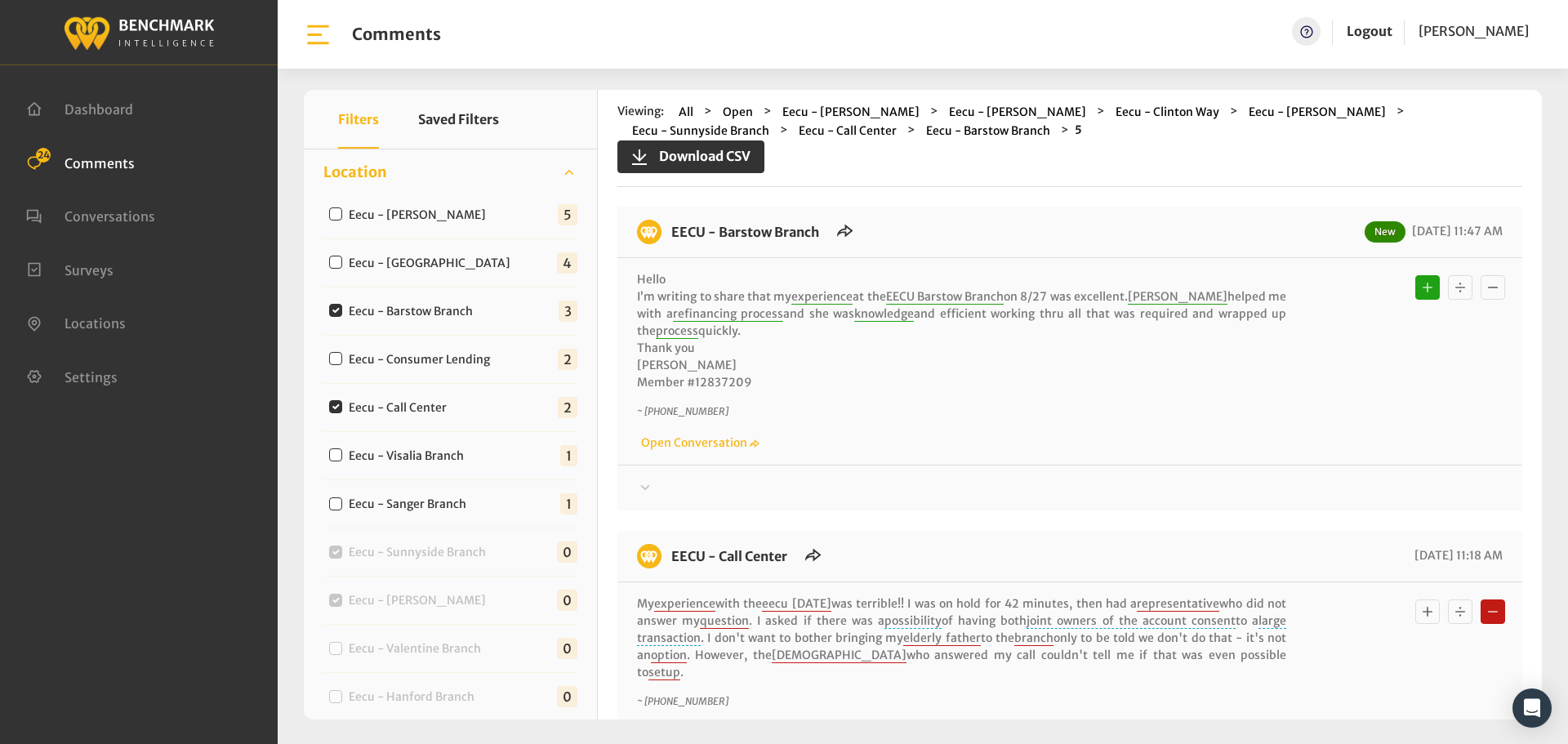
click at [342, 405] on input "Eecu - Call Center" at bounding box center [335, 407] width 13 height 13
checkbox input "false"
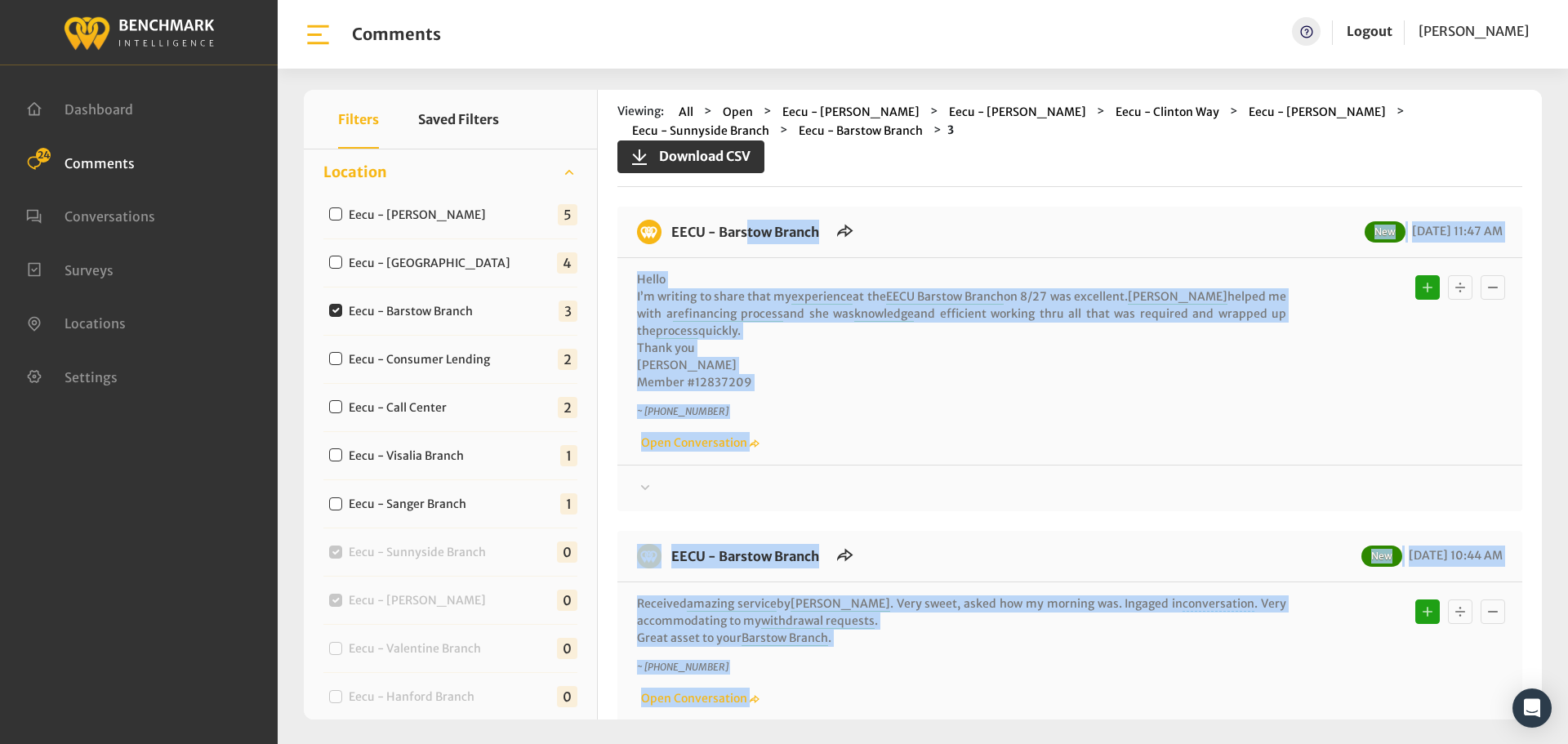
drag, startPoint x: 938, startPoint y: 504, endPoint x: 673, endPoint y: 233, distance: 379.0
click at [673, 233] on div "EECU - Barstow Branch New [DATE] 11:47 AM Hello I’m writing to share that my ex…" at bounding box center [1070, 597] width 905 height 781
copy div "LORE - Ipsumdo Sitame Con 91/19/5641 46:08 AD Elits D’e tempori ut labor etdo m…"
click at [1346, 477] on div "Thanks! We appreciate your feedback about EECU. If at any time you wish to end …" at bounding box center [1070, 482] width 905 height 34
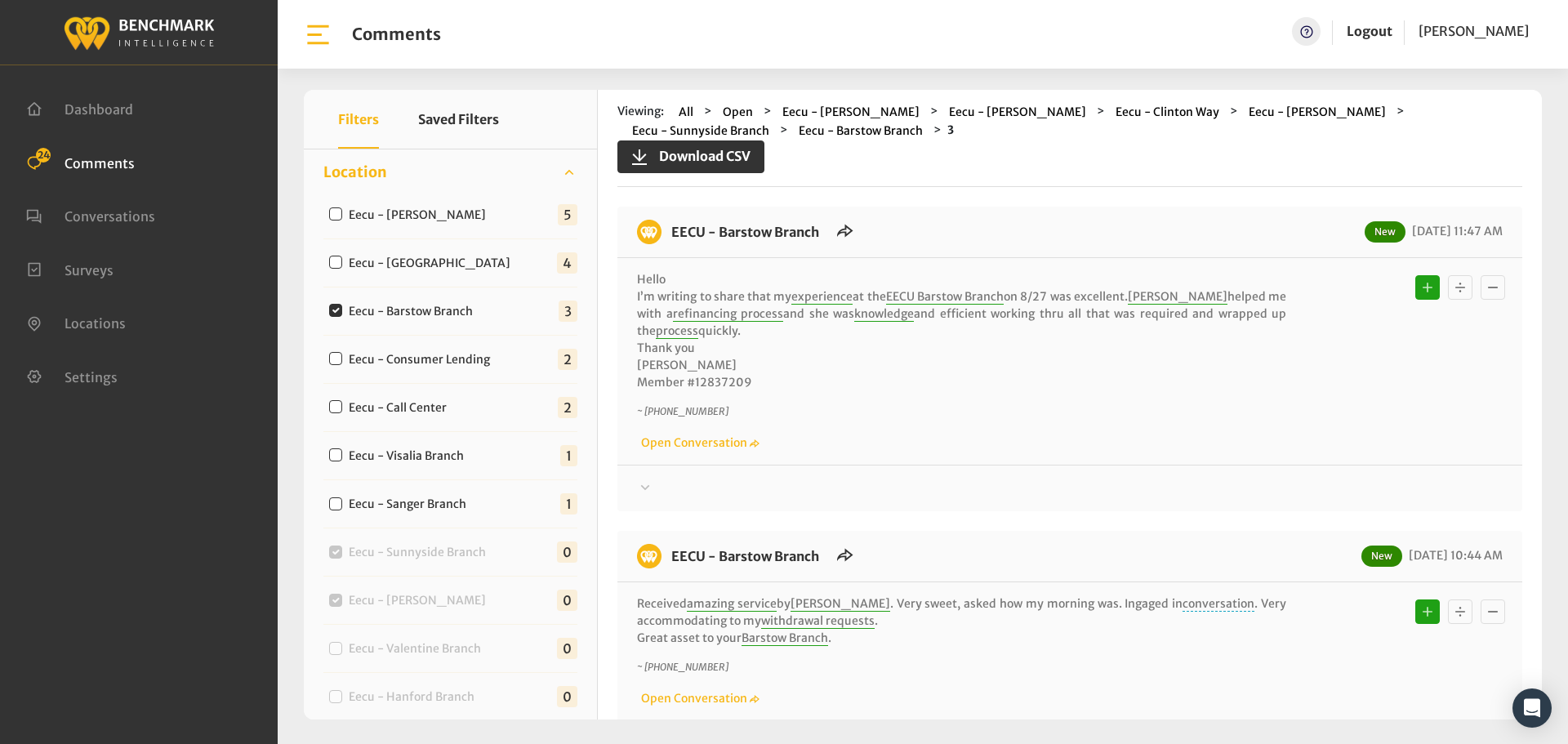
click at [1330, 475] on div "Thanks! We appreciate your feedback about EECU. If at any time you wish to end …" at bounding box center [1070, 482] width 905 height 34
click at [1326, 488] on div at bounding box center [1069, 488] width 865 height 19
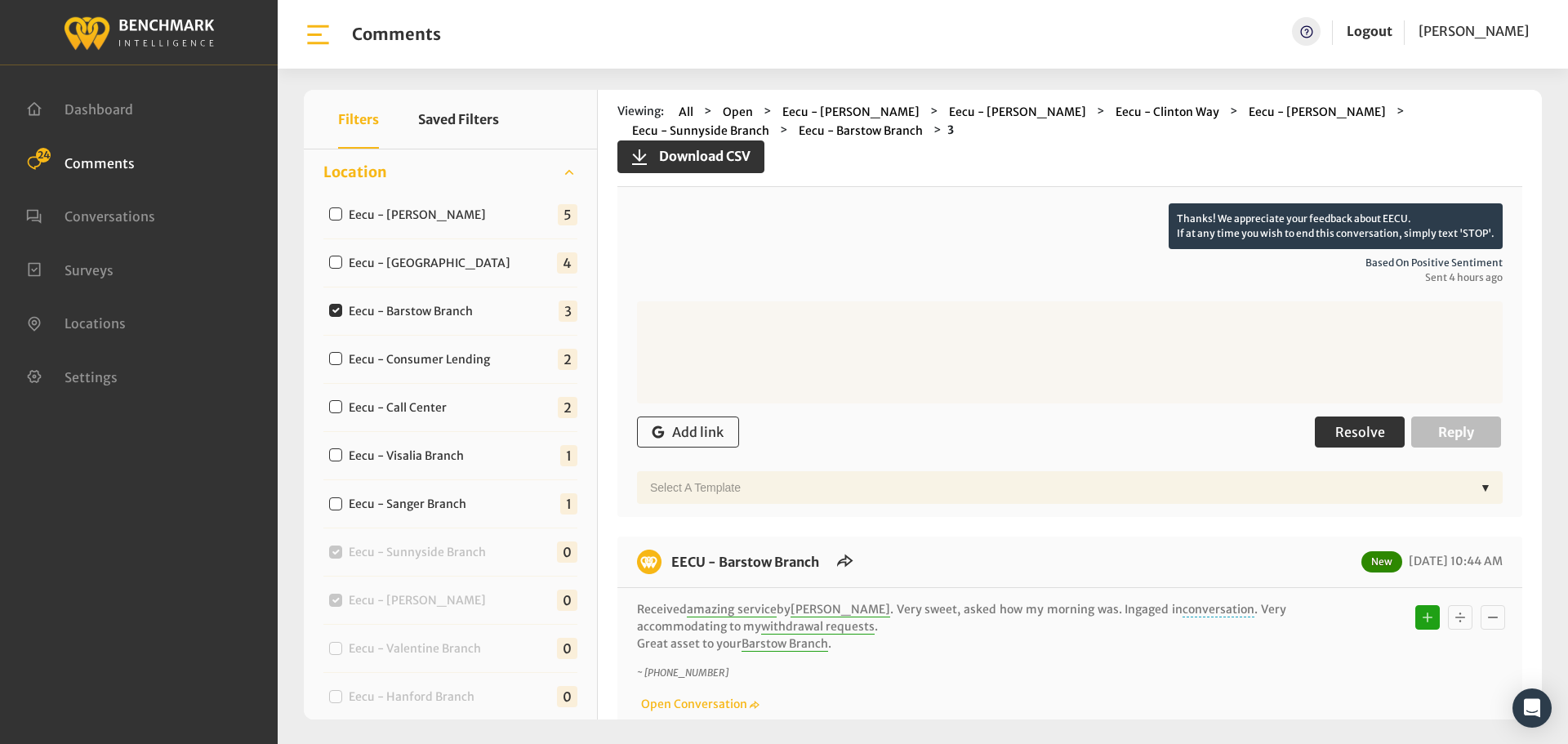
scroll to position [326, 0]
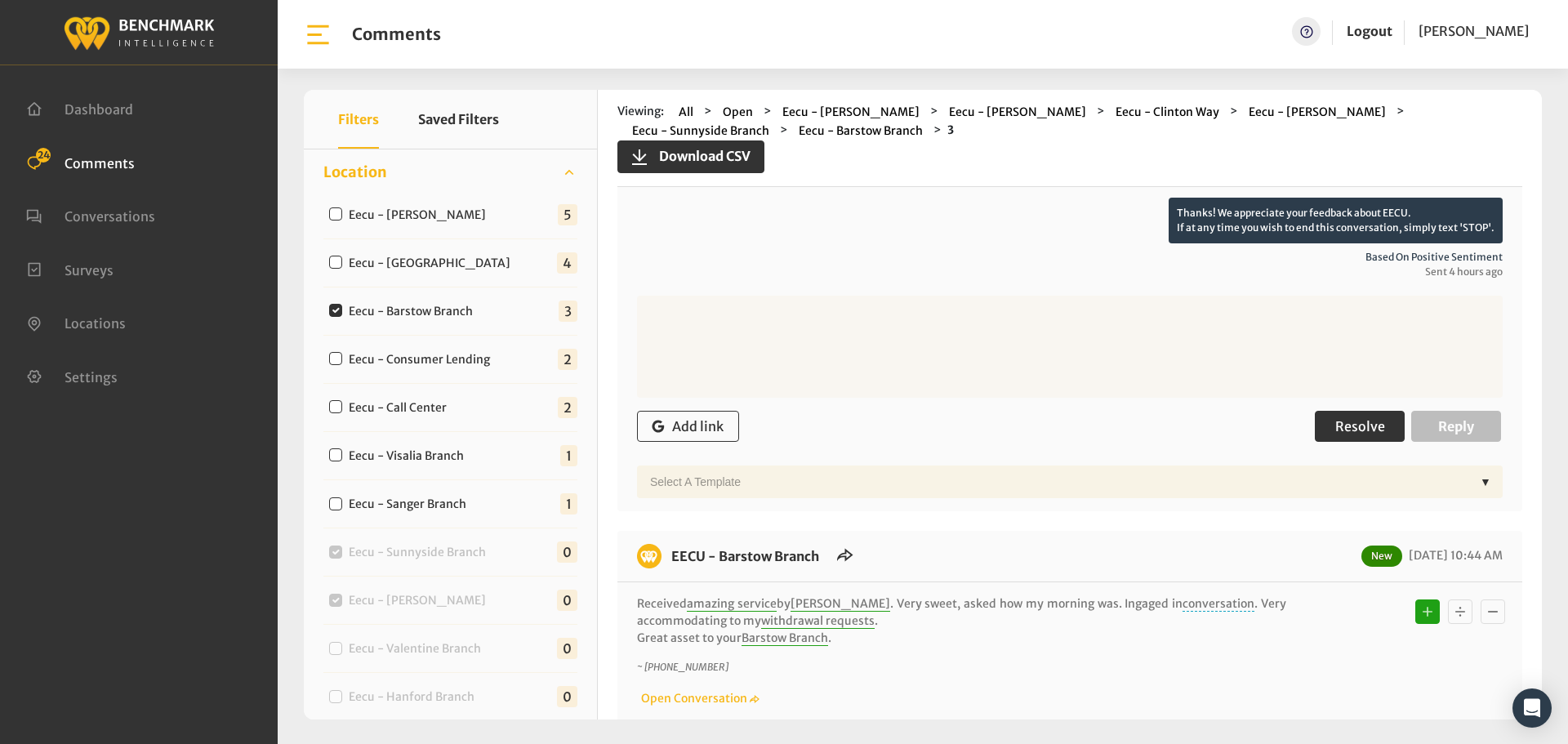
click at [1335, 427] on span "Resolve" at bounding box center [1360, 427] width 50 height 16
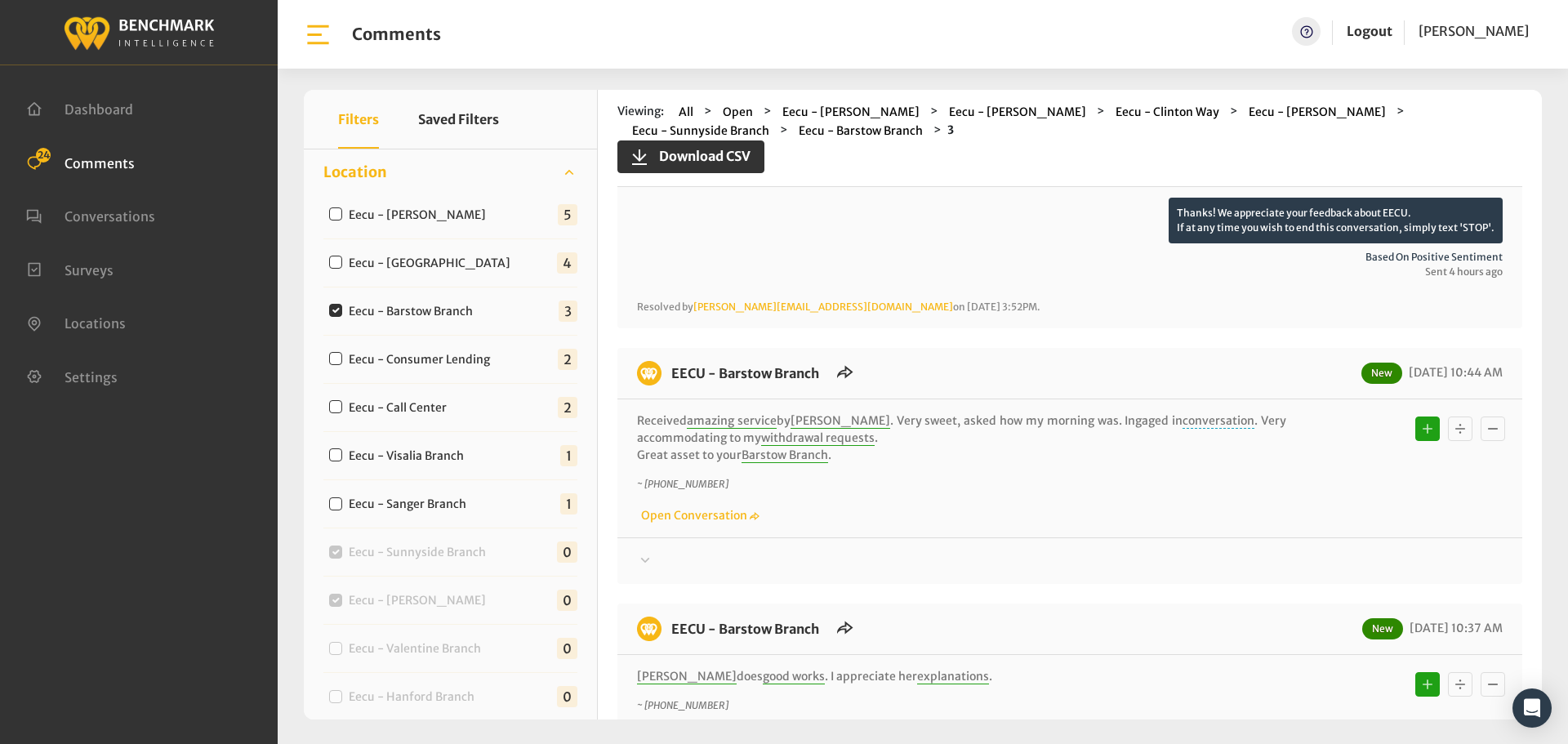
drag, startPoint x: 1306, startPoint y: 568, endPoint x: 1337, endPoint y: 532, distance: 47.5
click at [1307, 197] on div at bounding box center [1069, 175] width 865 height 46
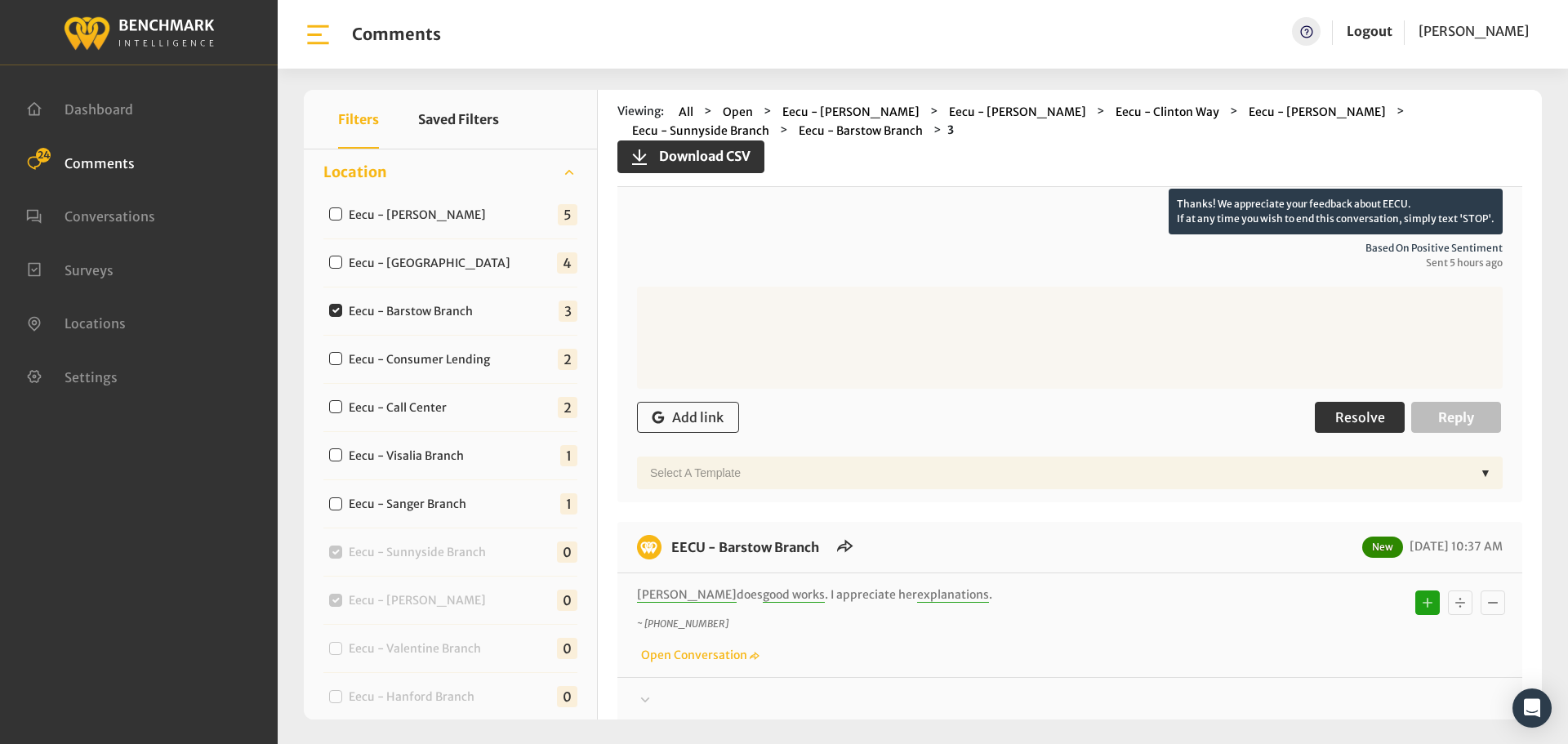
click at [1341, 409] on span "Resolve" at bounding box center [1360, 418] width 50 height 16
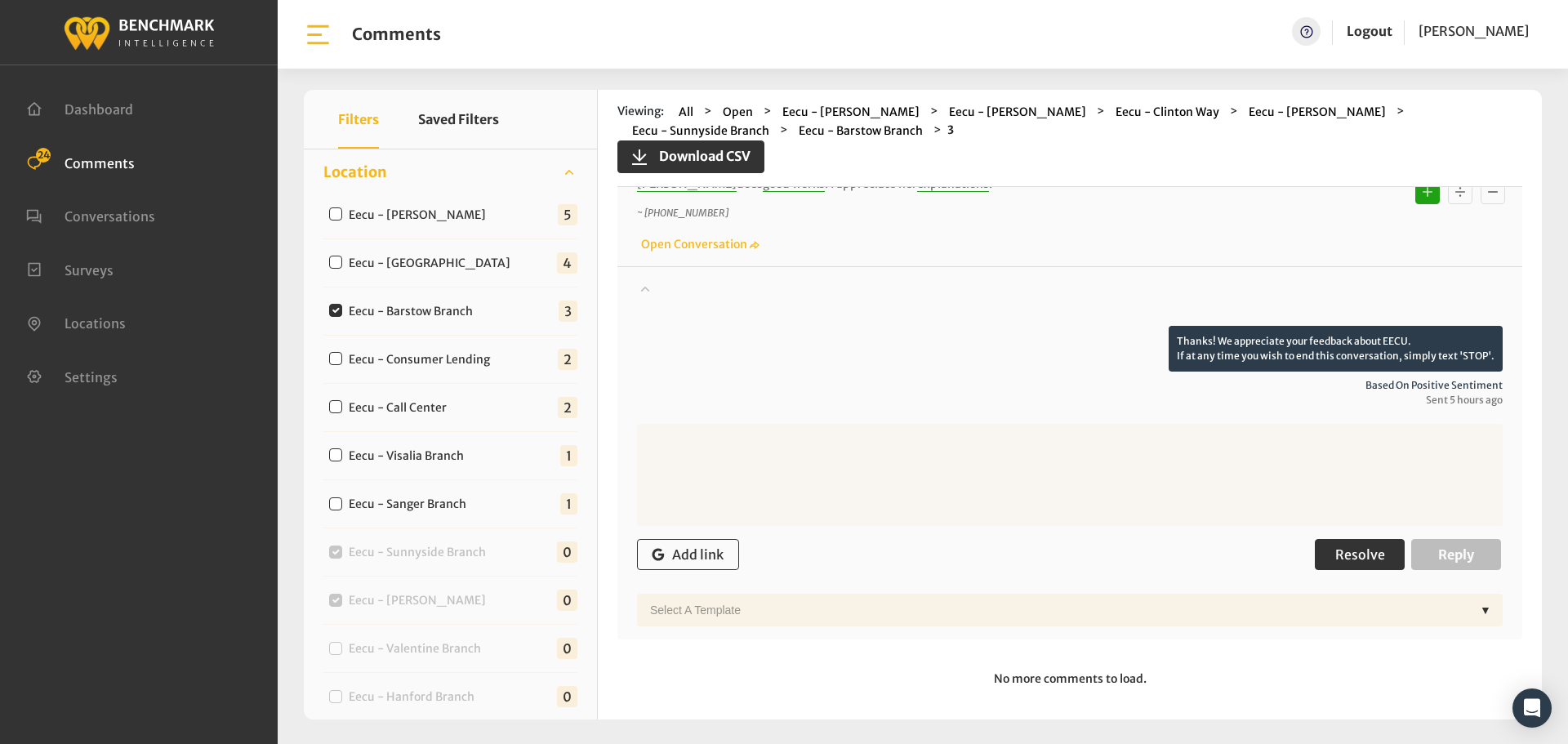
click at [1344, 565] on button "Resolve" at bounding box center [1360, 555] width 90 height 31
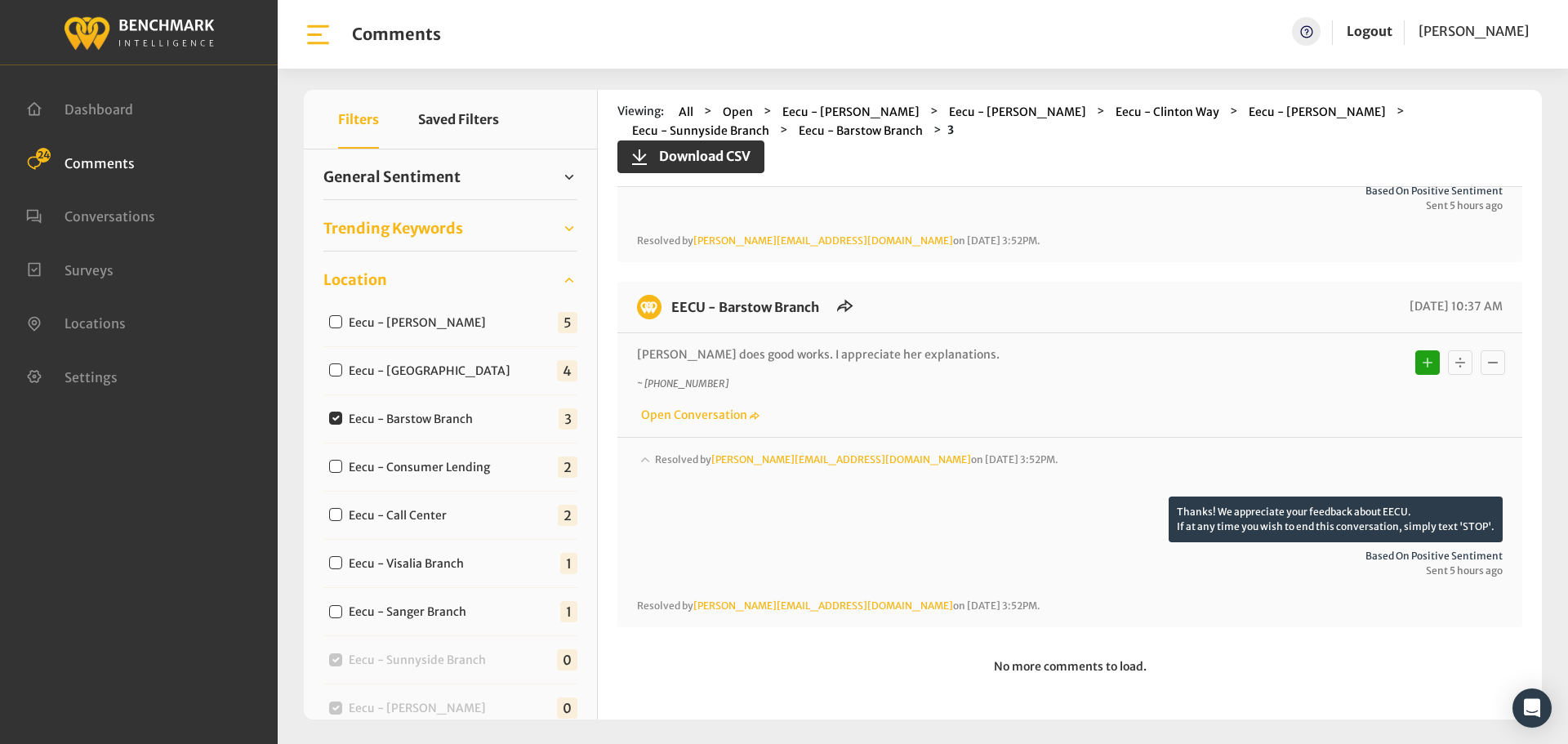
scroll to position [186, 0]
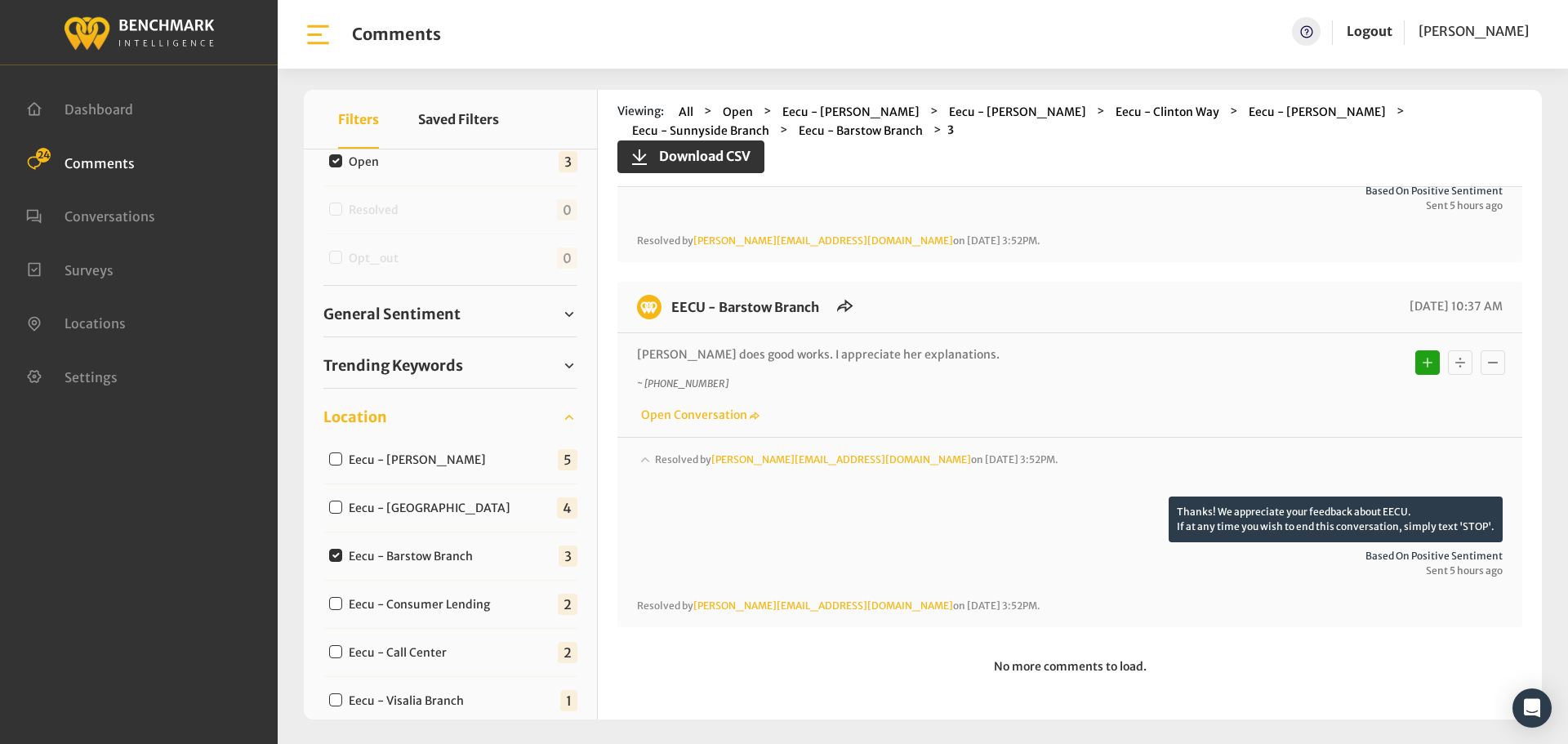
click at [468, 504] on label "Eecu - [GEOGRAPHIC_DATA]" at bounding box center [433, 508] width 181 height 17
click at [342, 504] on input "Eecu - [GEOGRAPHIC_DATA]" at bounding box center [335, 507] width 13 height 13
checkbox input "true"
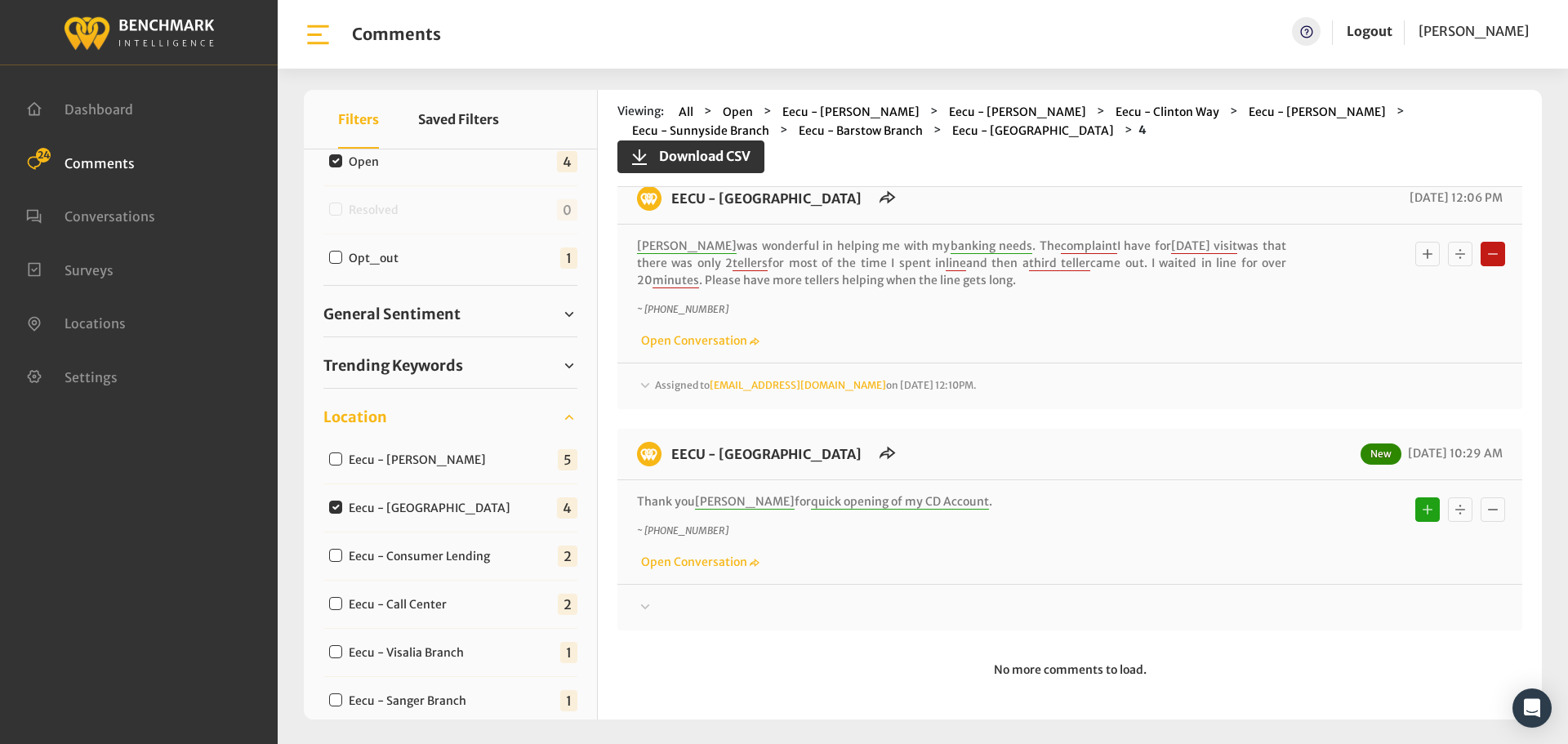
scroll to position [548, 0]
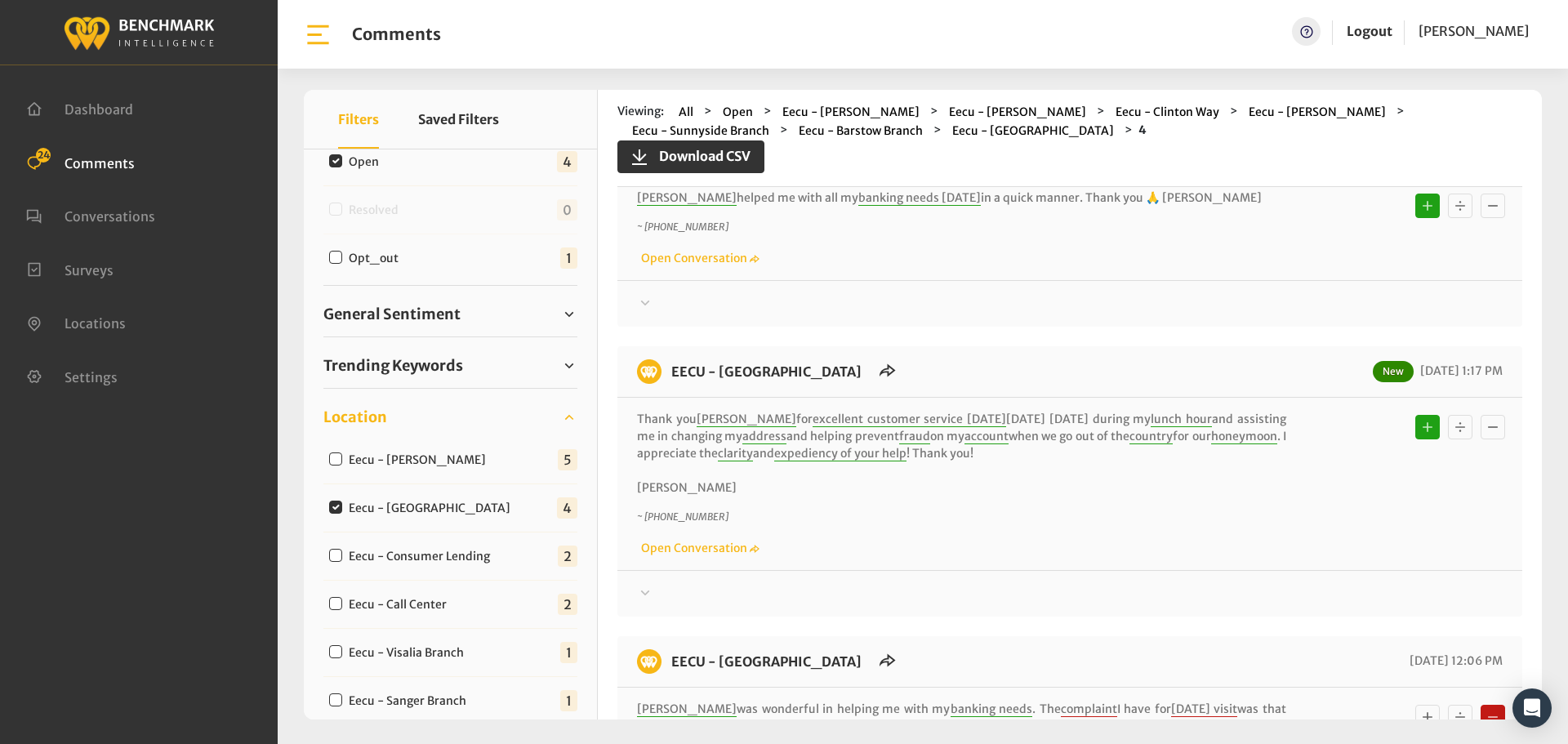
scroll to position [0, 0]
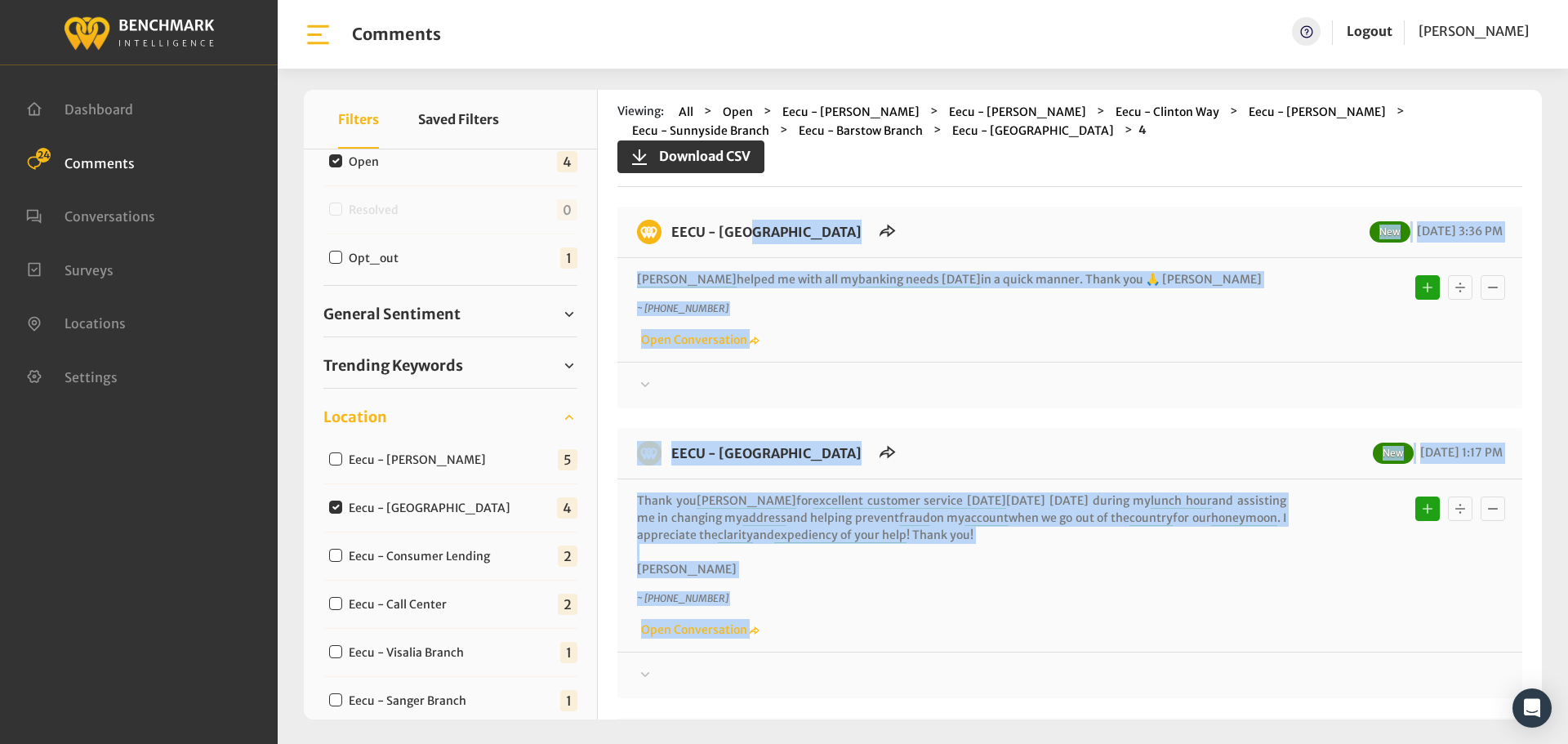
drag, startPoint x: 954, startPoint y: 494, endPoint x: 673, endPoint y: 218, distance: 393.9
copy div "LORE - Ipsumd Sitam Consec Adi 57/08/1499 1:12 EL Seddoei tempor in utla etd ma…"
click at [1120, 380] on div at bounding box center [1069, 385] width 865 height 19
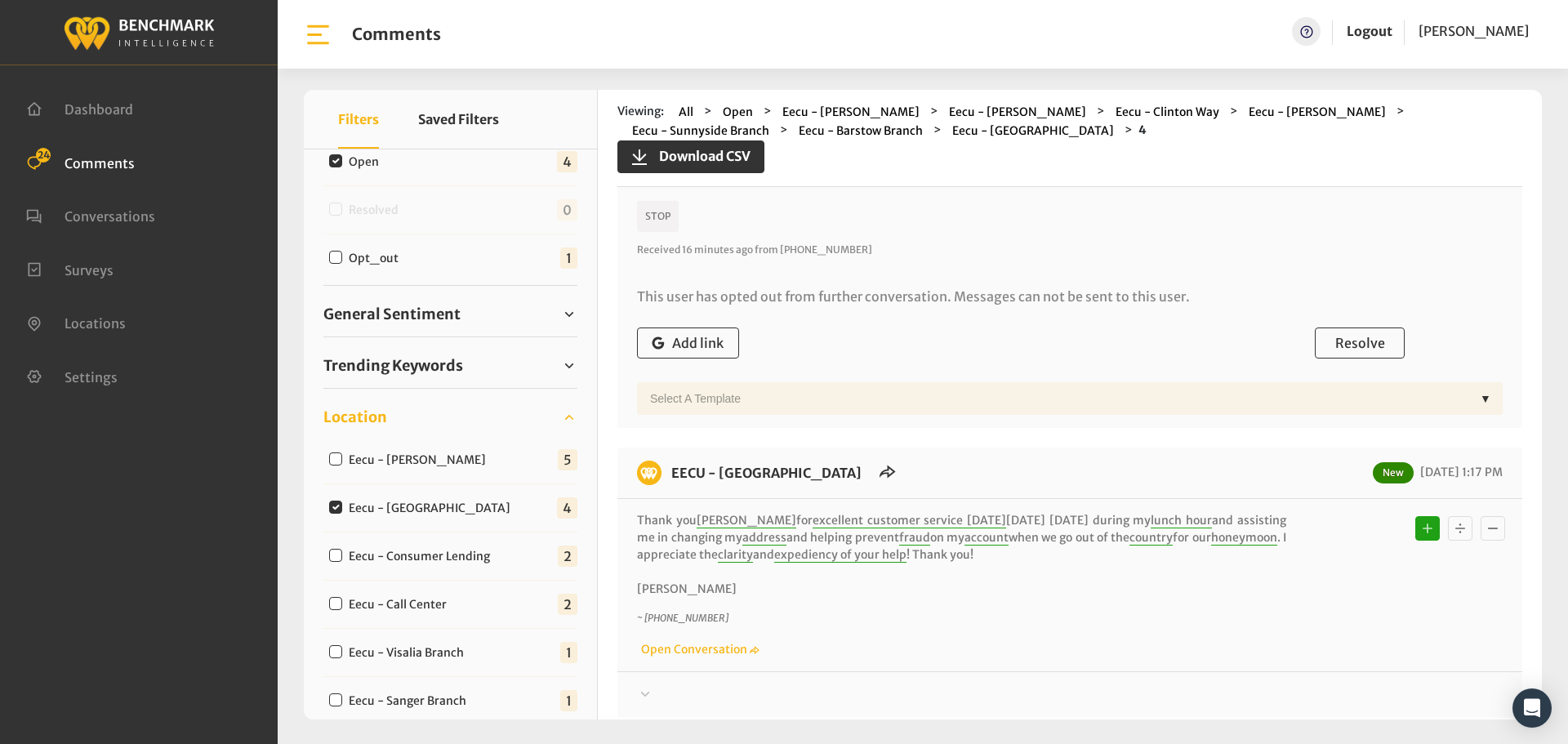
scroll to position [326, 0]
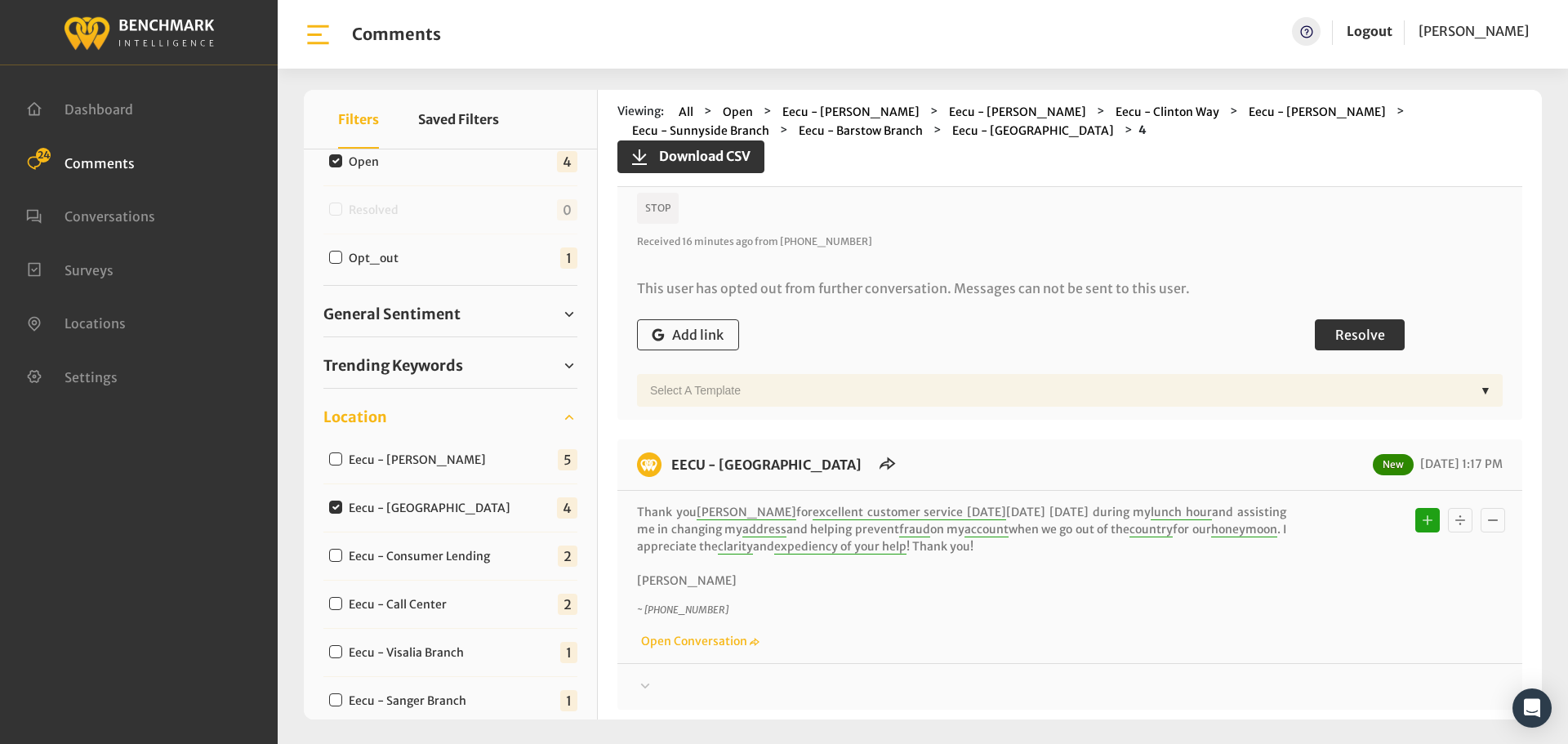
click at [1357, 331] on span "Resolve" at bounding box center [1360, 335] width 50 height 16
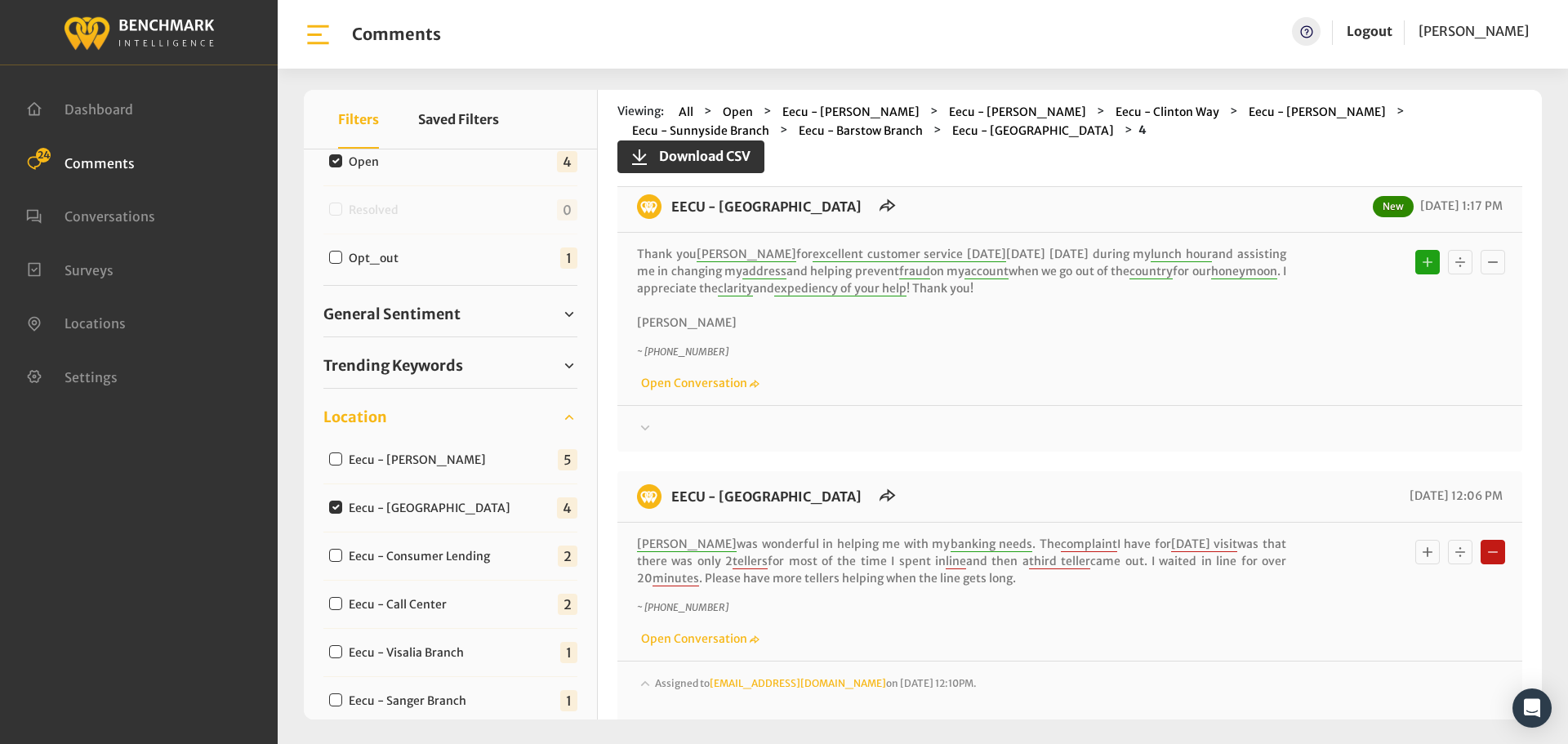
scroll to position [654, 0]
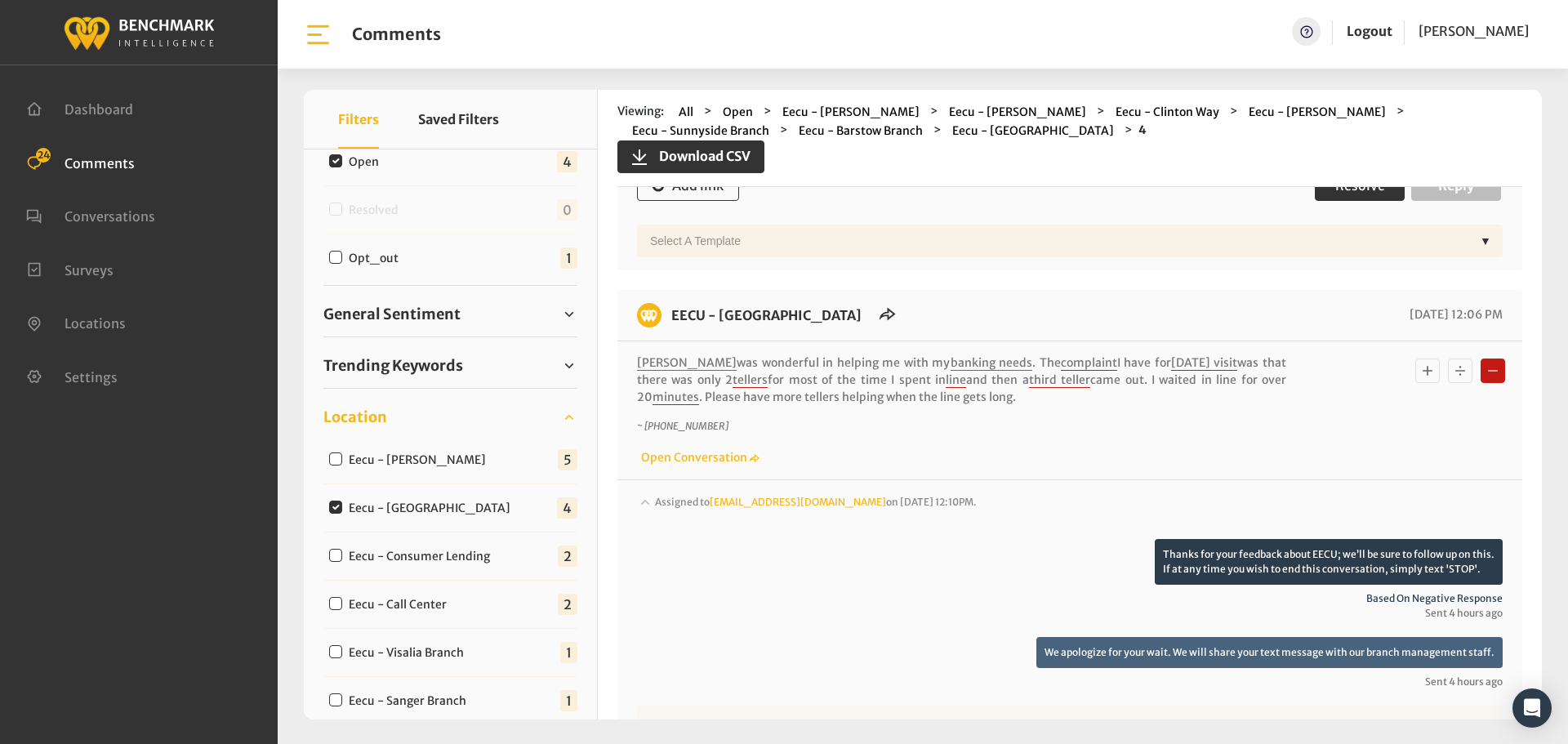
click at [1319, 199] on button "Resolve" at bounding box center [1360, 186] width 90 height 31
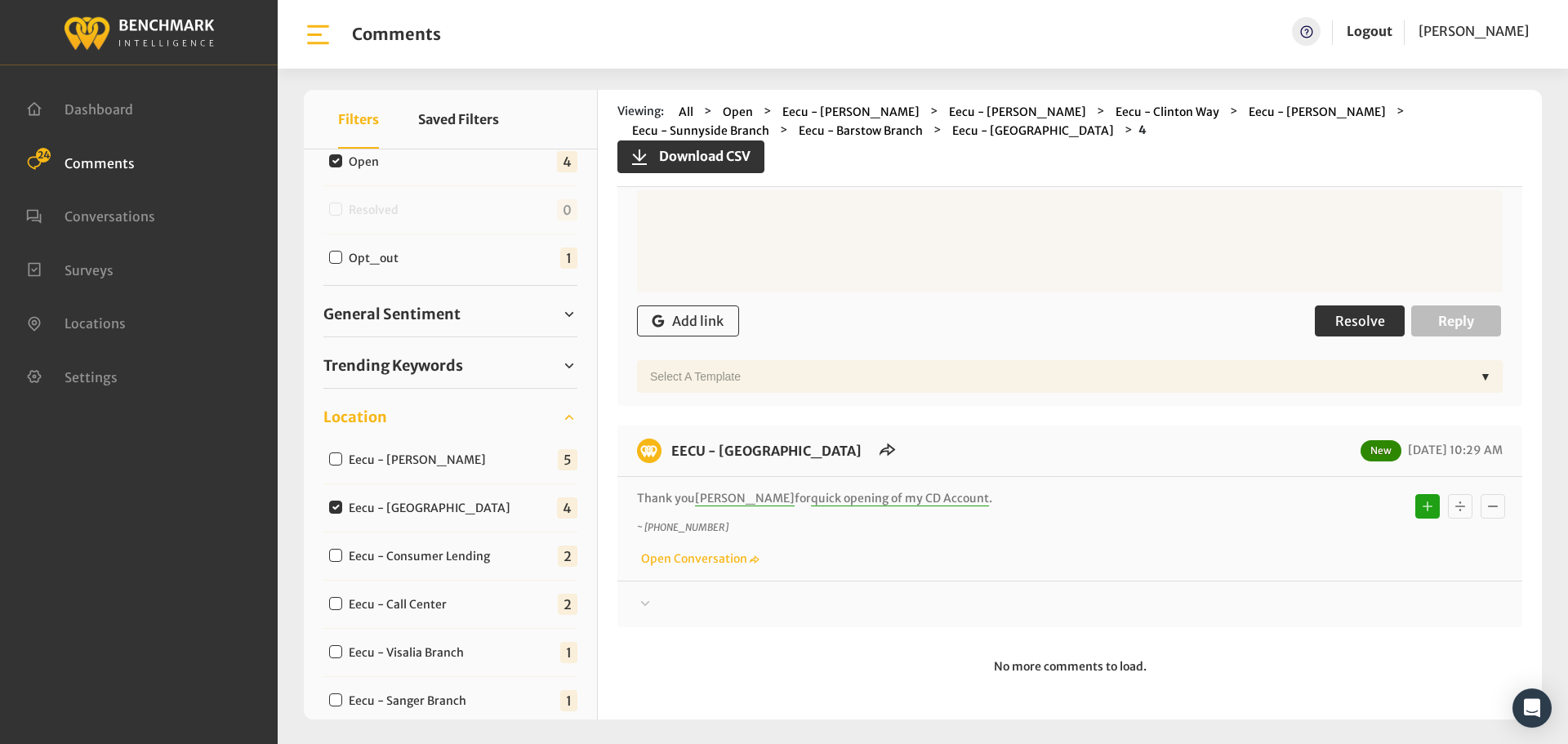
click at [1346, 329] on span "Resolve" at bounding box center [1360, 321] width 50 height 16
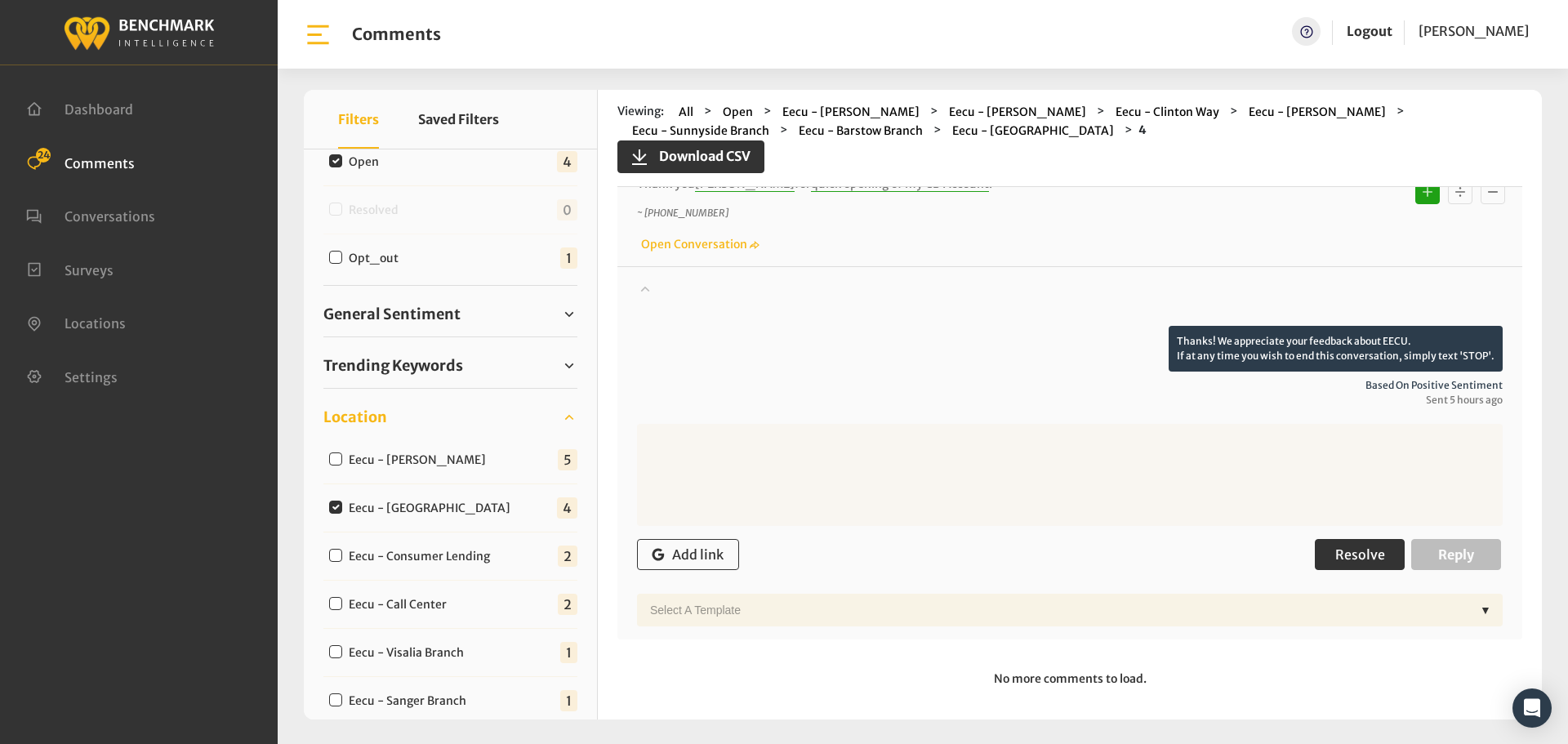
click at [1349, 544] on button "Resolve" at bounding box center [1360, 555] width 90 height 31
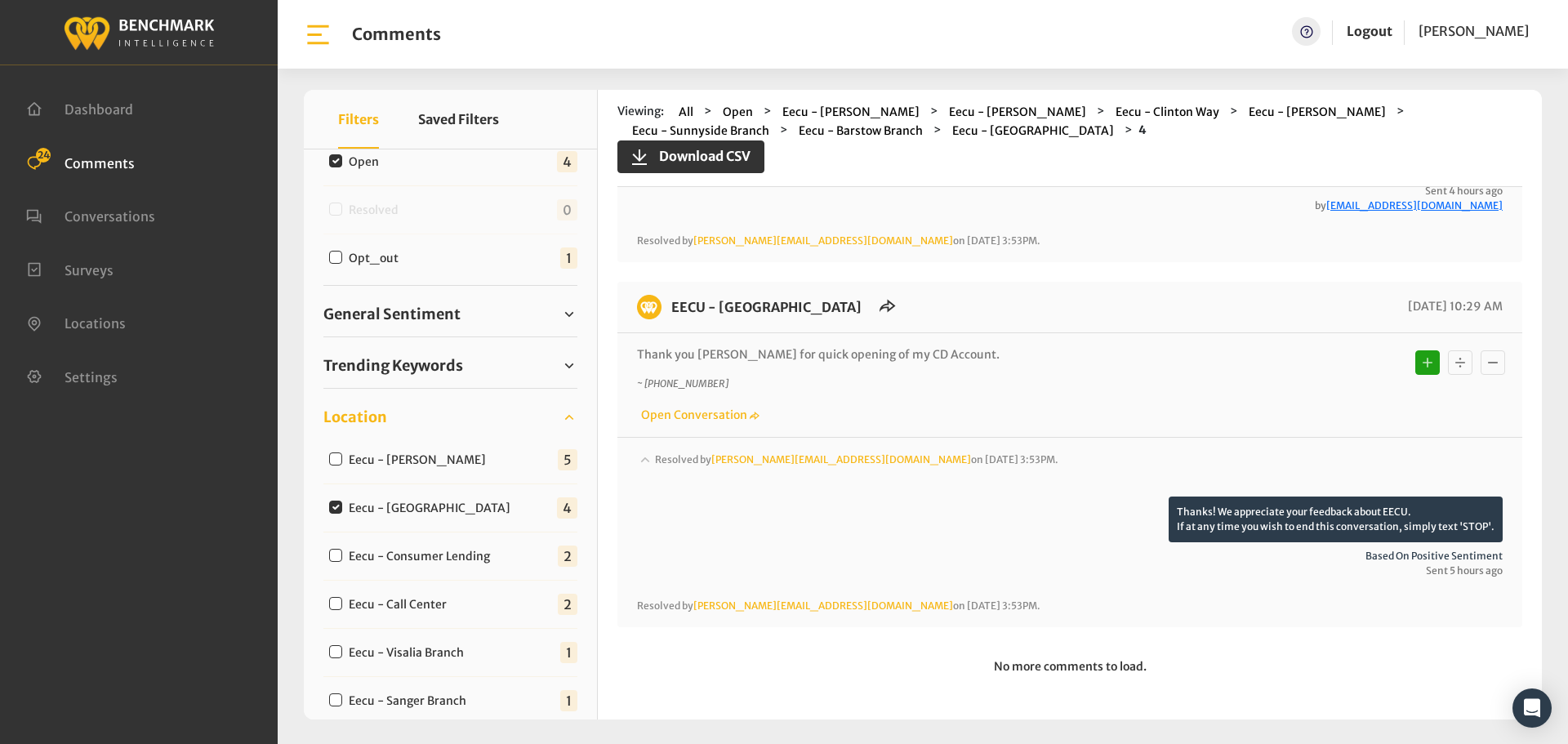
scroll to position [1292, 0]
click at [401, 462] on label "Eecu - [PERSON_NAME]" at bounding box center [420, 460] width 156 height 17
click at [437, 509] on label "Eecu - [GEOGRAPHIC_DATA]" at bounding box center [433, 508] width 181 height 17
click at [342, 509] on input "Eecu - [GEOGRAPHIC_DATA]" at bounding box center [335, 507] width 13 height 13
checkbox input "false"
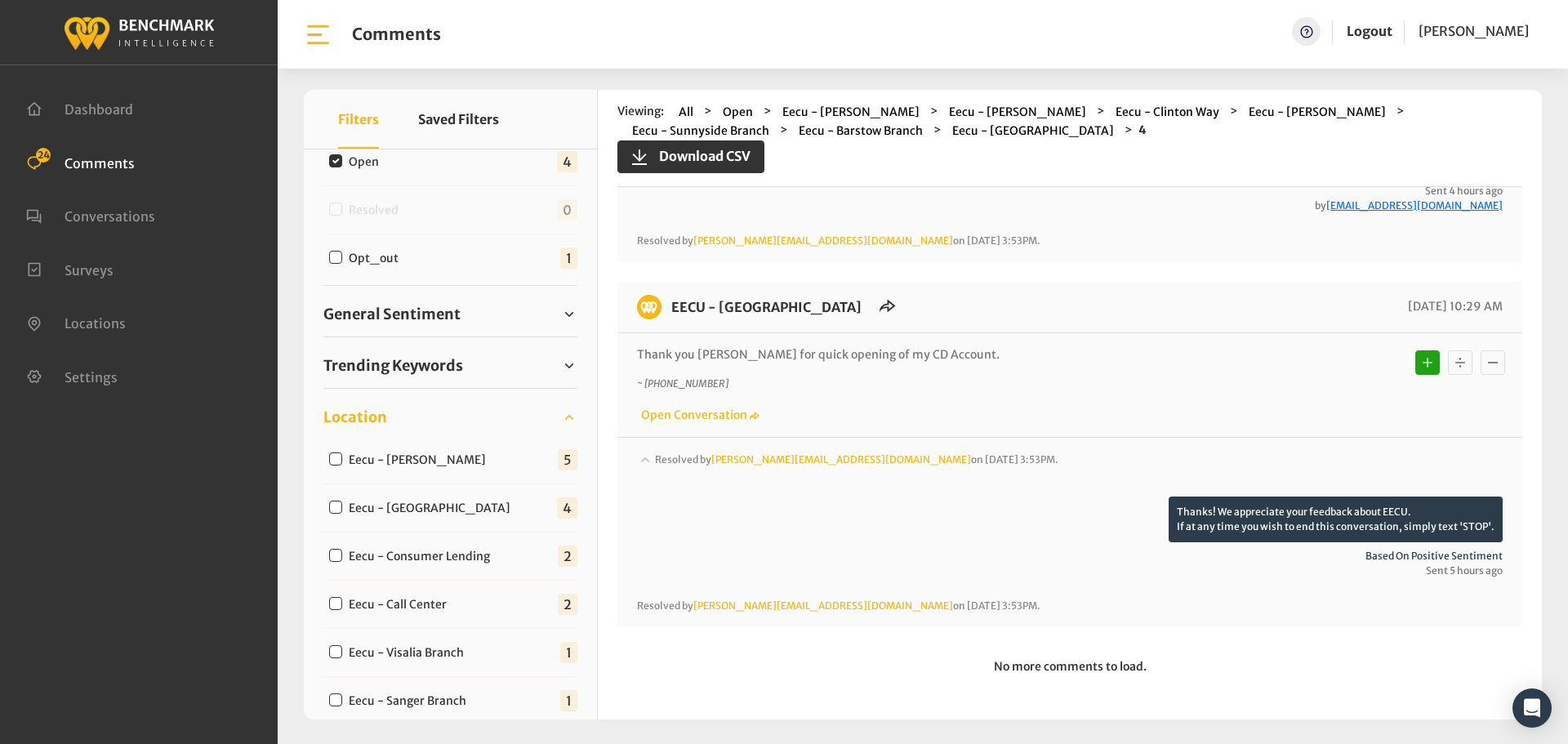
scroll to position [0, 0]
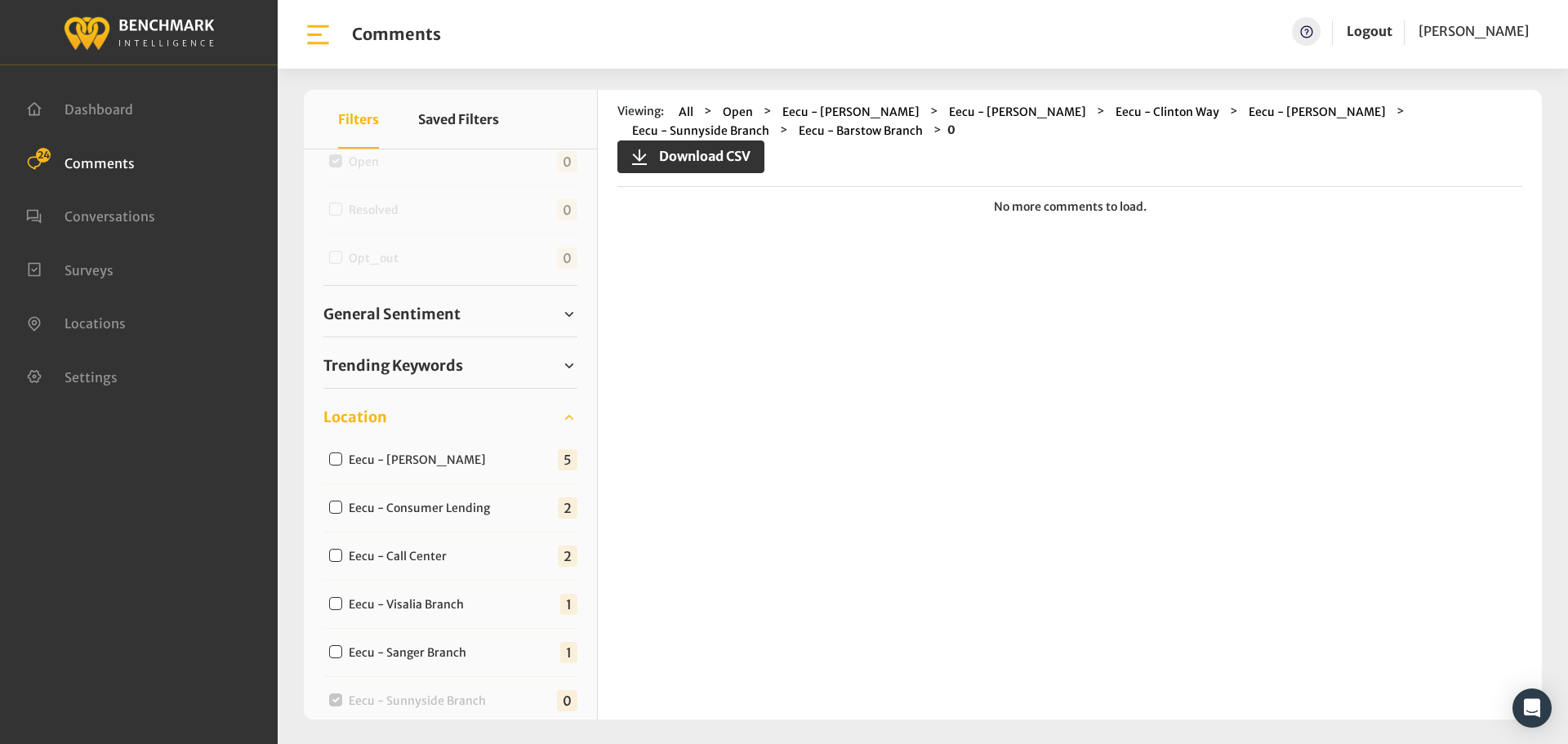
click at [416, 462] on label "Eecu - [PERSON_NAME]" at bounding box center [420, 460] width 156 height 17
click at [342, 462] on input "Eecu - [PERSON_NAME]" at bounding box center [335, 459] width 13 height 13
checkbox input "true"
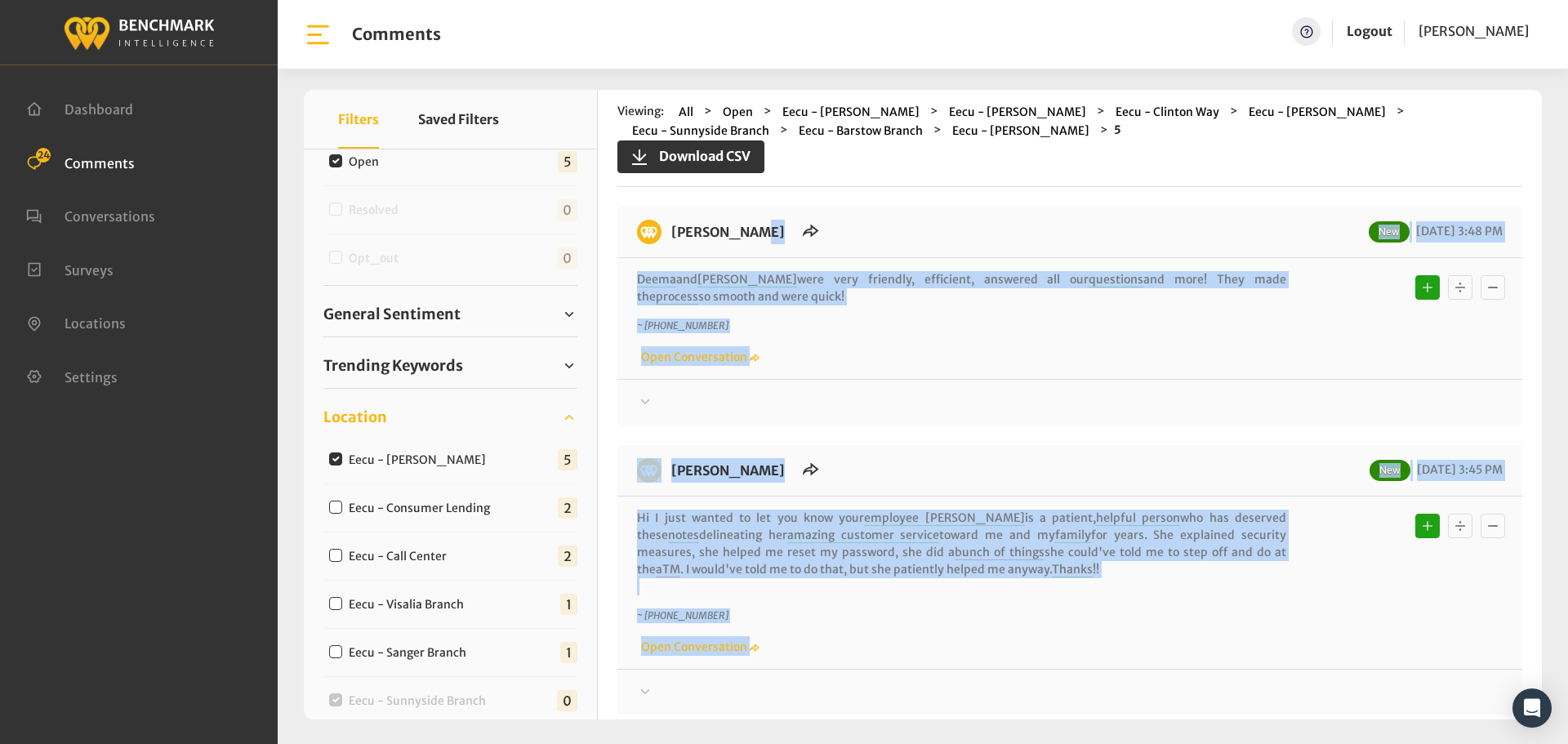
drag, startPoint x: 792, startPoint y: 504, endPoint x: 668, endPoint y: 247, distance: 285.4
copy div "LORE - Ipsumd Sit 09/56/9072 5:80 AM Conse adi Elits doei temp incididu, utlabo…"
click at [1150, 404] on div at bounding box center [1069, 402] width 865 height 19
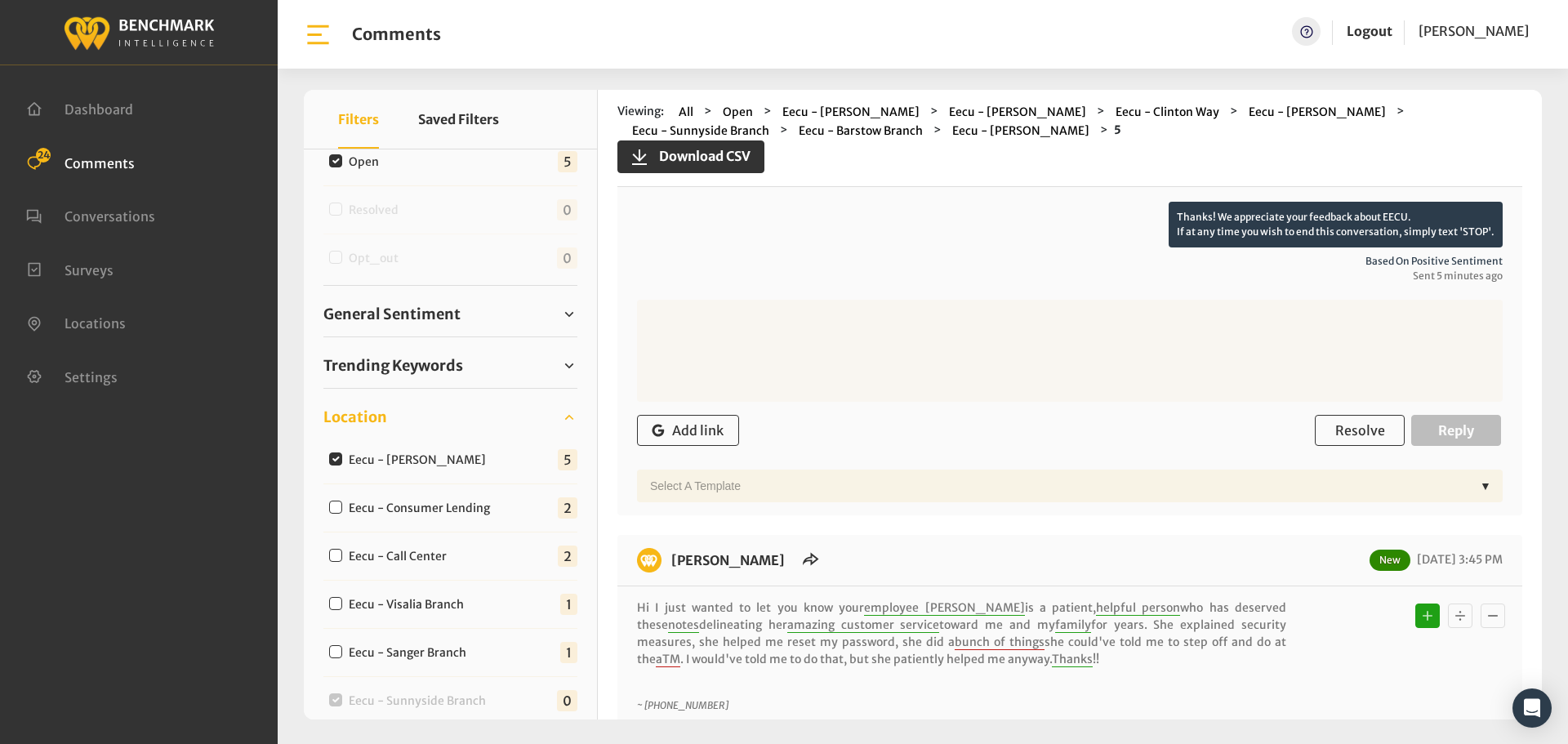
scroll to position [245, 0]
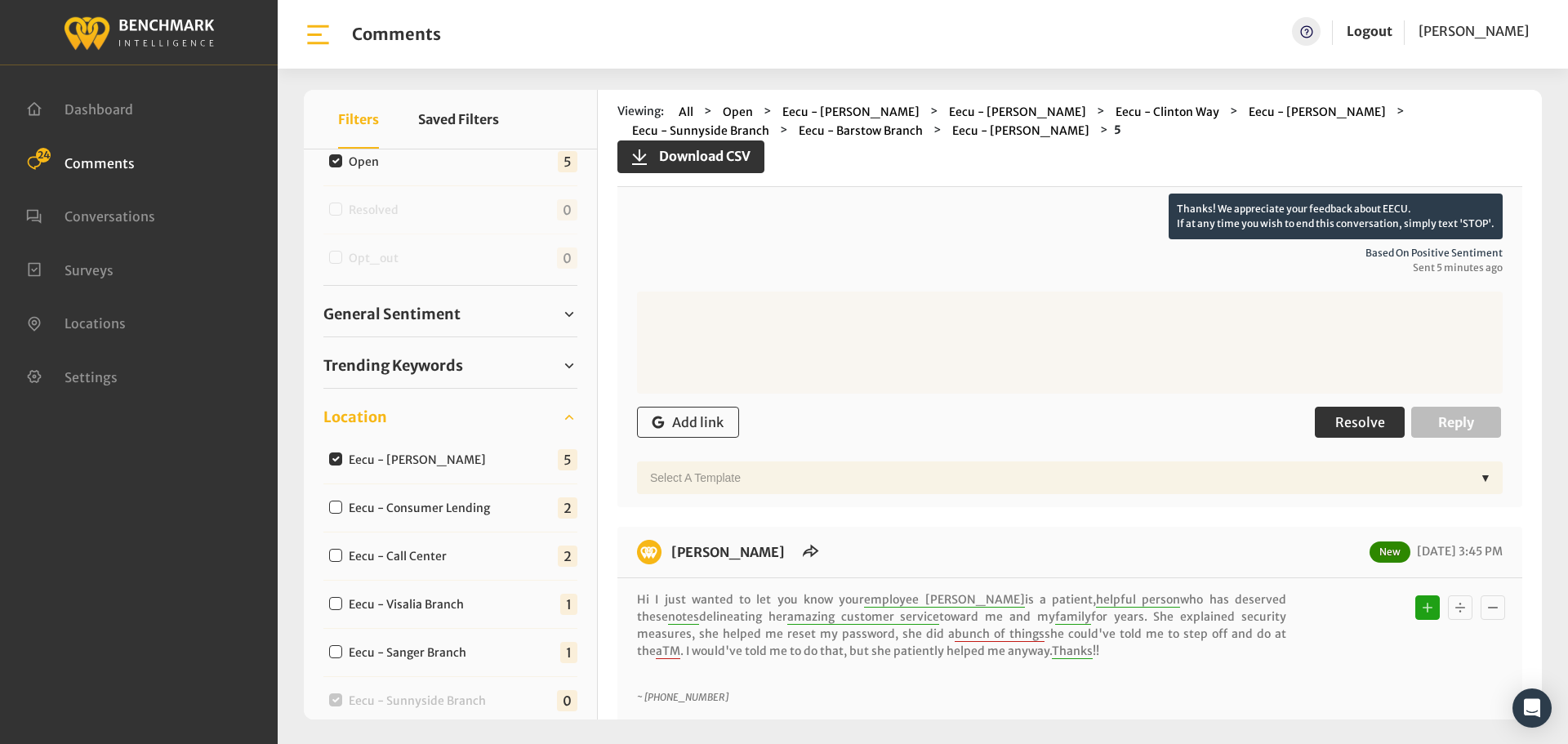
click at [1336, 426] on span "Resolve" at bounding box center [1360, 422] width 50 height 16
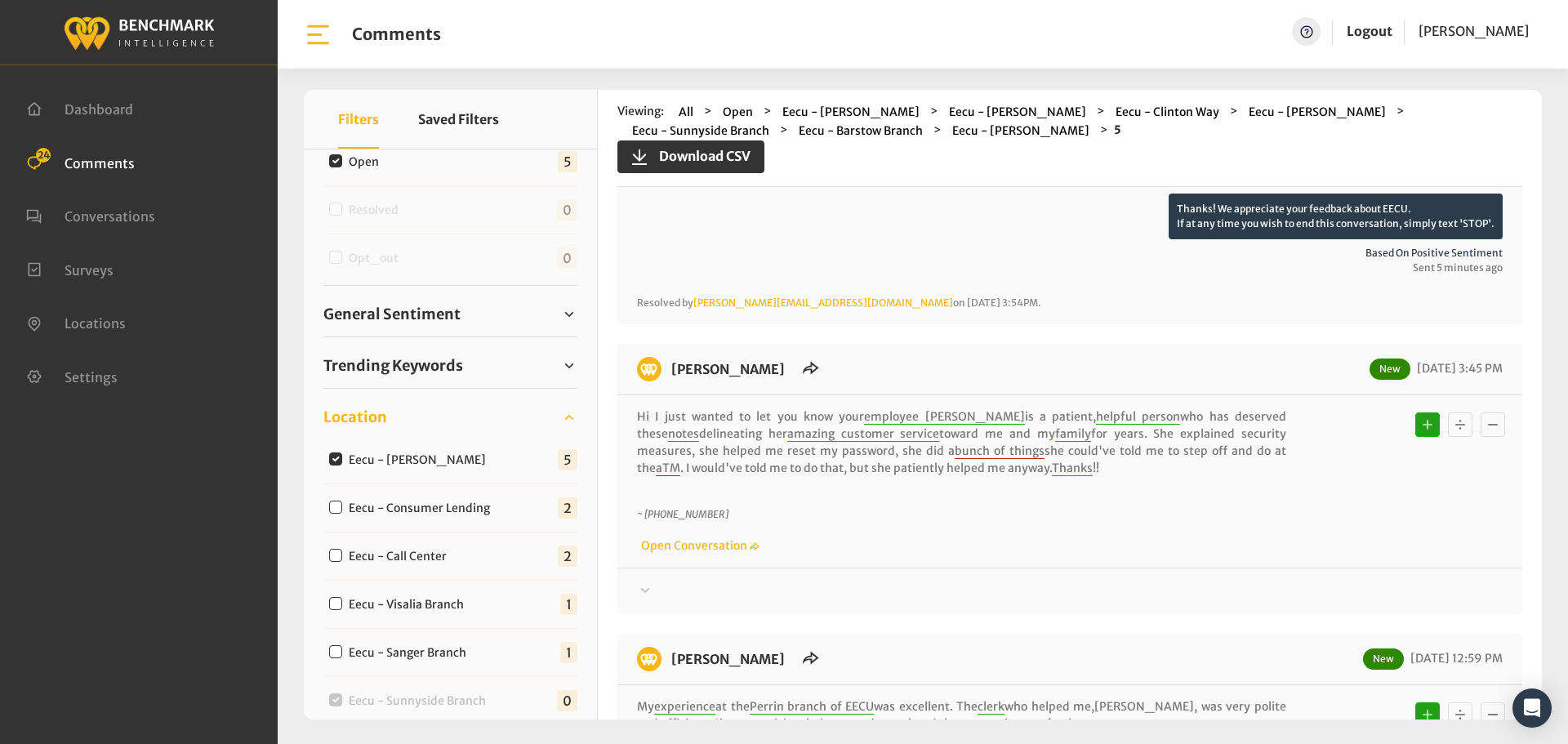
click at [1299, 194] on div at bounding box center [1069, 171] width 865 height 46
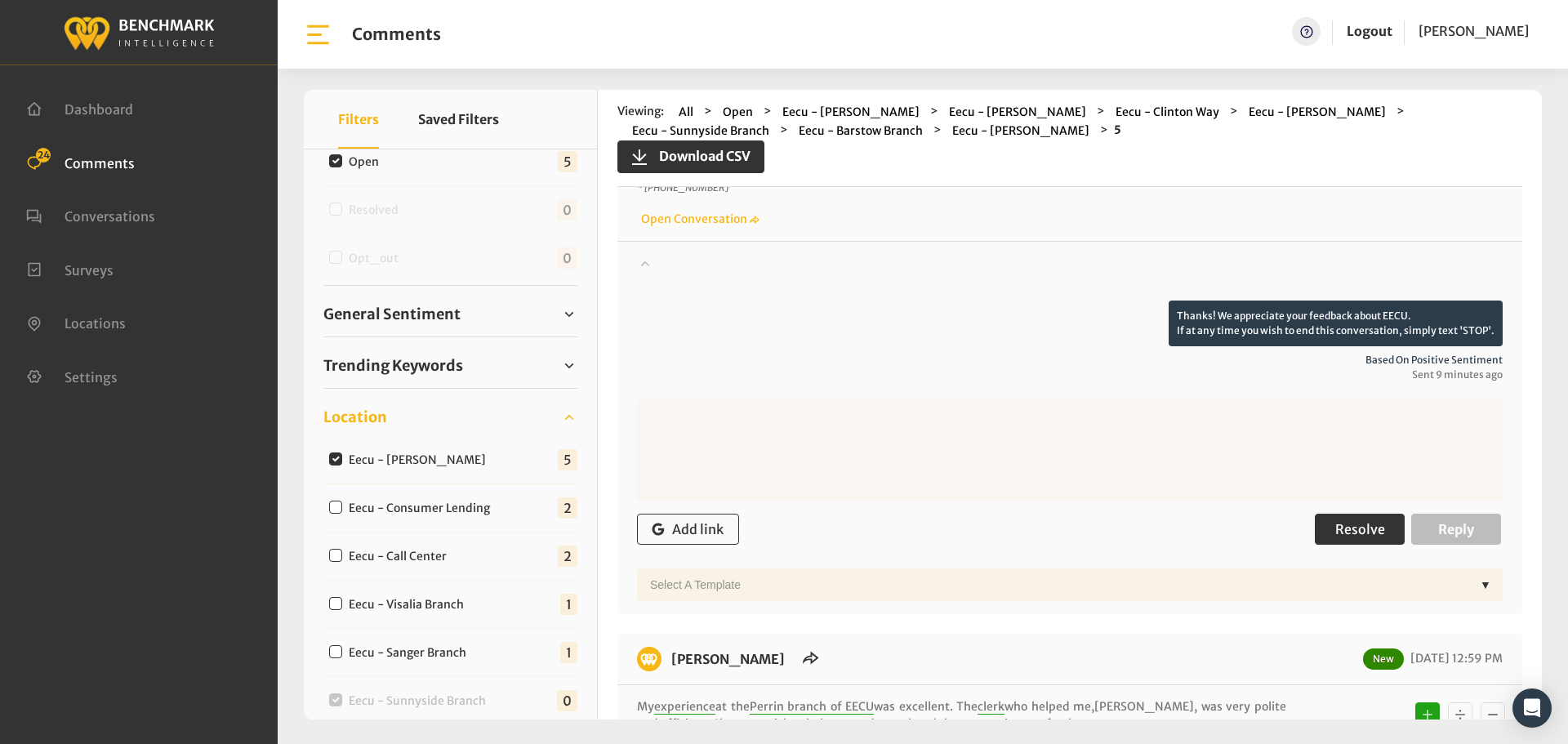
click at [1362, 527] on span "Resolve" at bounding box center [1360, 529] width 50 height 16
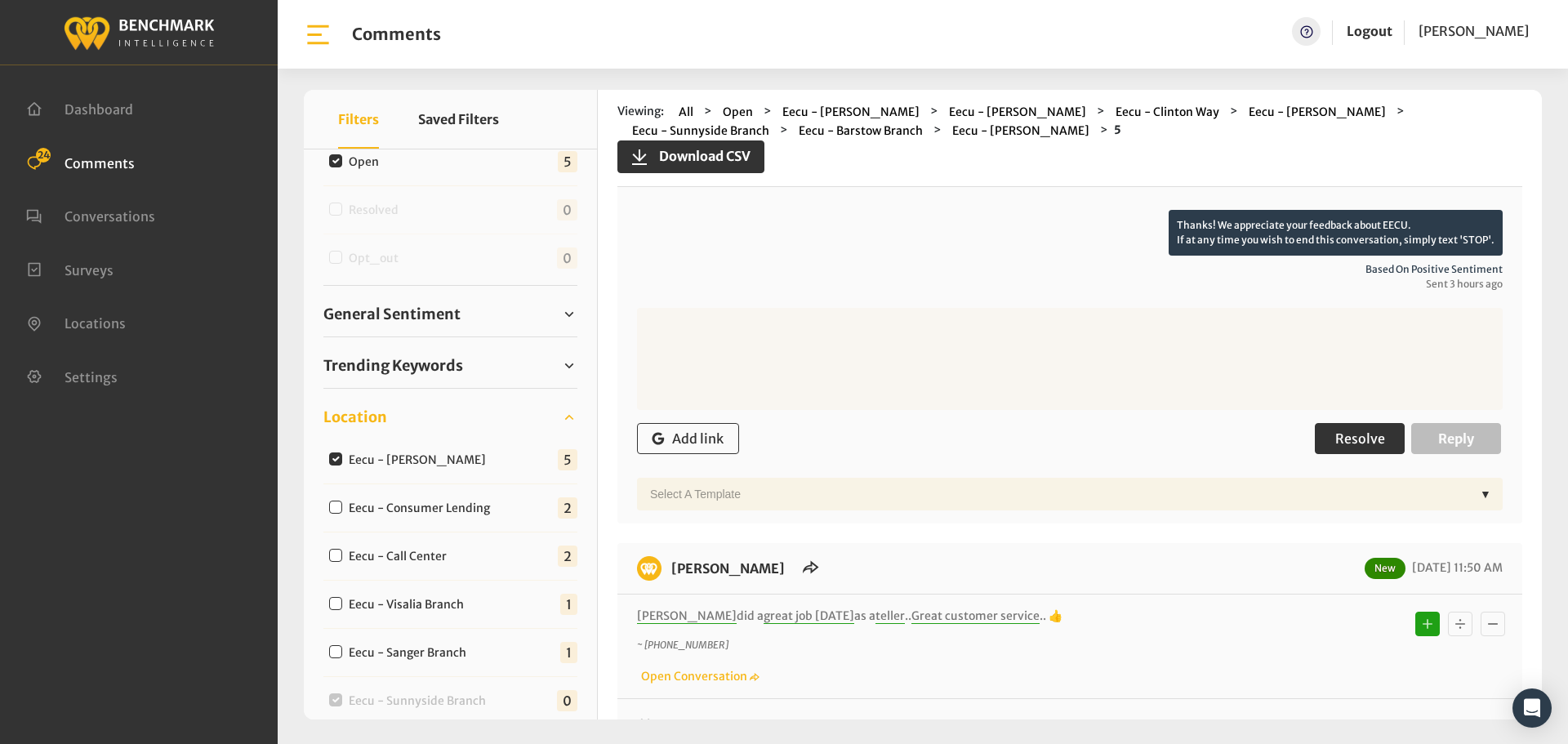
click at [1365, 430] on button "Resolve" at bounding box center [1360, 439] width 90 height 31
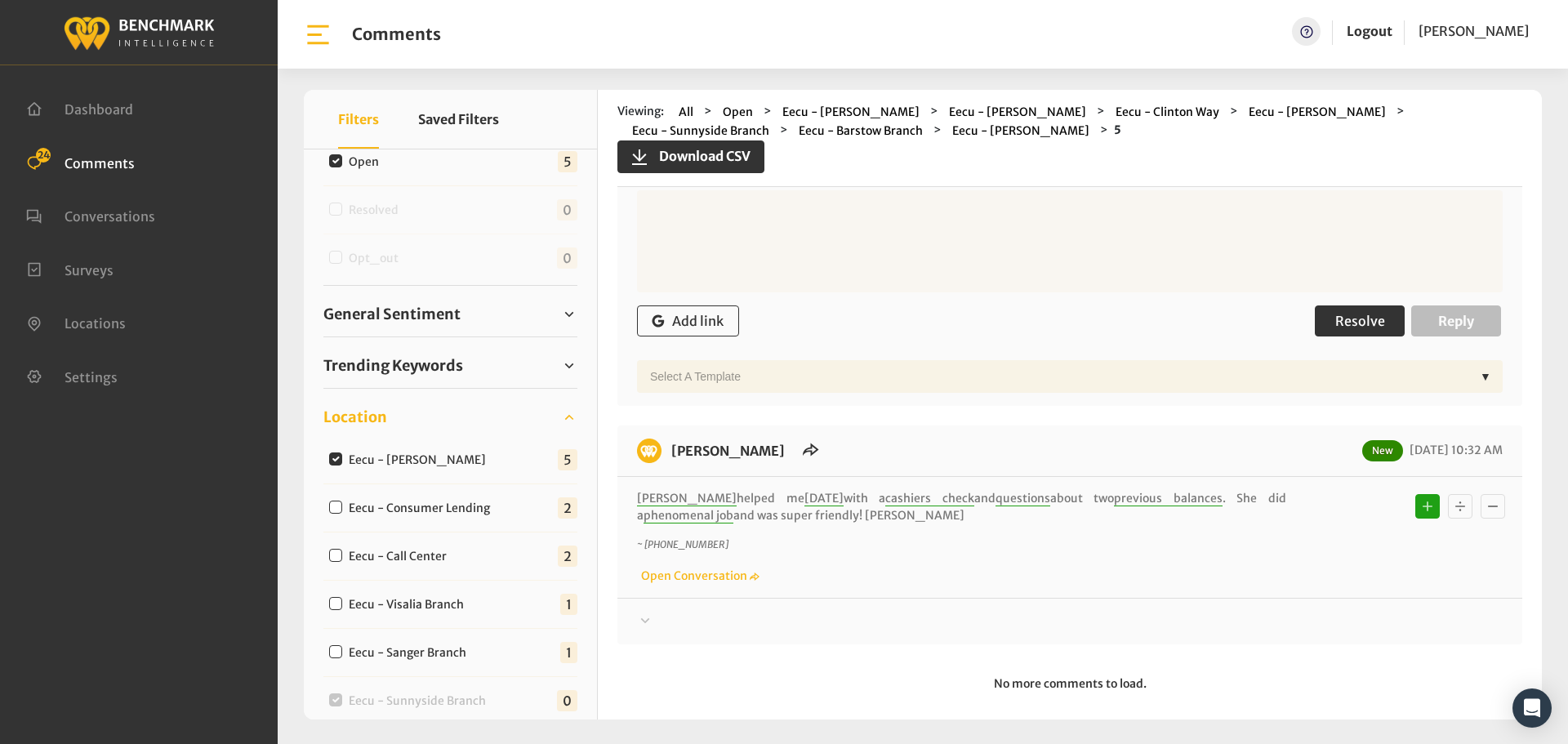
click at [1357, 325] on span "Resolve" at bounding box center [1360, 321] width 50 height 16
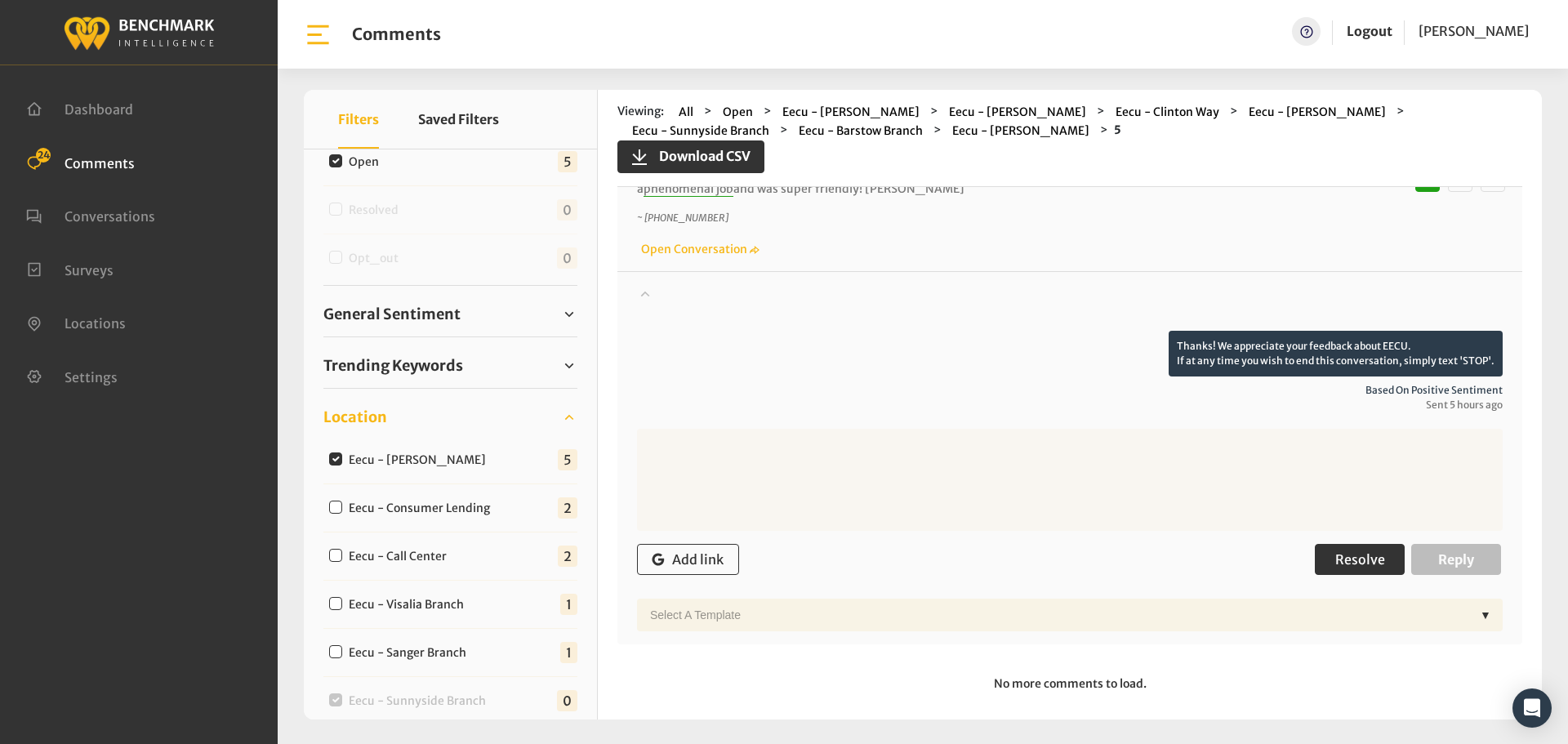
drag, startPoint x: 1372, startPoint y: 555, endPoint x: 1341, endPoint y: 549, distance: 31.6
click at [1372, 556] on span "Resolve" at bounding box center [1360, 559] width 50 height 16
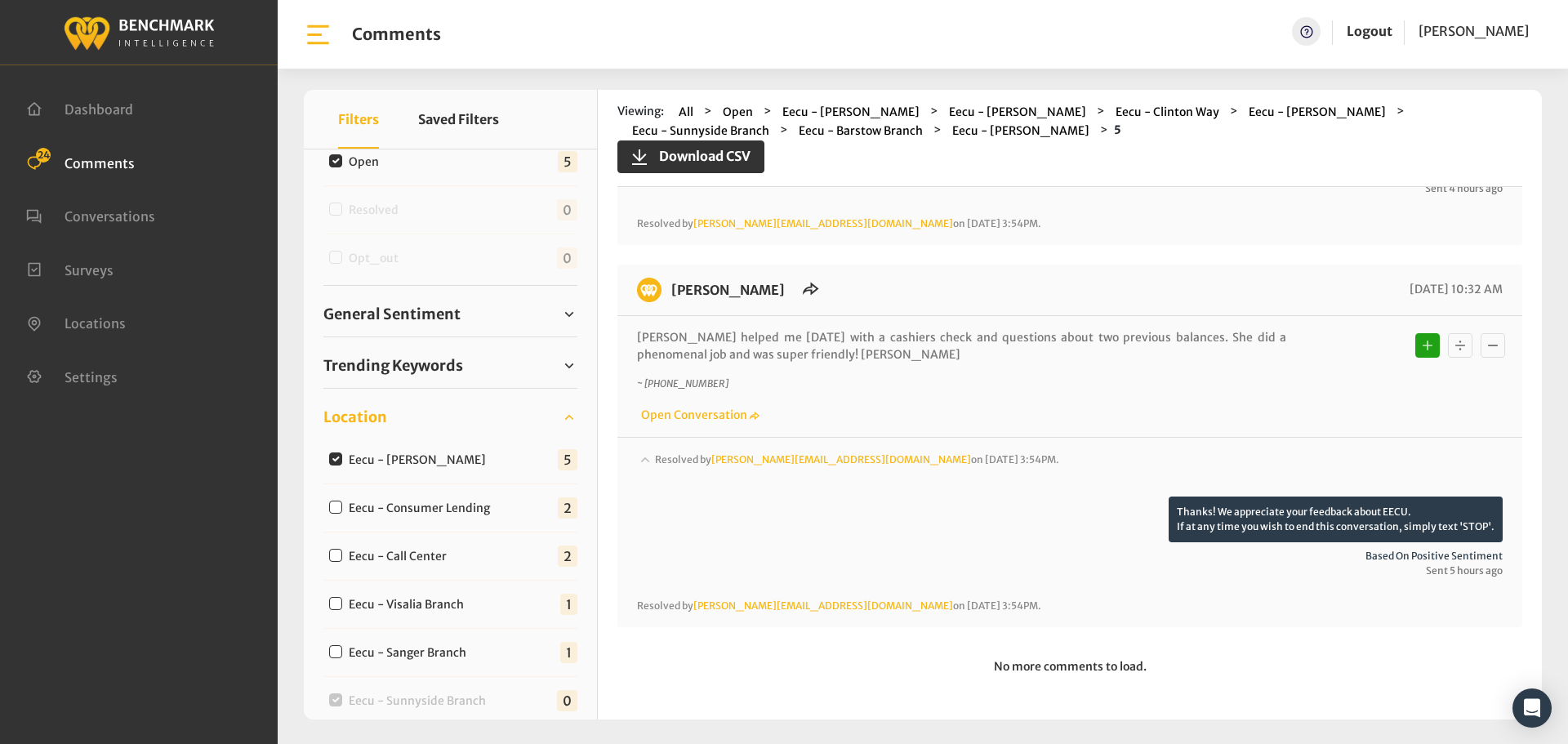
scroll to position [1523, 0]
click at [412, 458] on label "Eecu - [PERSON_NAME]" at bounding box center [420, 460] width 156 height 17
click at [342, 458] on input "Eecu - [PERSON_NAME]" at bounding box center [335, 459] width 13 height 13
checkbox input "false"
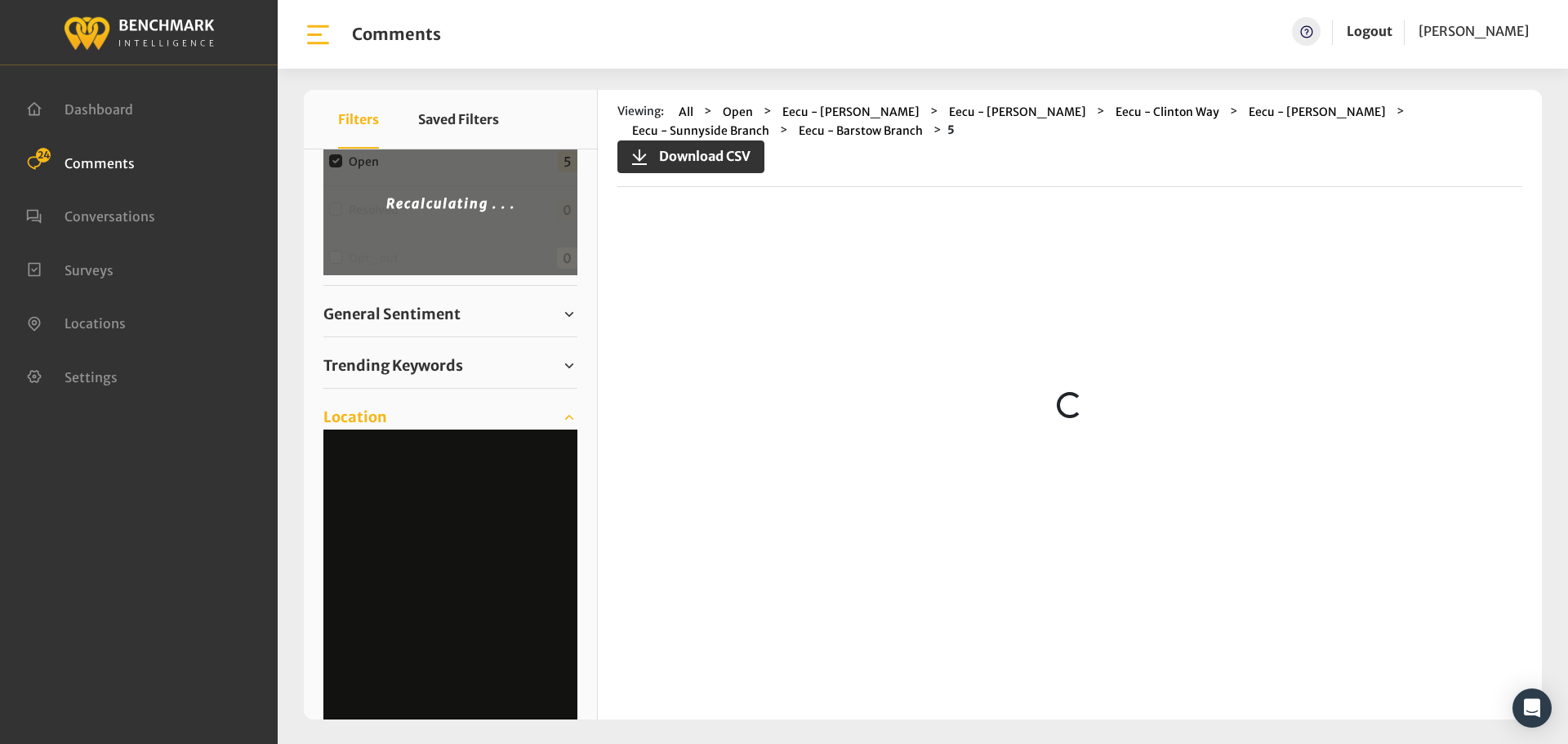
scroll to position [0, 0]
